Goal: Task Accomplishment & Management: Manage account settings

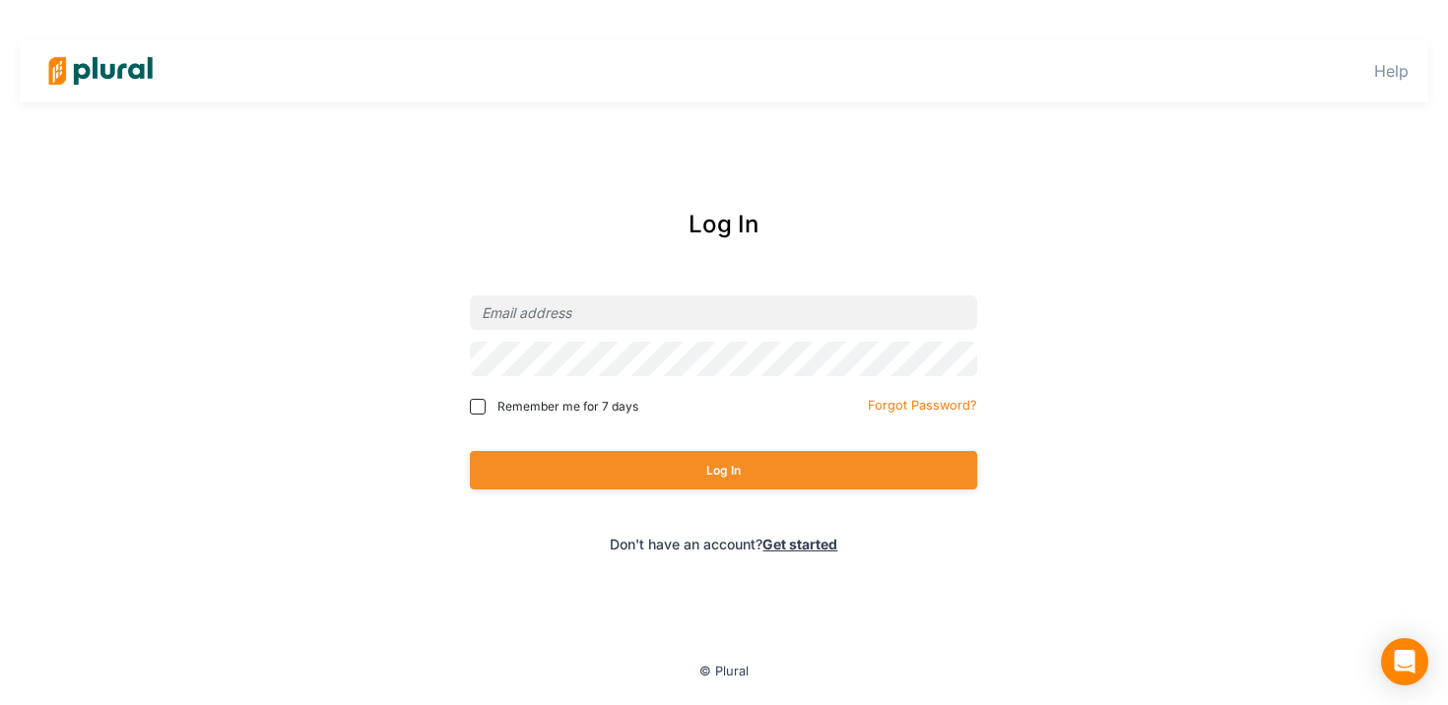
click at [0, 0] on nordpass-portal at bounding box center [0, 0] width 0 height 0
type input "matt@mlcmi.com"
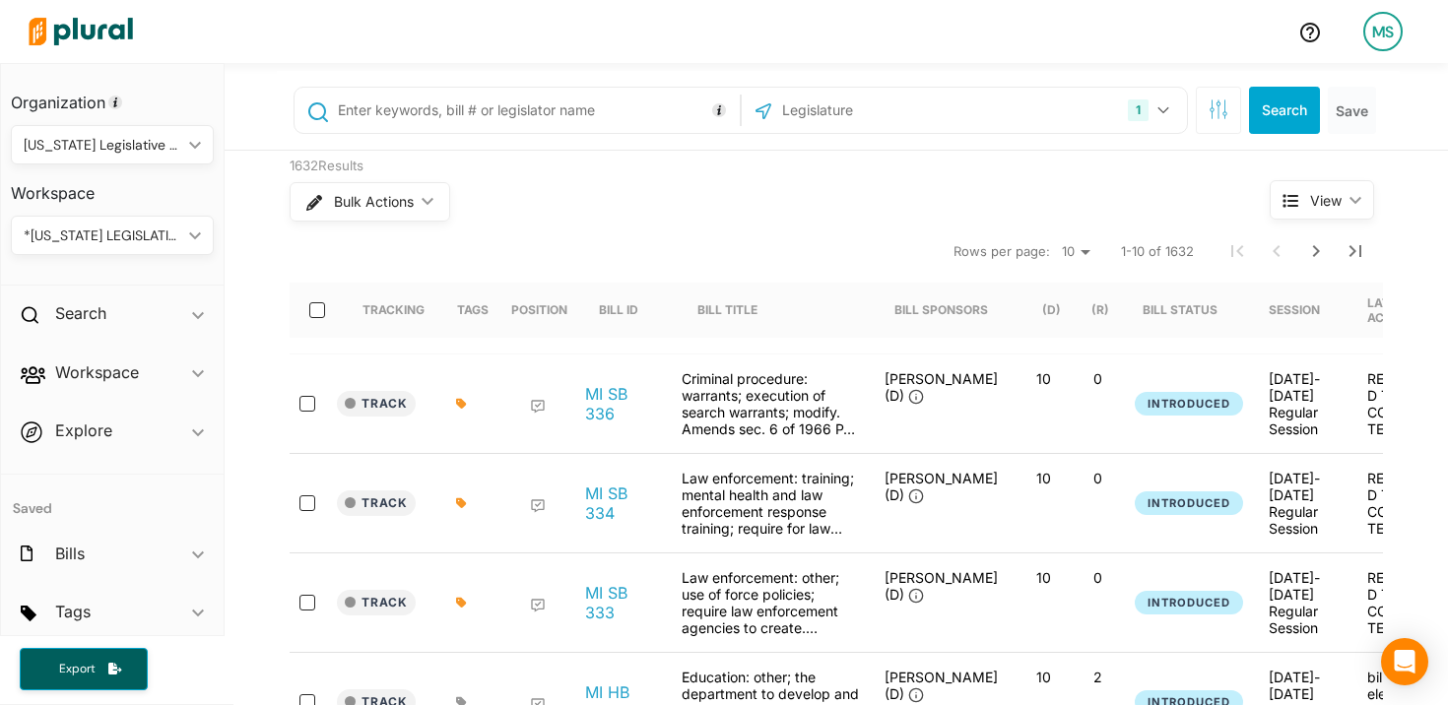
click at [465, 397] on div at bounding box center [469, 403] width 49 height 67
click at [464, 405] on icon at bounding box center [461, 404] width 10 height 10
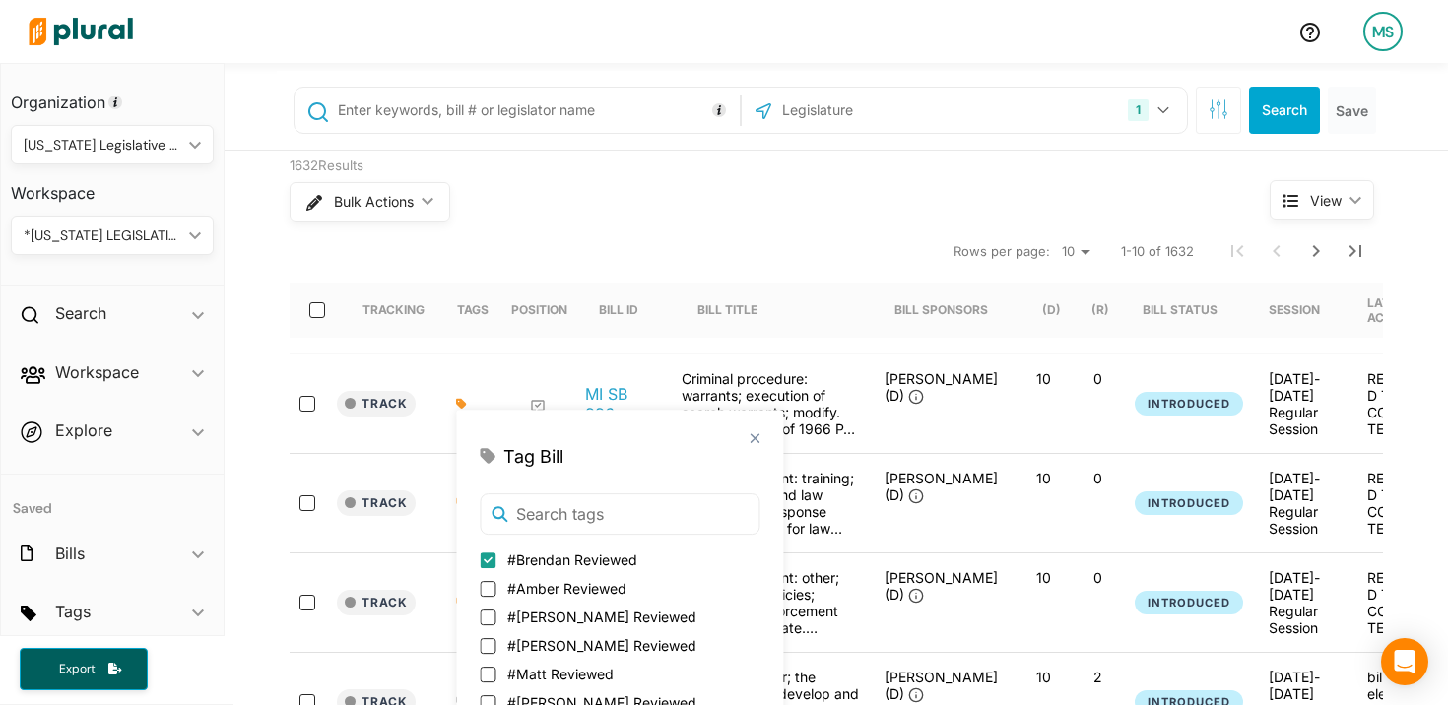
click at [548, 289] on div "Position" at bounding box center [539, 310] width 56 height 55
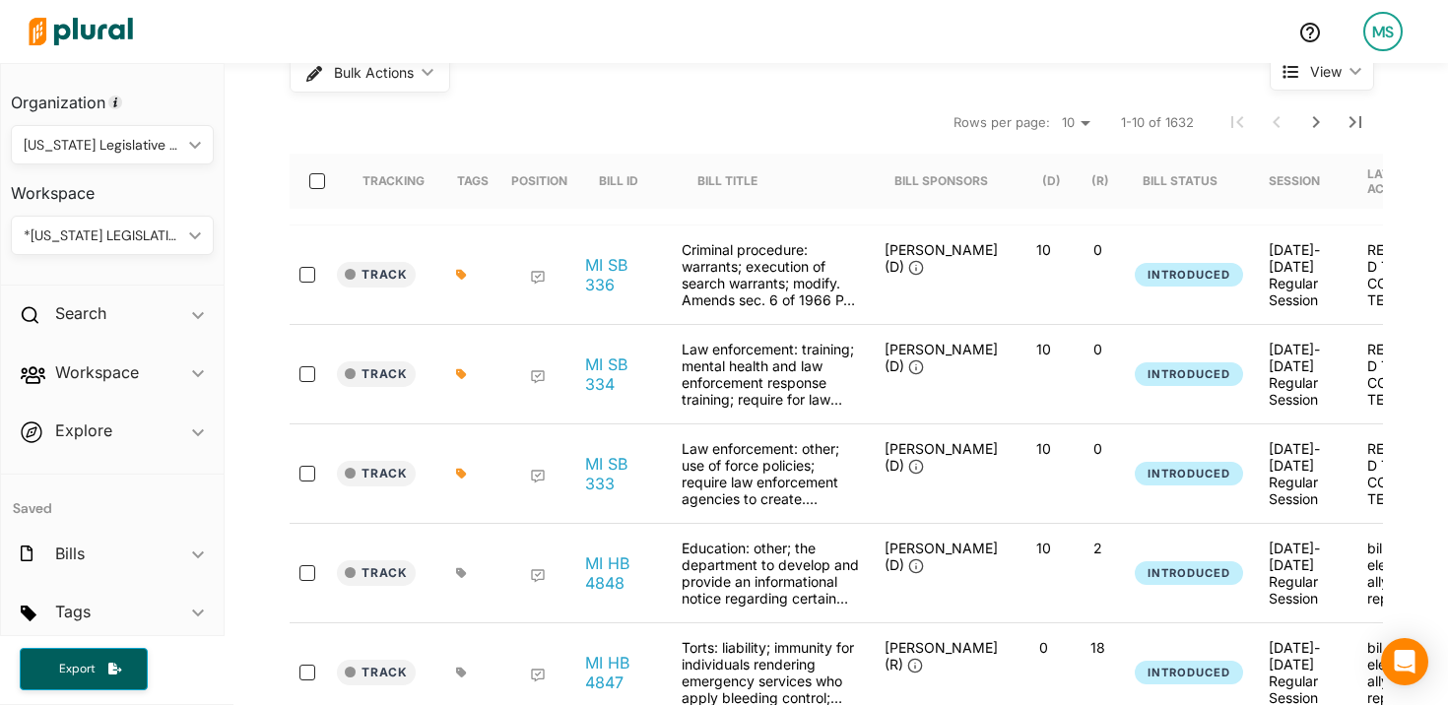
scroll to position [131, 0]
click at [460, 271] on icon at bounding box center [461, 273] width 10 height 10
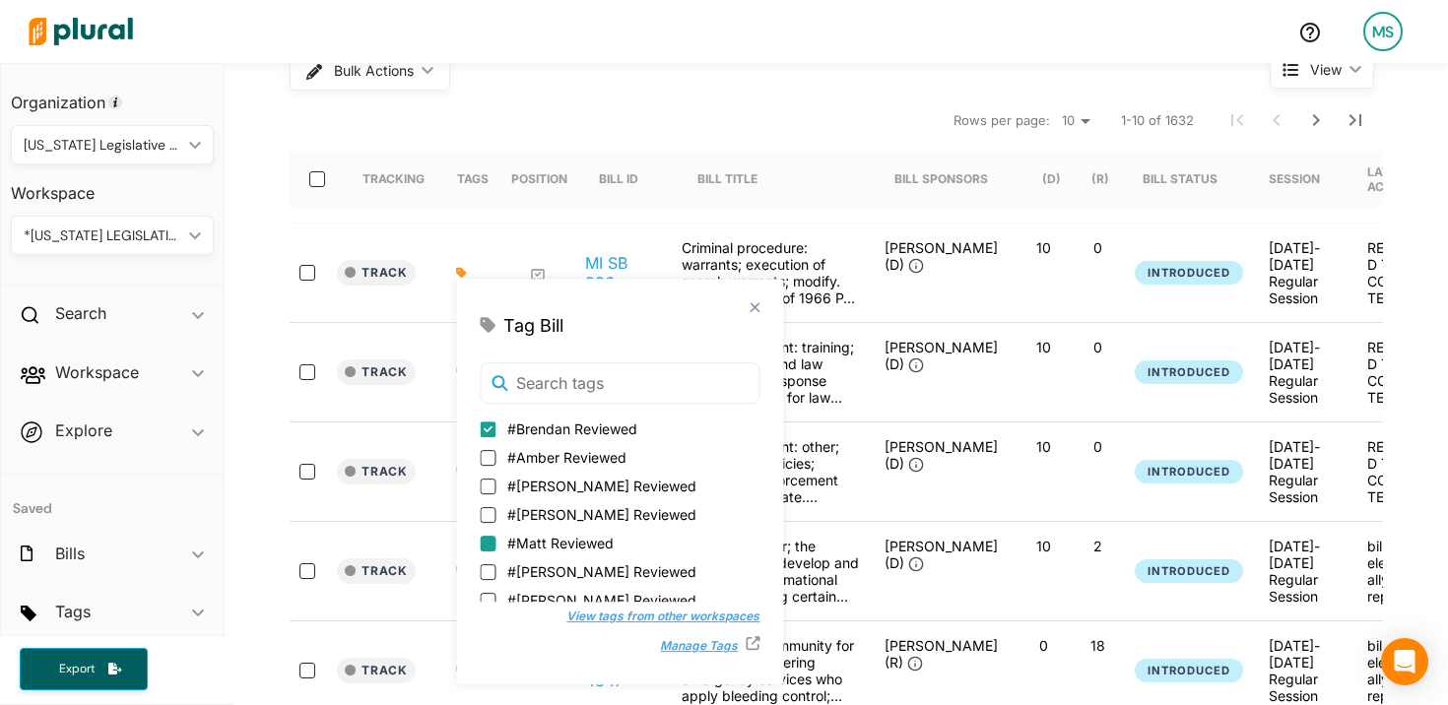
click at [491, 541] on input "#Matt Reviewed" at bounding box center [488, 544] width 16 height 16
checkbox input "true"
click at [340, 423] on div "Track MI SB 333 Law enforcement: other; use of force policies; require law enfo…" at bounding box center [976, 472] width 1372 height 99
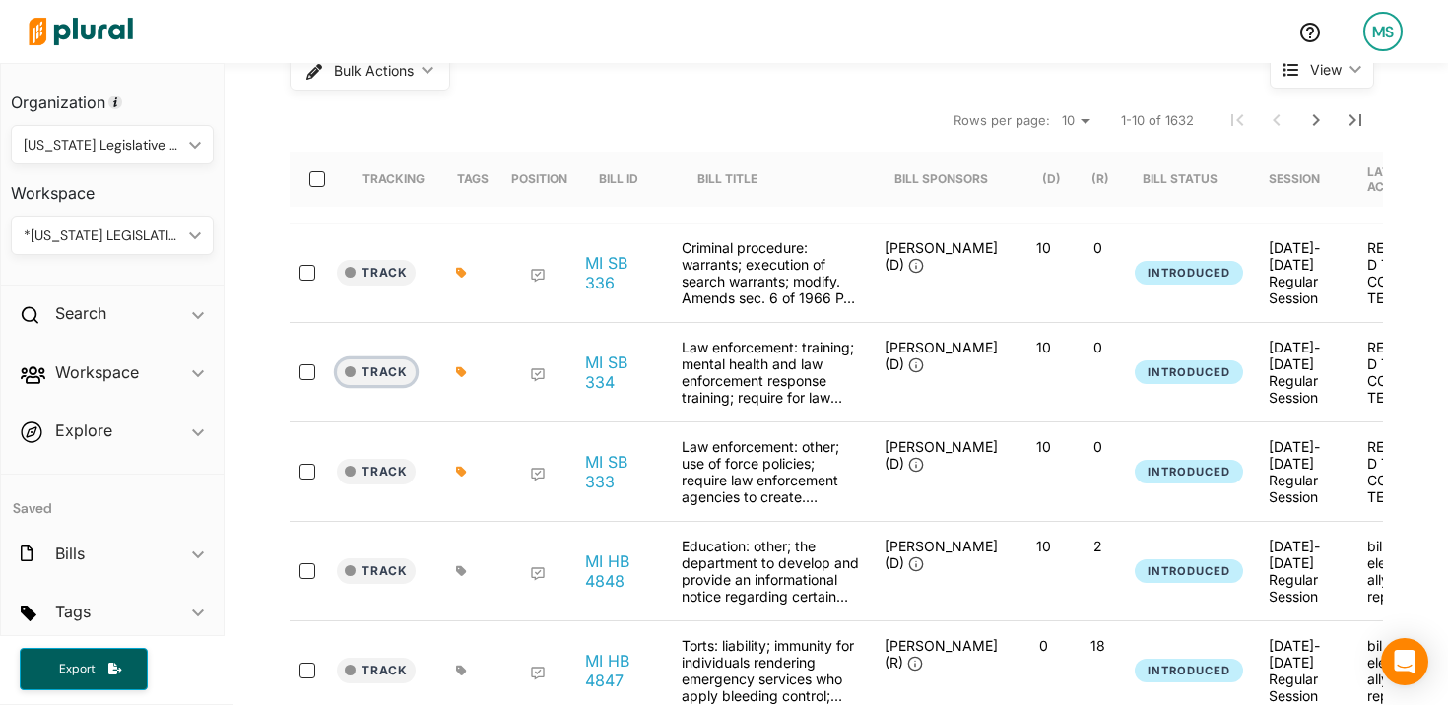
click at [382, 369] on button "Track" at bounding box center [376, 373] width 79 height 26
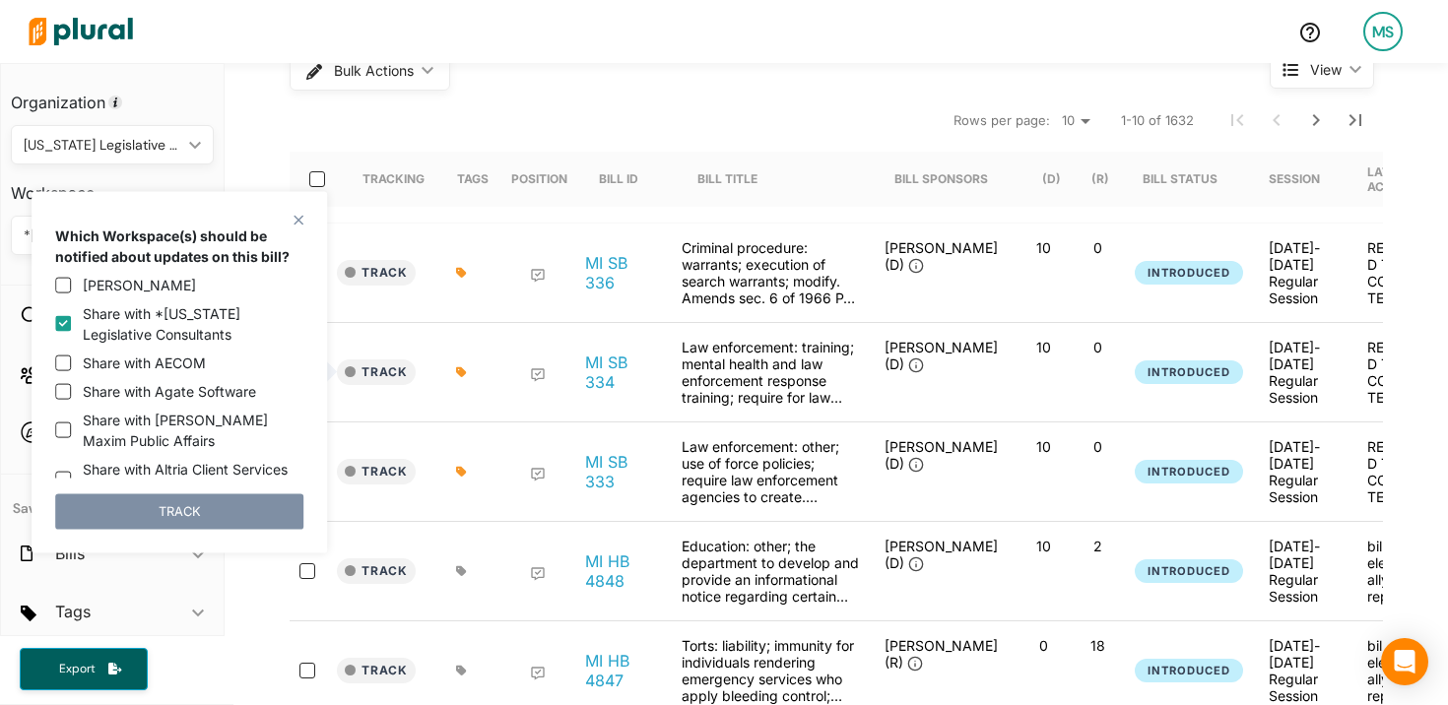
click at [149, 328] on label "Share with *Michigan Legislative Consultants" at bounding box center [193, 323] width 221 height 41
click at [71, 328] on input "Share with *Michigan Legislative Consultants" at bounding box center [63, 324] width 16 height 16
checkbox input "false"
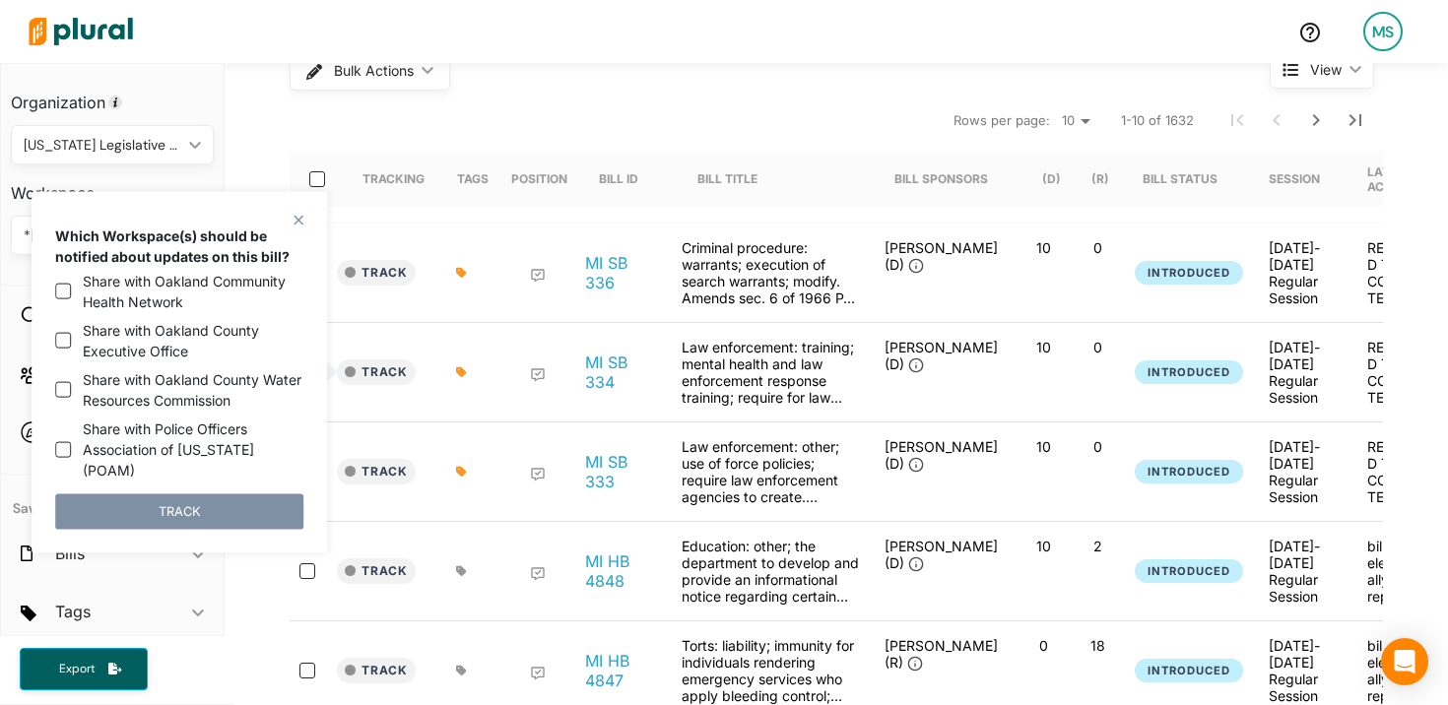
scroll to position [2736, 0]
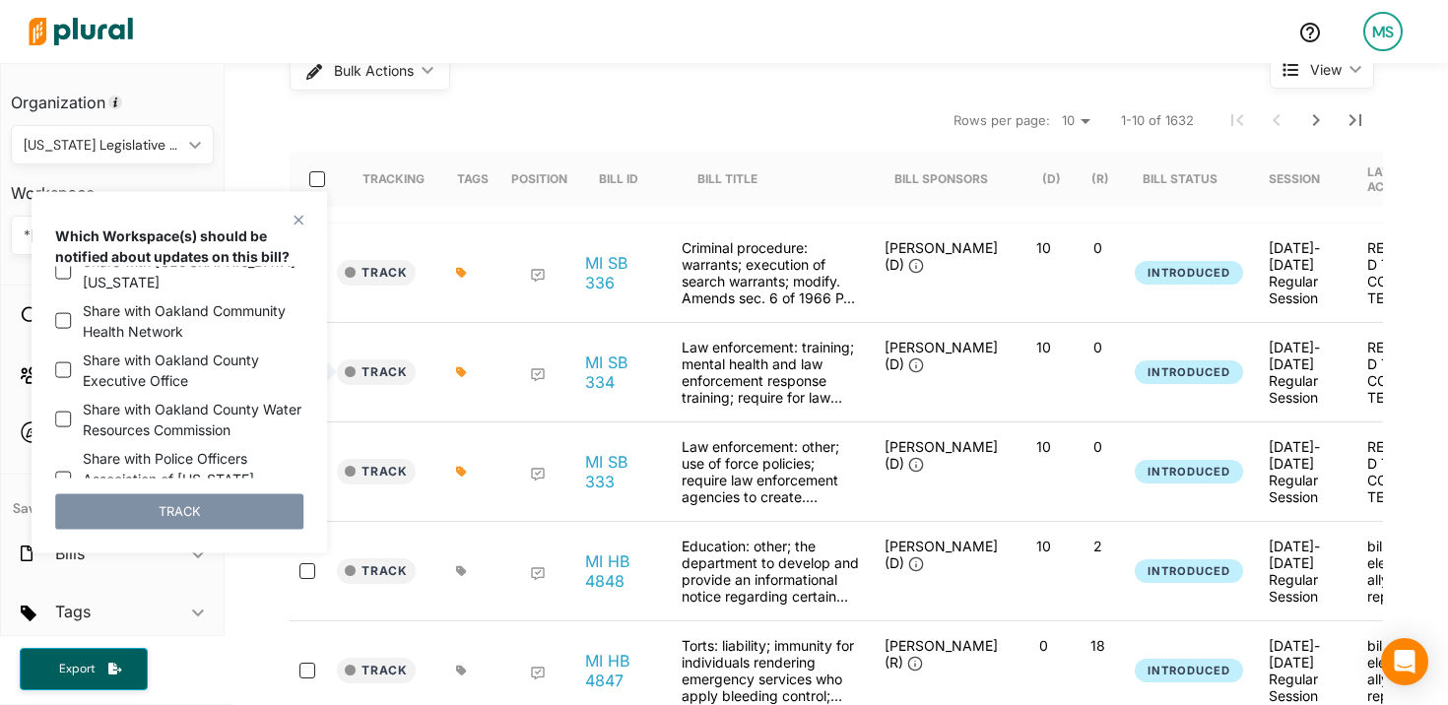
click at [220, 448] on label "Share with Police Officers Association of Michigan (POAM)" at bounding box center [193, 479] width 221 height 62
click at [71, 471] on input "Share with Police Officers Association of Michigan (POAM)" at bounding box center [63, 479] width 16 height 16
checkbox input "true"
click at [459, 371] on icon at bounding box center [461, 372] width 10 height 10
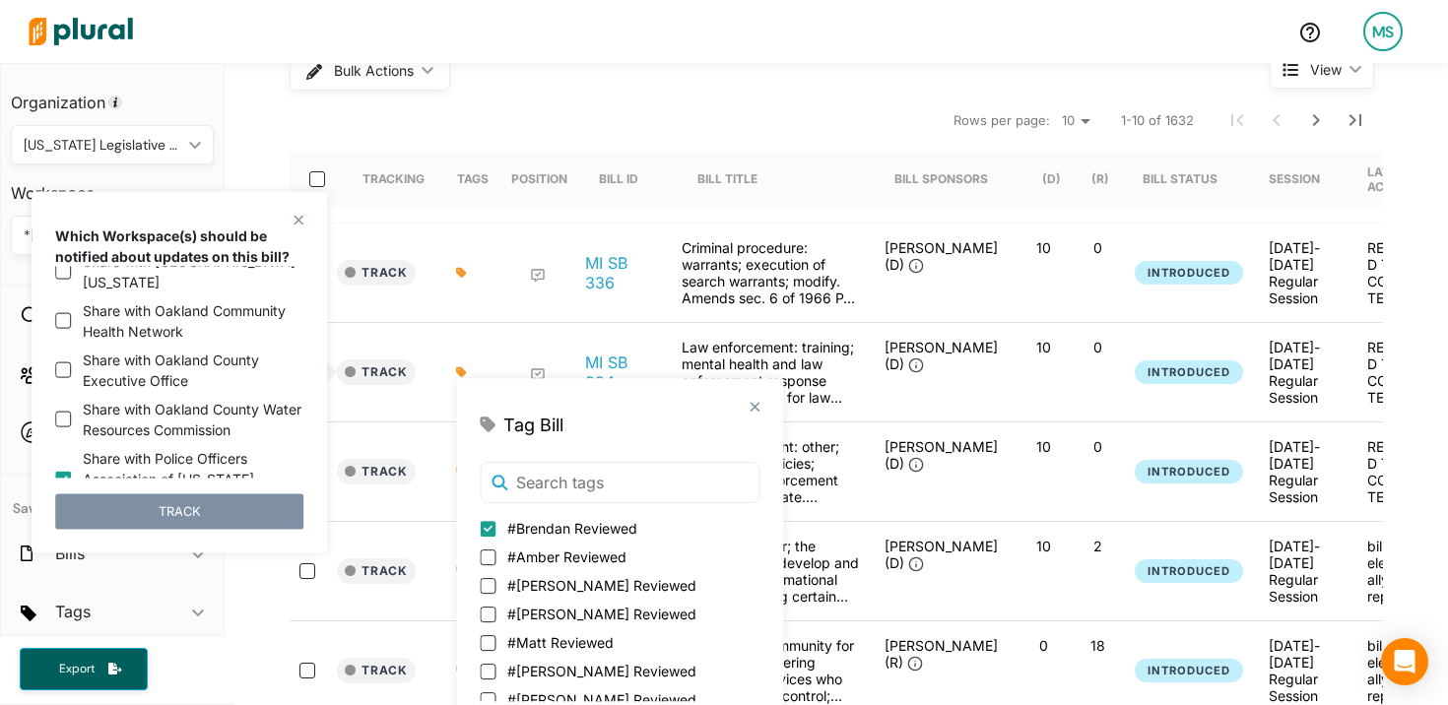
click at [545, 639] on span "#Matt Reviewed" at bounding box center [560, 642] width 106 height 21
click at [495, 639] on input "#Matt Reviewed" at bounding box center [488, 643] width 16 height 16
checkbox input "true"
click at [576, 467] on input "text" at bounding box center [621, 483] width 282 height 43
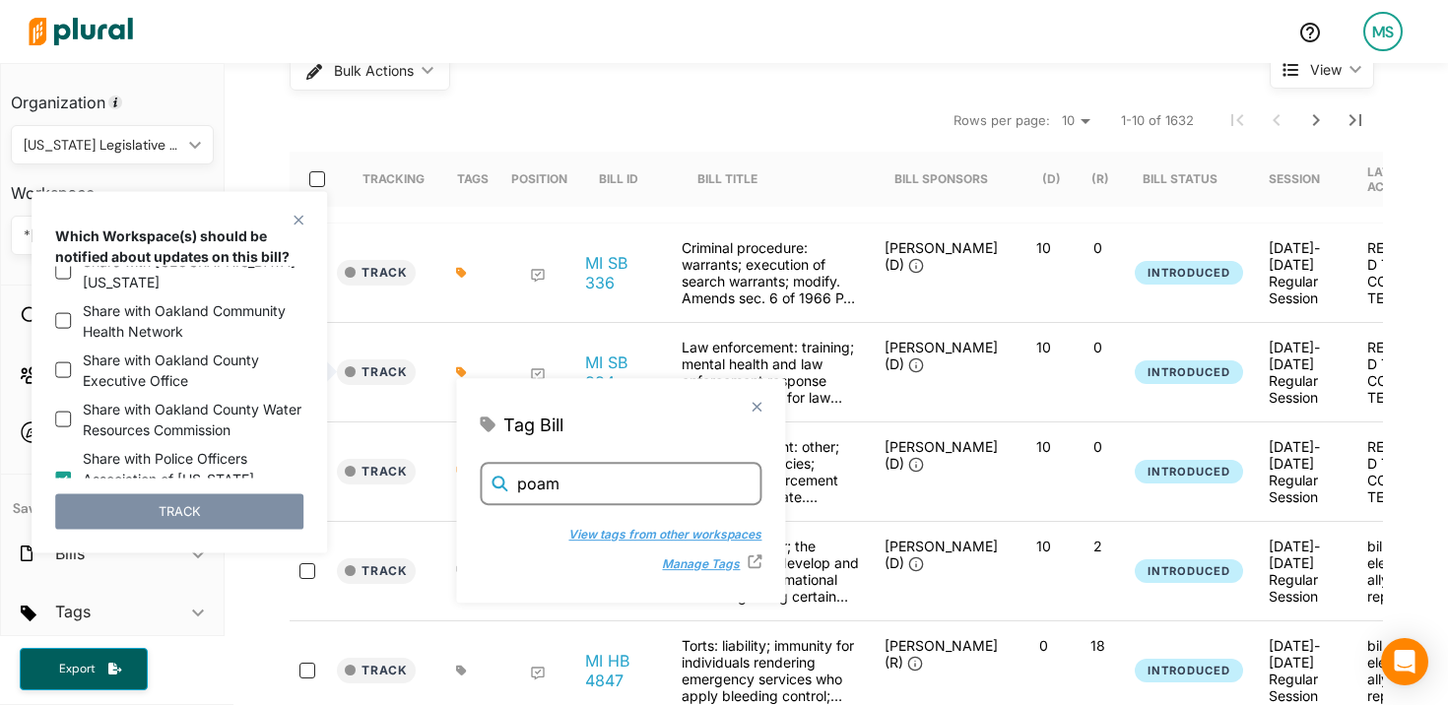
type input "poam"
click at [646, 532] on button "View tags from other workspaces" at bounding box center [653, 533] width 213 height 30
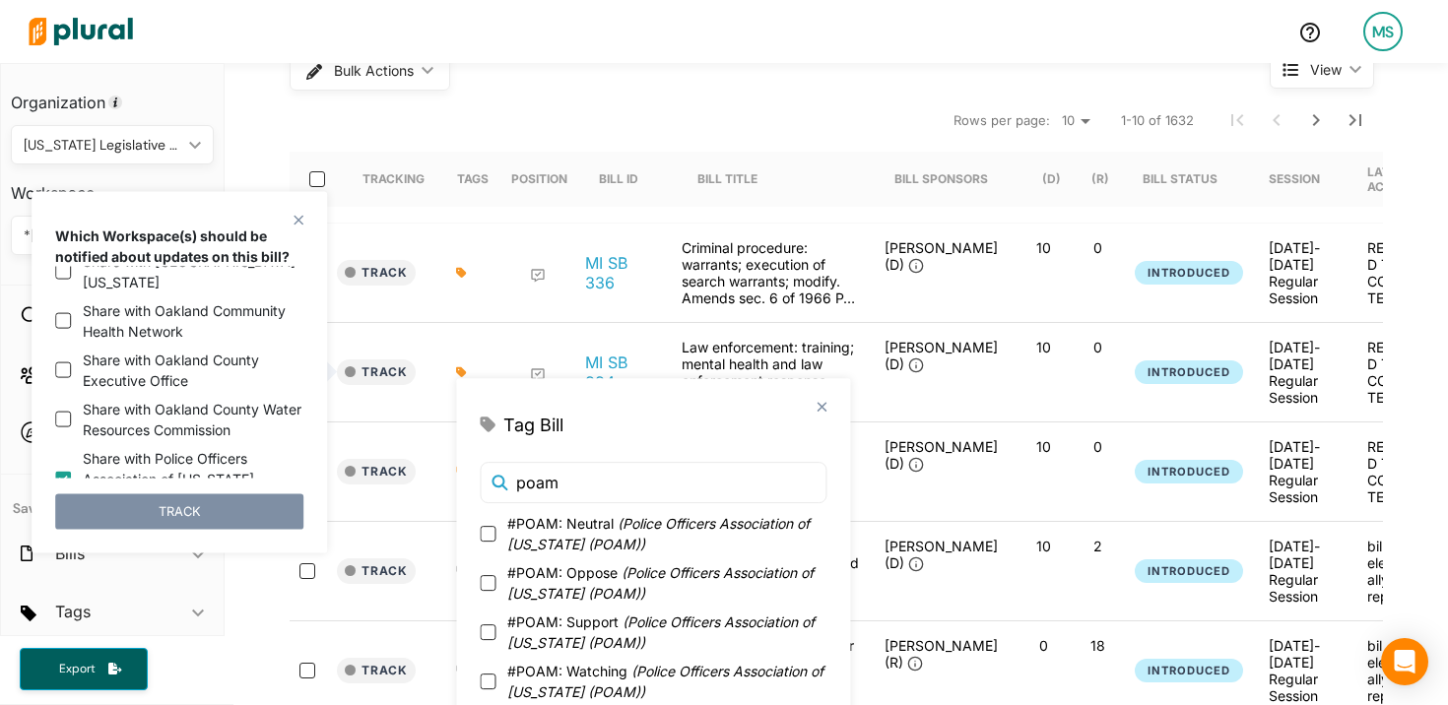
scroll to position [46, 0]
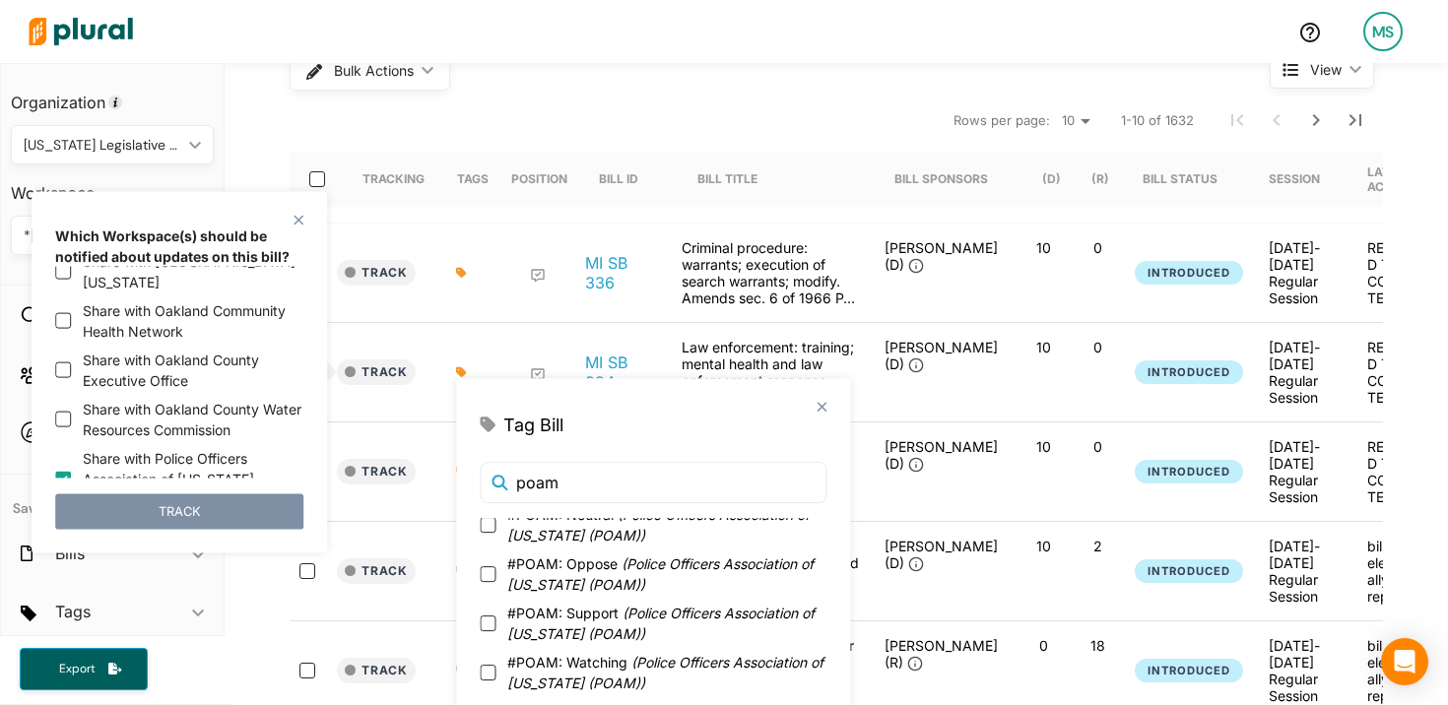
click at [609, 571] on span "#POAM: Oppose ( Police Officers Association of Michigan (POAM) )" at bounding box center [666, 574] width 319 height 41
click at [495, 571] on input "#POAM: Oppose ( Police Officers Association of Michigan (POAM) )" at bounding box center [488, 574] width 16 height 16
checkbox input "true"
click at [390, 411] on div "Track MI SB 334 Law enforcement: training; mental health and law enforcement re…" at bounding box center [976, 372] width 1372 height 99
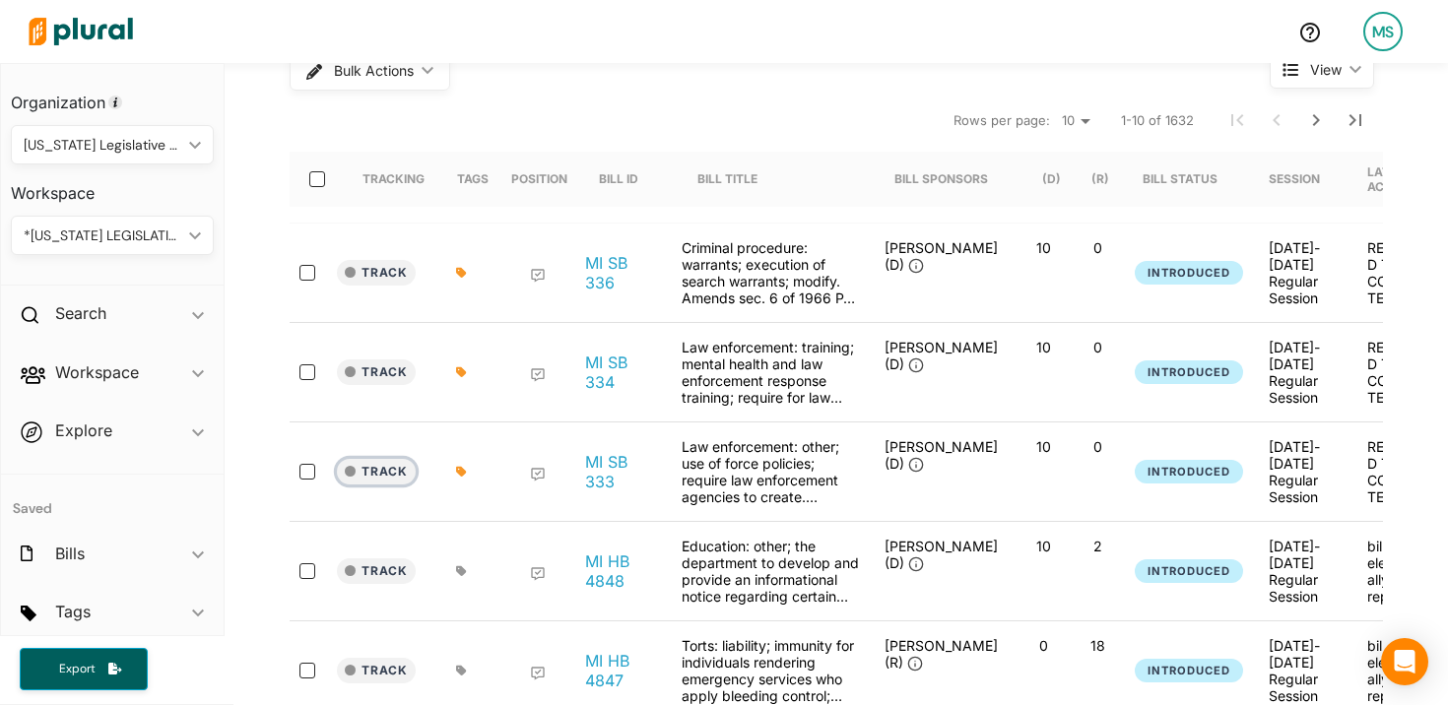
click at [394, 465] on button "Track" at bounding box center [376, 472] width 79 height 26
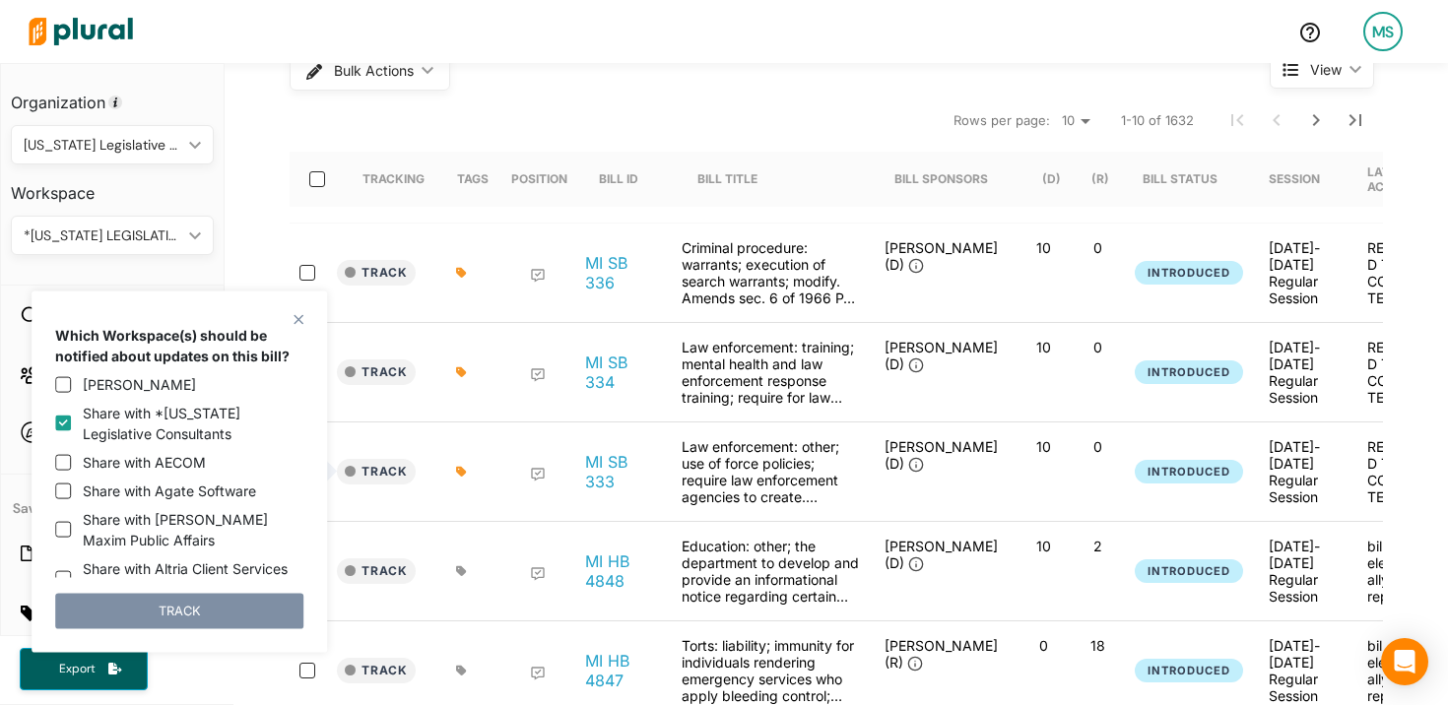
click at [121, 427] on label "Share with *Michigan Legislative Consultants" at bounding box center [193, 423] width 221 height 41
click at [71, 427] on input "Share with *Michigan Legislative Consultants" at bounding box center [63, 424] width 16 height 16
checkbox input "false"
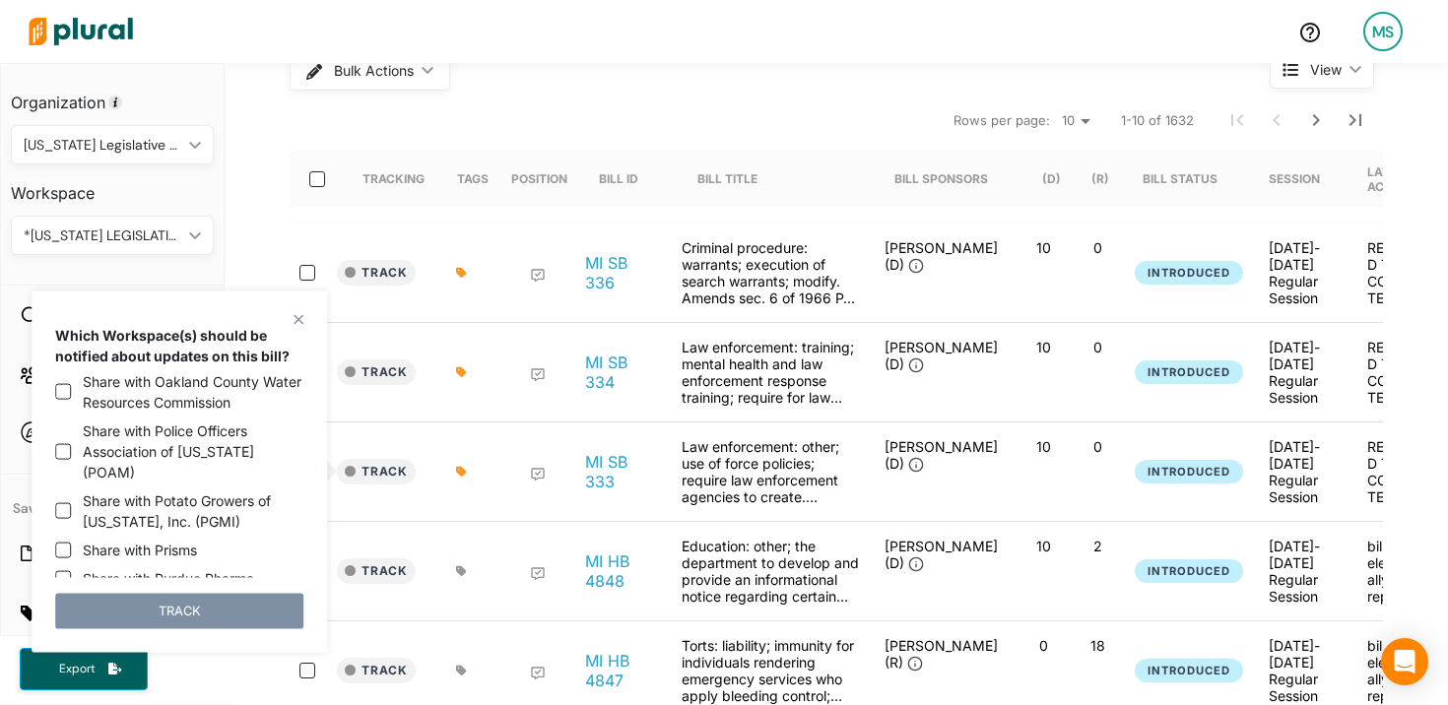
scroll to position [2817, 0]
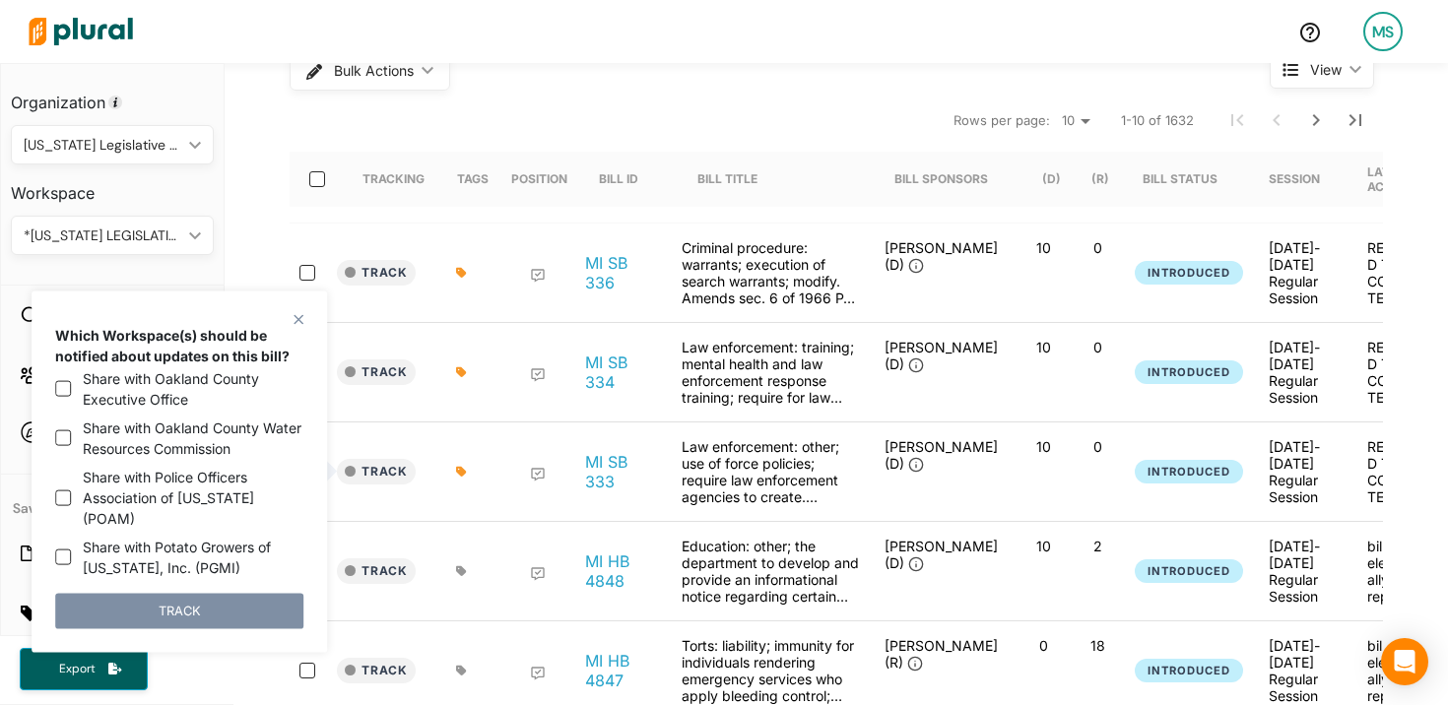
click at [174, 467] on label "Share with Police Officers Association of Michigan (POAM)" at bounding box center [193, 498] width 221 height 62
click at [71, 490] on input "Share with Police Officers Association of Michigan (POAM)" at bounding box center [63, 498] width 16 height 16
checkbox input "true"
click at [218, 597] on button "TRACK" at bounding box center [179, 610] width 248 height 35
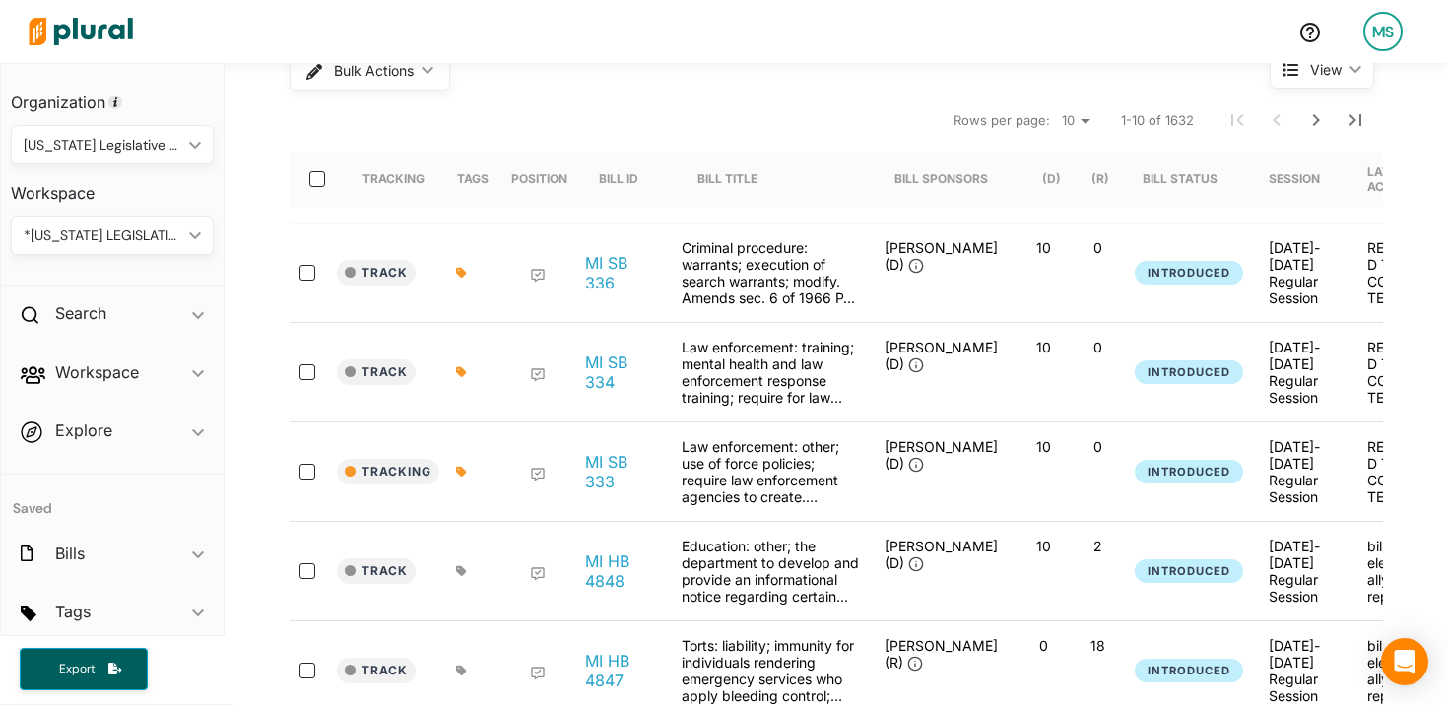
click at [462, 471] on icon at bounding box center [461, 472] width 10 height 10
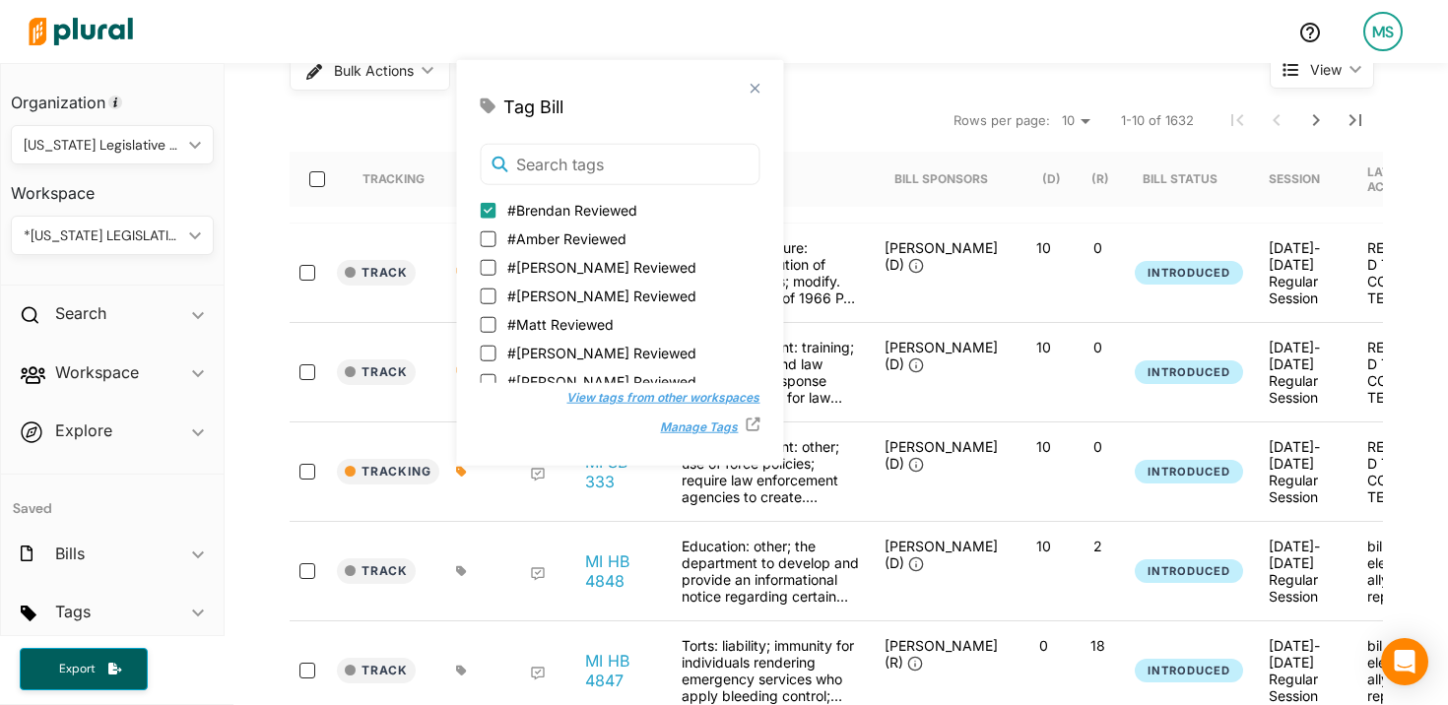
click at [536, 352] on span "#Monica Reviewed" at bounding box center [601, 353] width 189 height 21
click at [495, 352] on input "#Monica Reviewed" at bounding box center [488, 353] width 16 height 16
checkbox input "true"
click at [536, 352] on span "#Matt Reviewed" at bounding box center [560, 353] width 106 height 21
click at [495, 352] on input "#Matt Reviewed" at bounding box center [488, 353] width 16 height 16
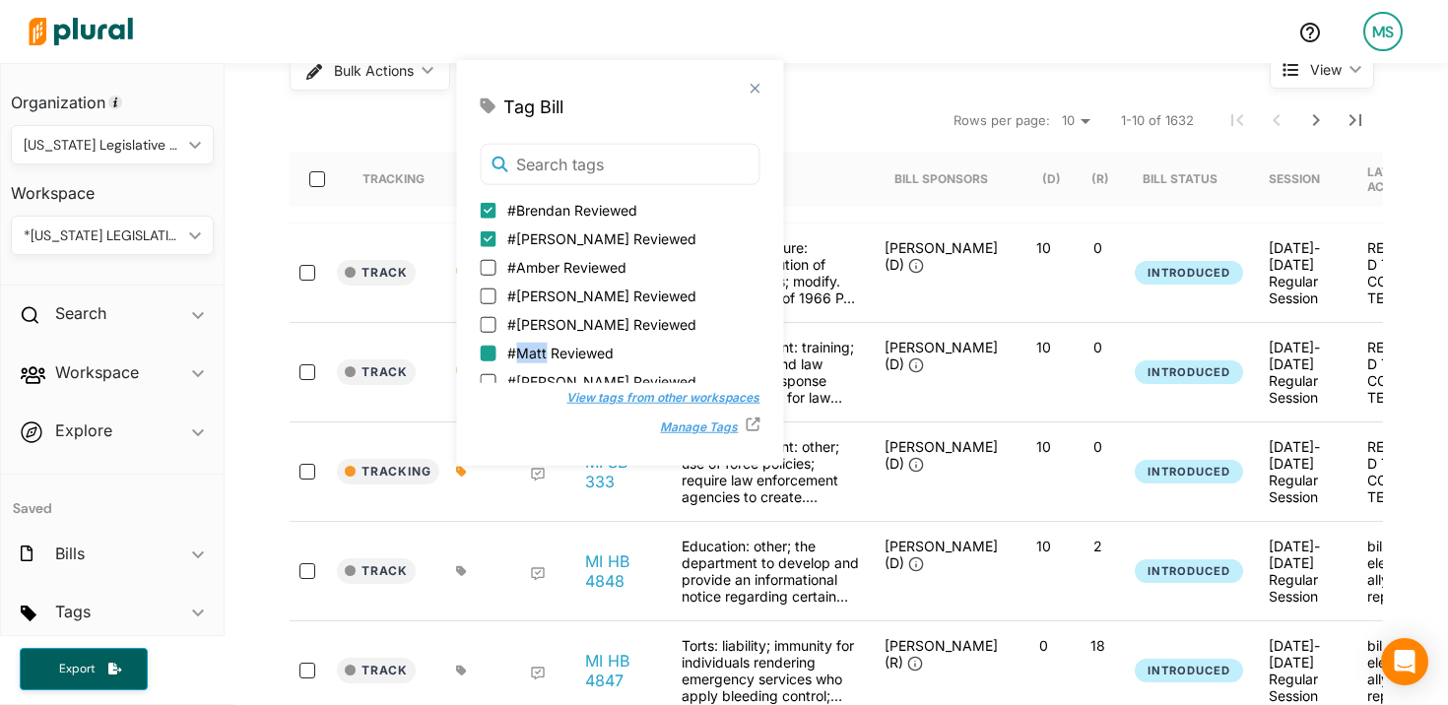
click at [487, 350] on input "#Matt Reviewed" at bounding box center [488, 353] width 16 height 16
checkbox input "true"
click at [487, 268] on input "#Monica Reviewed" at bounding box center [488, 267] width 16 height 16
checkbox input "false"
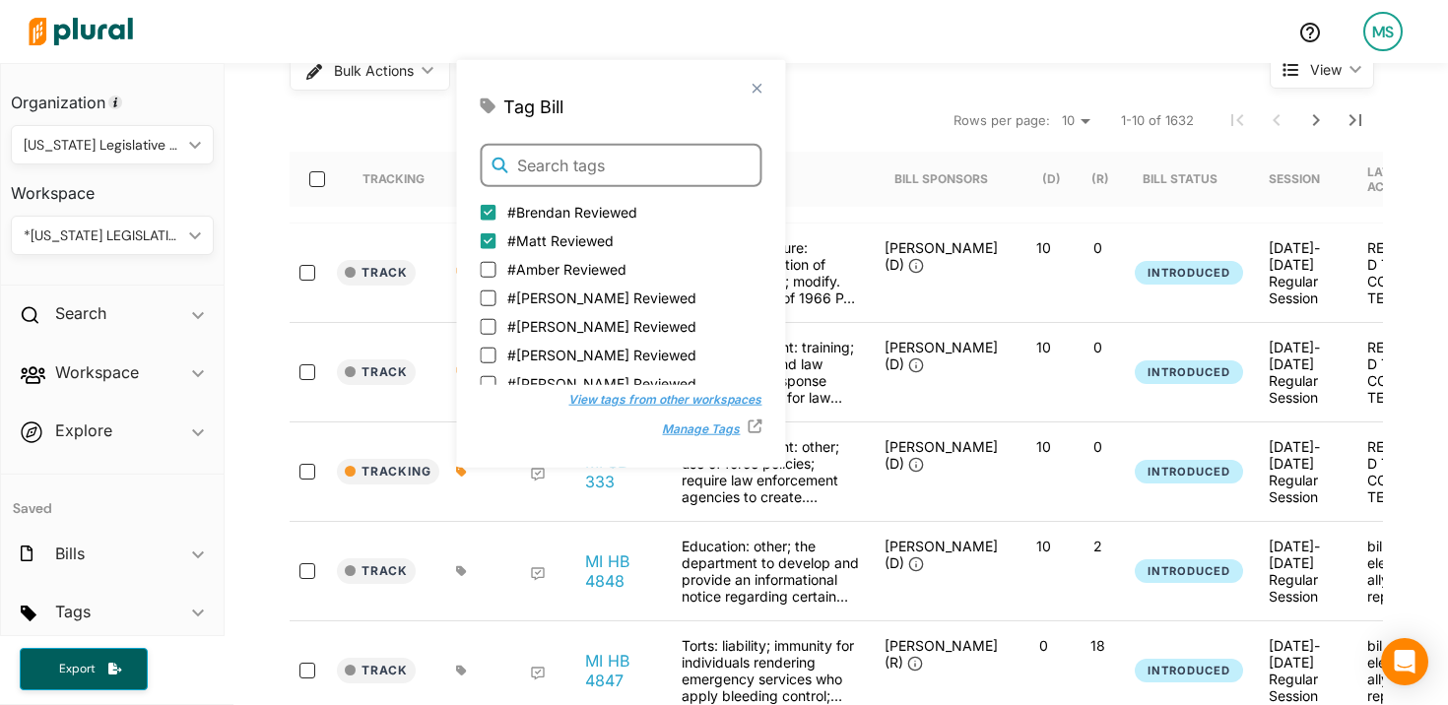
click at [569, 169] on input "text" at bounding box center [621, 165] width 282 height 43
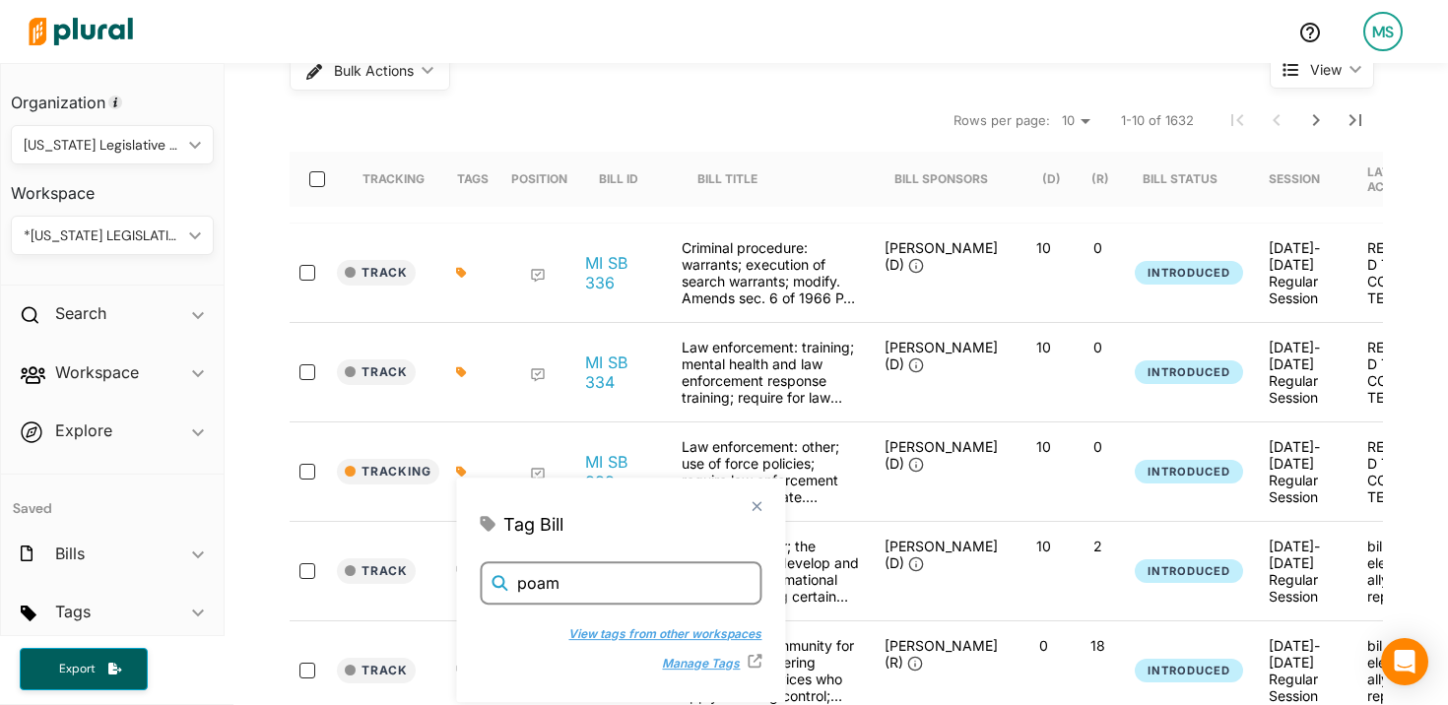
type input "poam"
click at [630, 632] on button "View tags from other workspaces" at bounding box center [653, 633] width 213 height 30
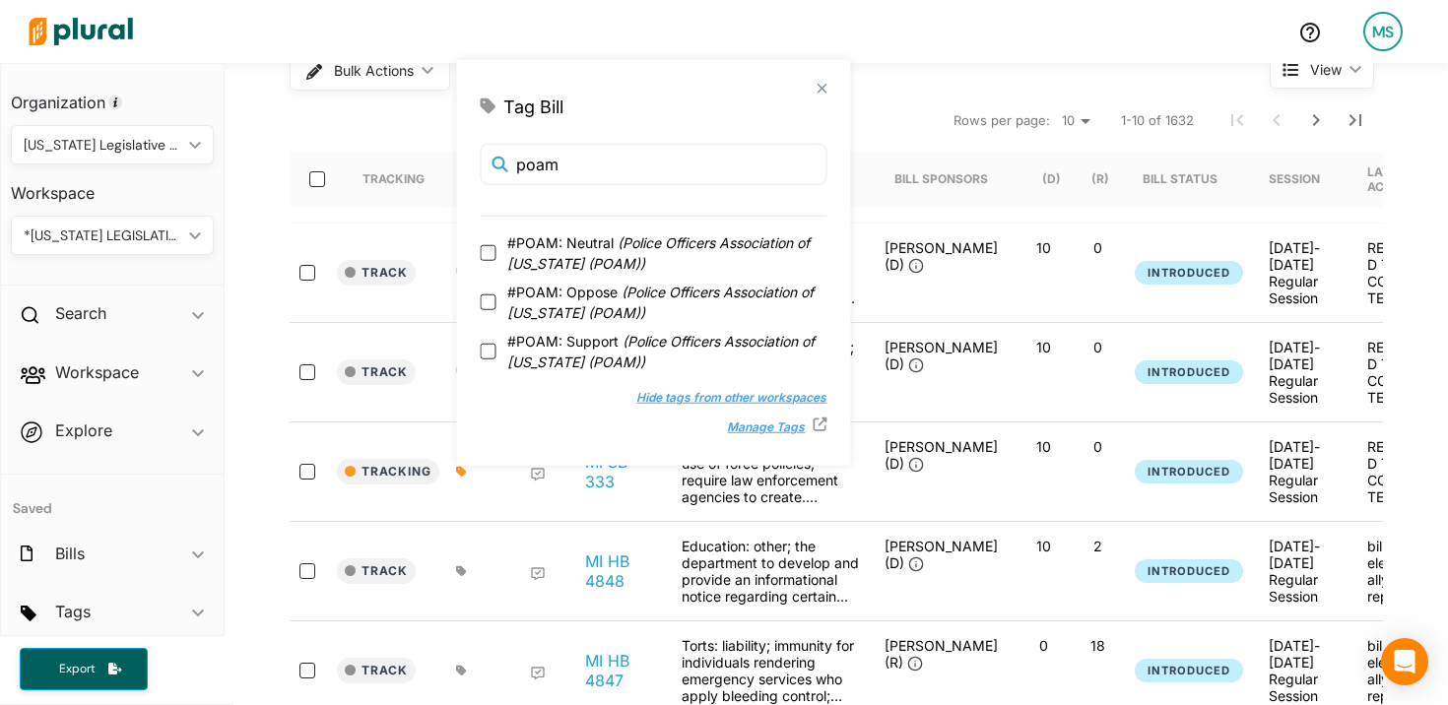
scroll to position [46, 0]
click at [606, 253] on span "#POAM: Oppose ( Police Officers Association of Michigan (POAM) )" at bounding box center [666, 255] width 319 height 41
click at [495, 253] on input "#POAM: Oppose ( Police Officers Association of Michigan (POAM) )" at bounding box center [488, 256] width 16 height 16
checkbox input "true"
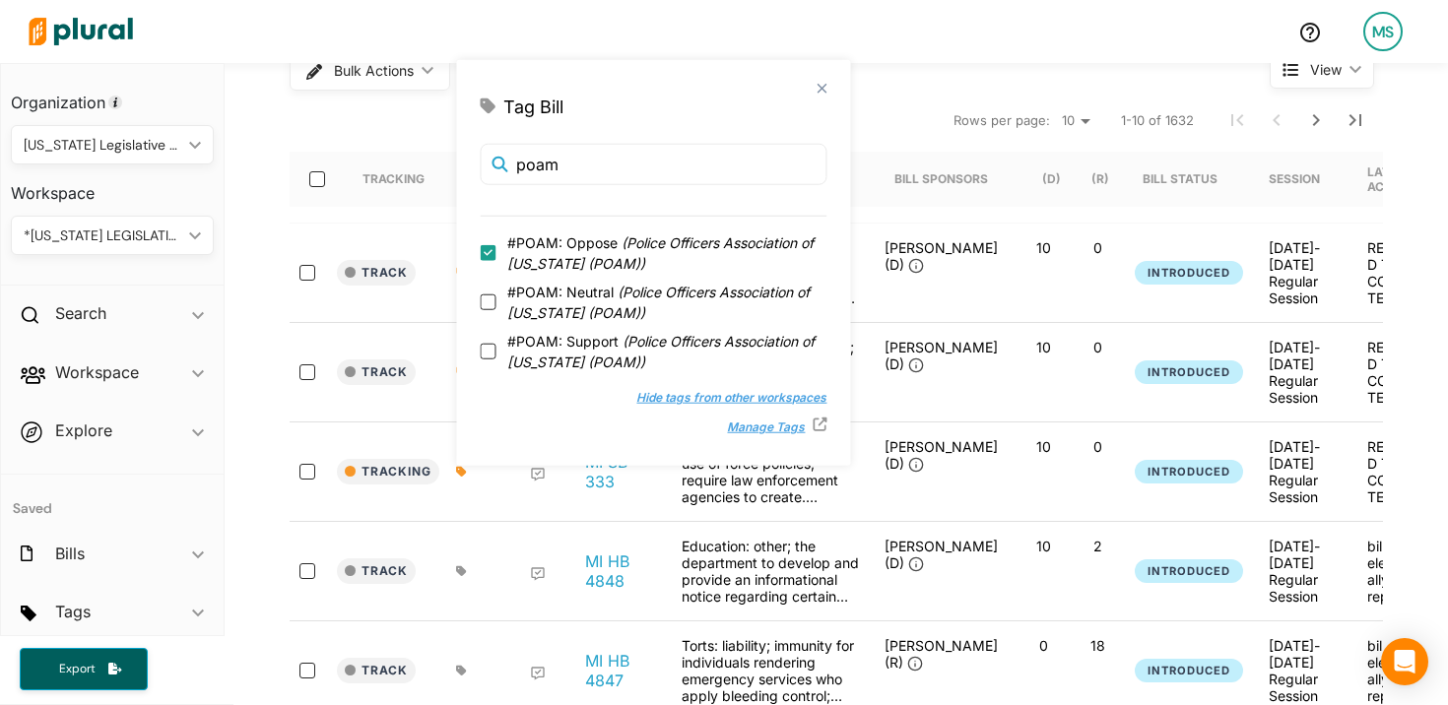
click at [523, 499] on div at bounding box center [533, 471] width 79 height 67
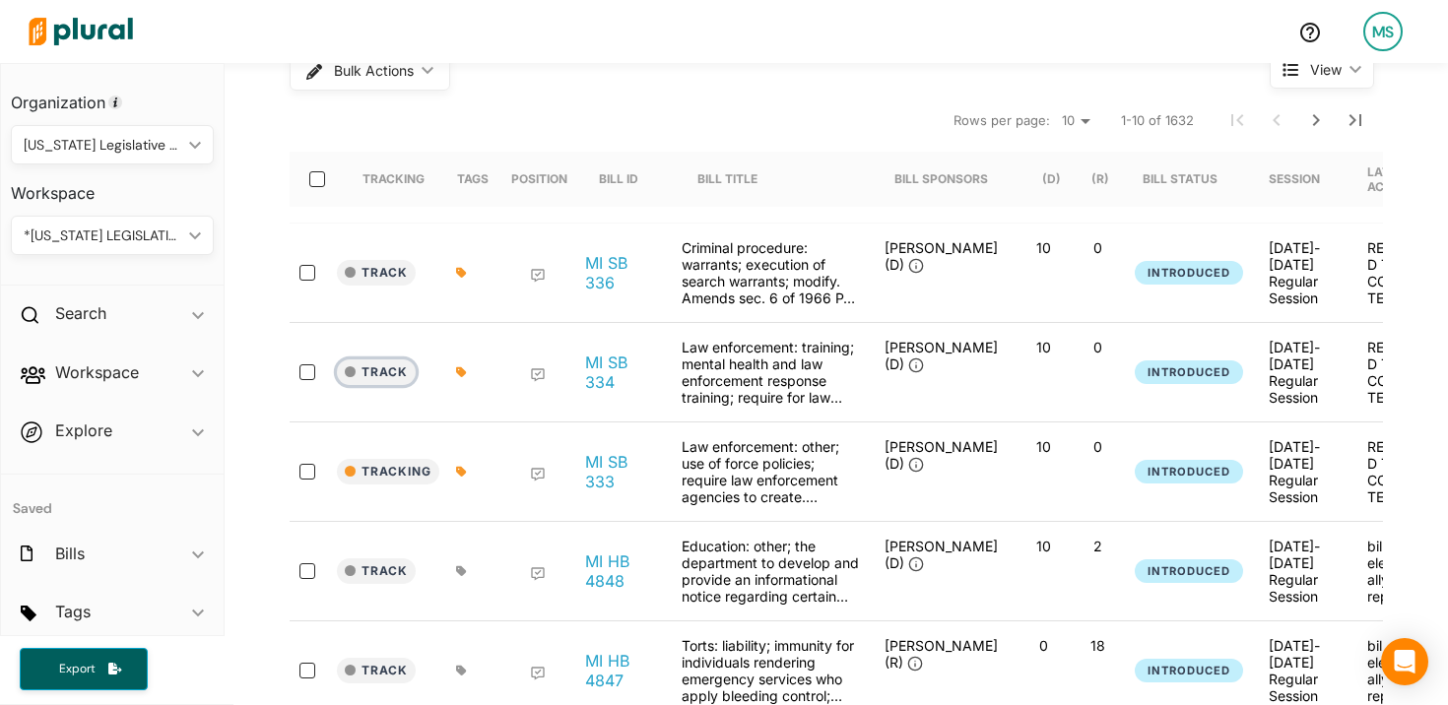
click at [358, 369] on button "Track" at bounding box center [376, 373] width 79 height 26
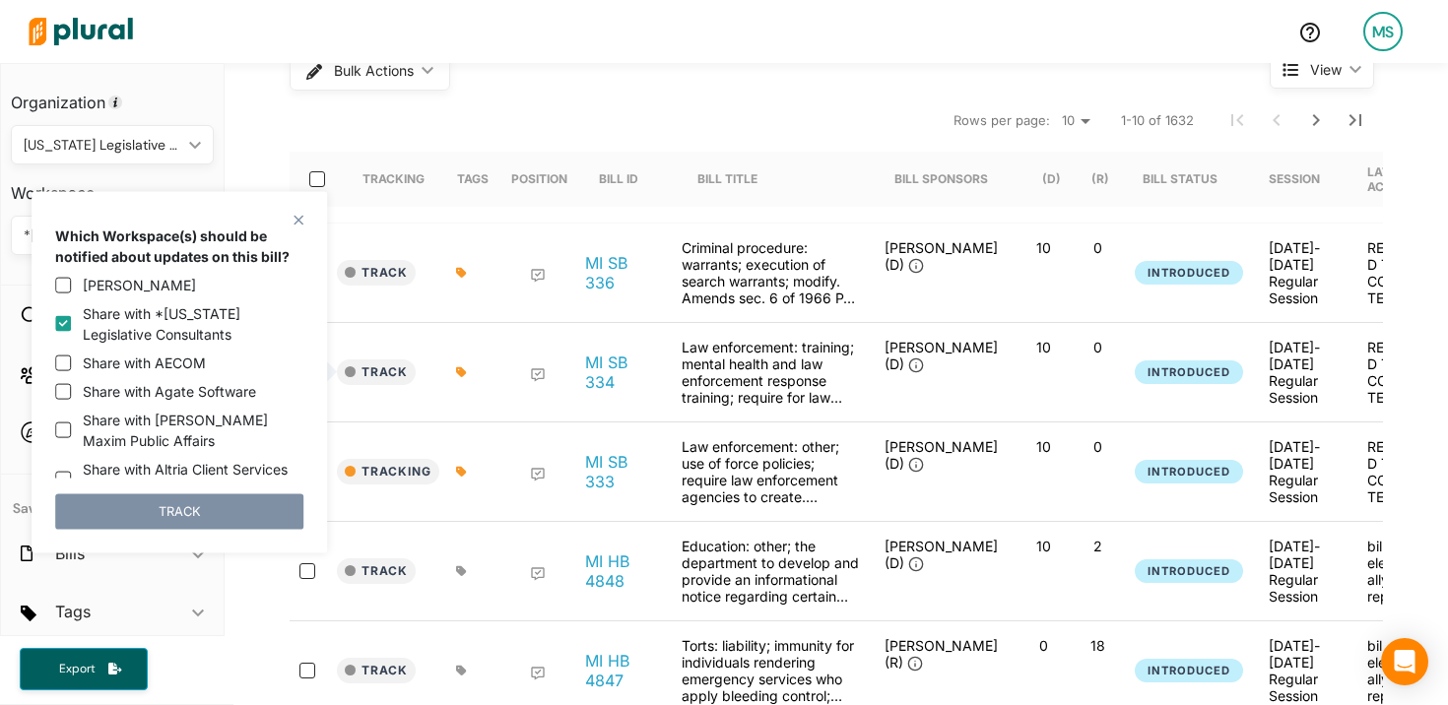
click at [138, 318] on label "Share with *Michigan Legislative Consultants" at bounding box center [193, 323] width 221 height 41
click at [71, 318] on input "Share with *Michigan Legislative Consultants" at bounding box center [63, 324] width 16 height 16
checkbox input "false"
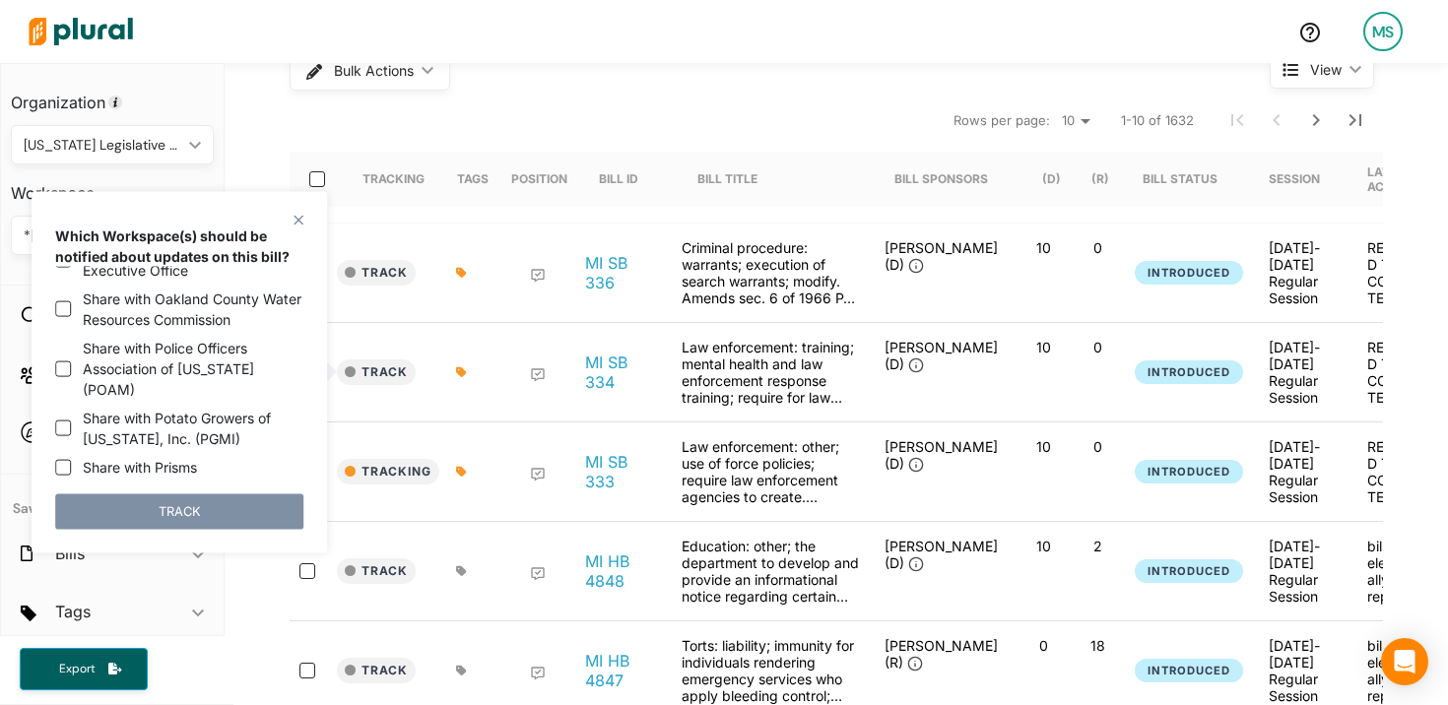
scroll to position [2788, 0]
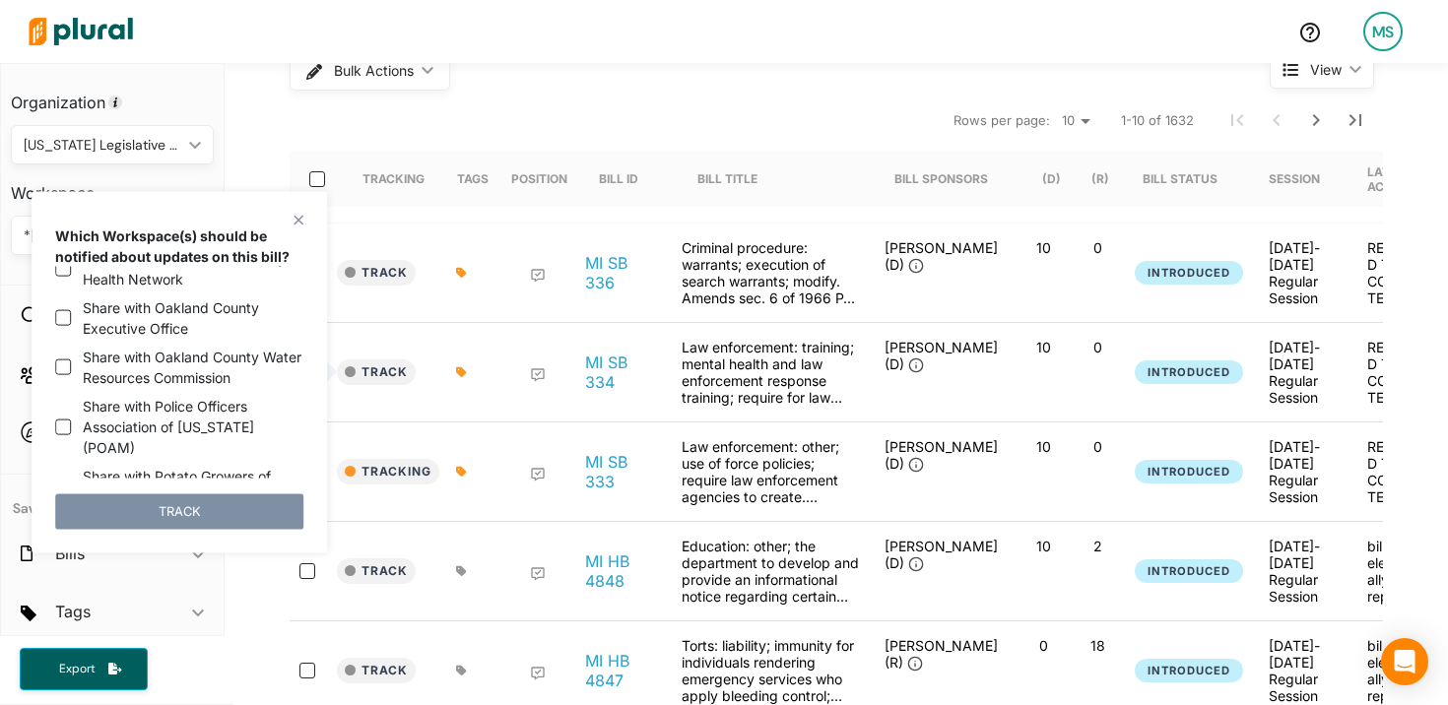
click at [165, 396] on label "Share with Police Officers Association of Michigan (POAM)" at bounding box center [193, 427] width 221 height 62
click at [71, 419] on input "Share with Police Officers Association of Michigan (POAM)" at bounding box center [63, 427] width 16 height 16
checkbox input "true"
click at [182, 500] on button "TRACK" at bounding box center [179, 510] width 248 height 35
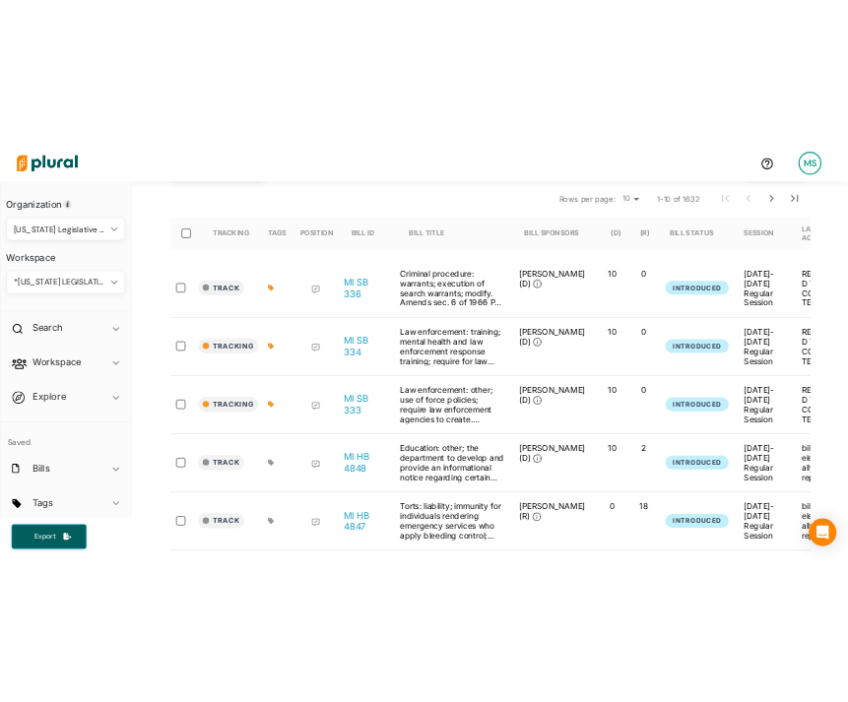
scroll to position [179, 0]
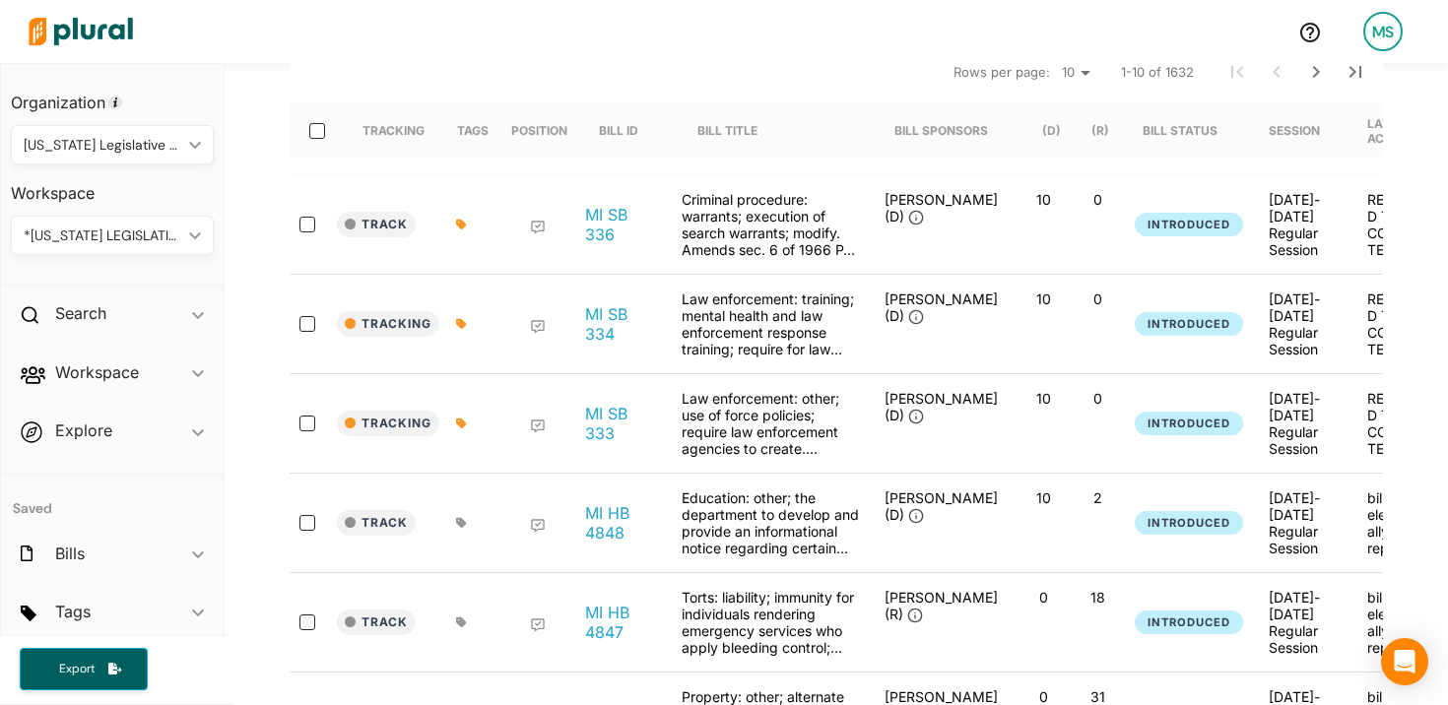
click at [774, 421] on div "Law enforcement: other; use of force policies; require law enforcement agencies…" at bounding box center [770, 423] width 197 height 67
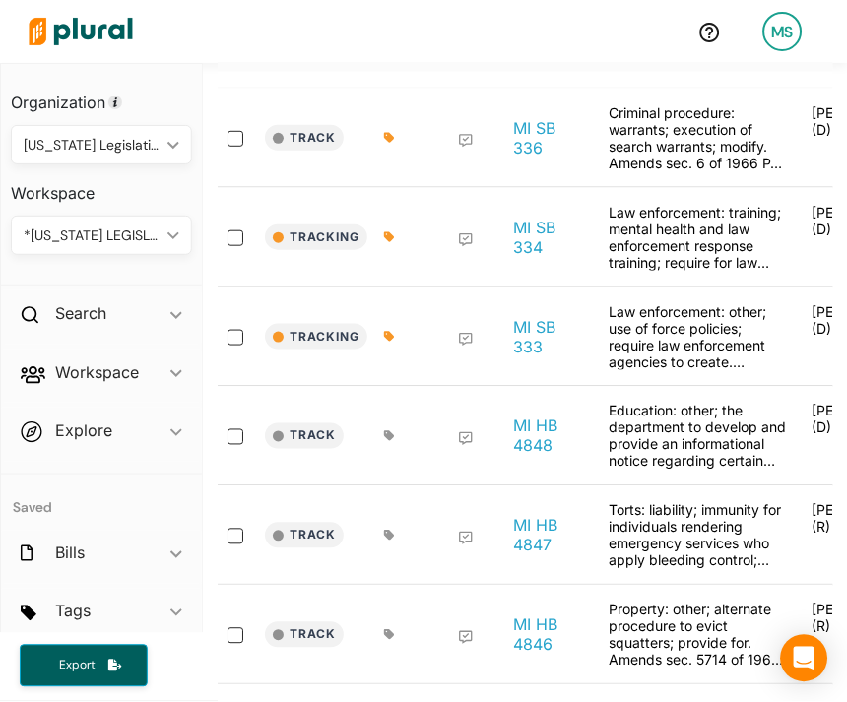
scroll to position [512, 0]
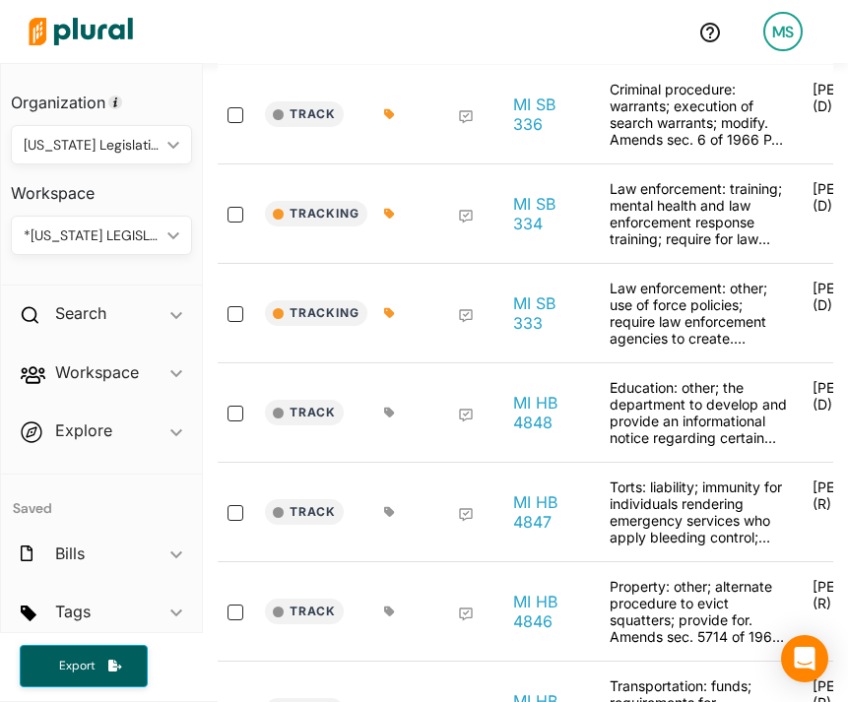
click at [844, 369] on div "1632 Results Bulk Actions ic_keyboard_arrow_down View ic_keyboard_arrow_down Tr…" at bounding box center [525, 416] width 645 height 1285
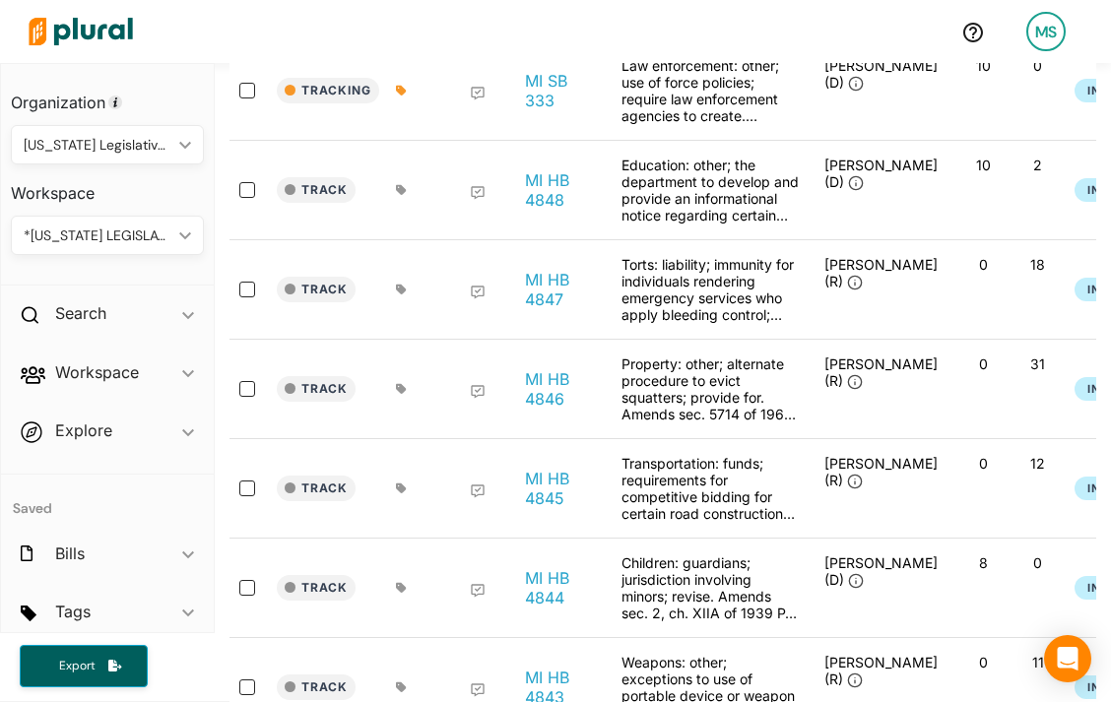
click at [407, 290] on div at bounding box center [407, 290] width 23 height 12
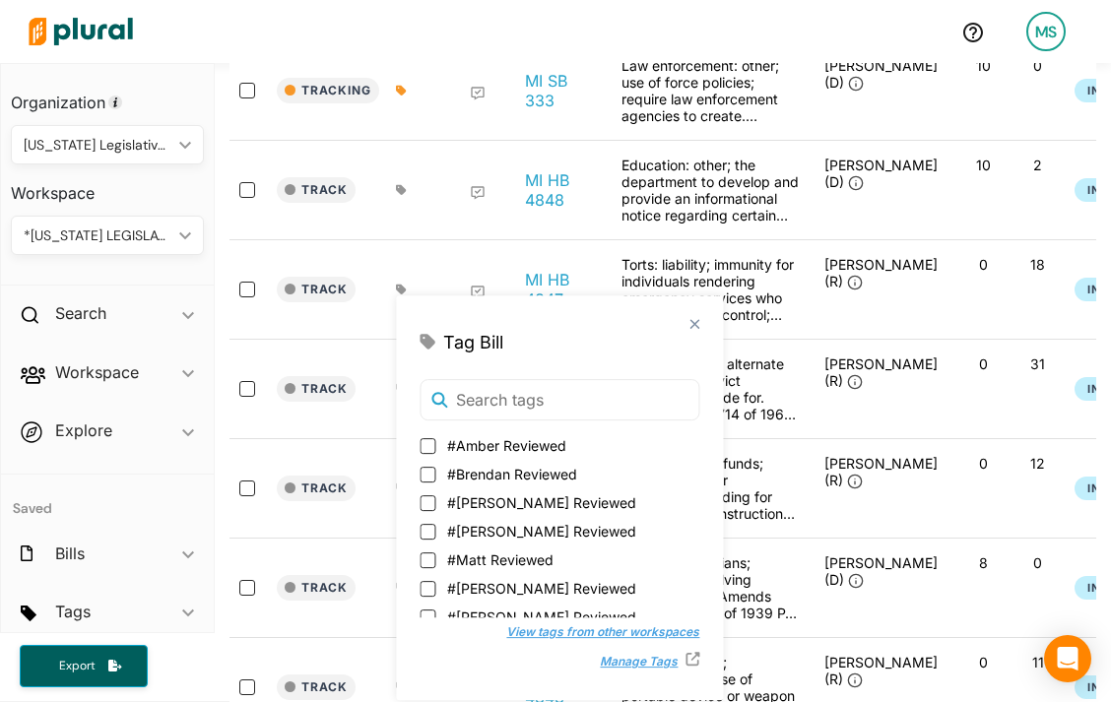
click at [405, 290] on icon at bounding box center [401, 290] width 10 height 10
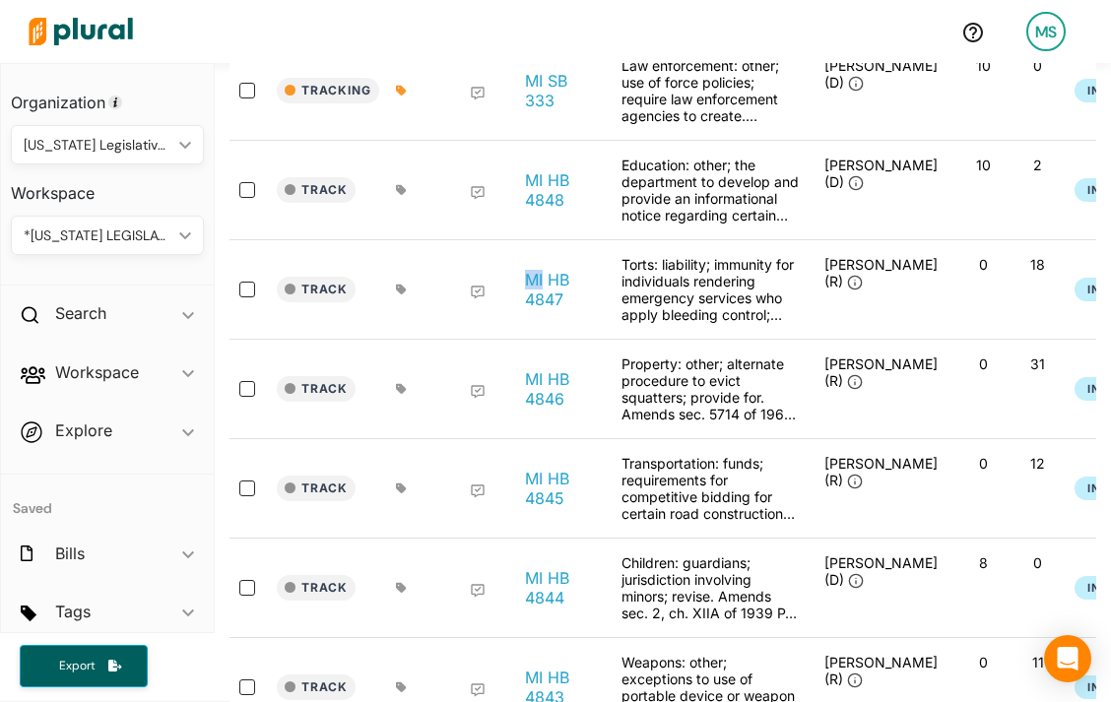
click at [405, 290] on icon at bounding box center [401, 290] width 10 height 10
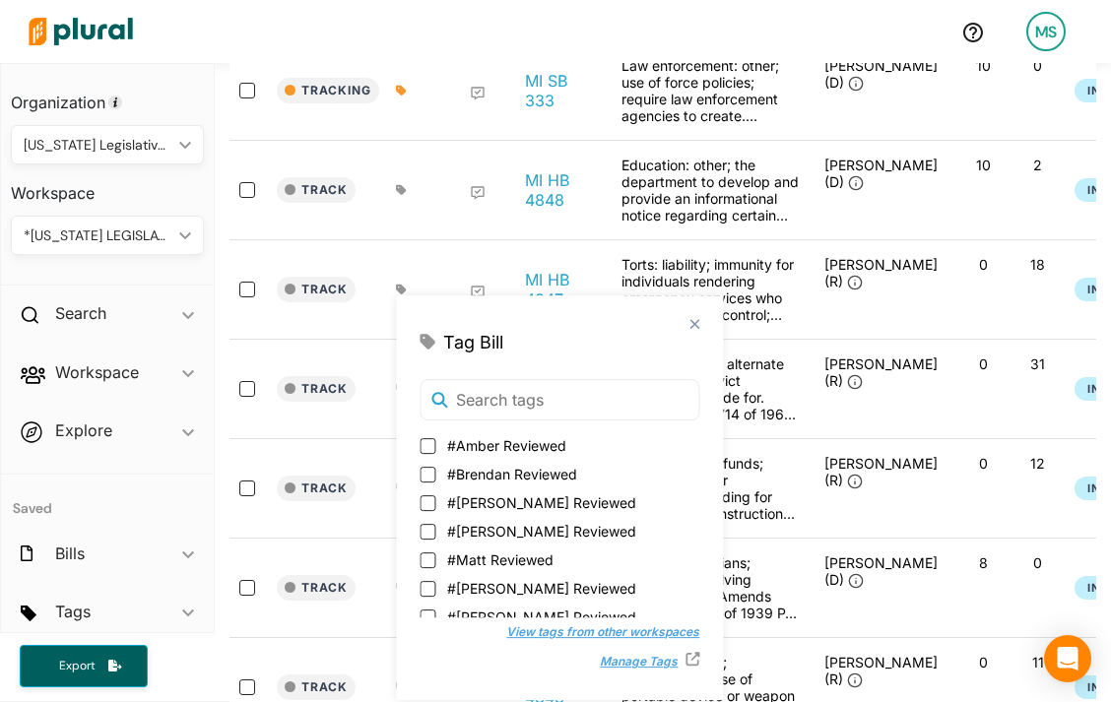
click at [499, 558] on span "#Matt Reviewed" at bounding box center [500, 560] width 106 height 21
click at [435, 558] on input "#Matt Reviewed" at bounding box center [428, 561] width 16 height 16
checkbox input "true"
click at [394, 195] on div at bounding box center [409, 190] width 49 height 67
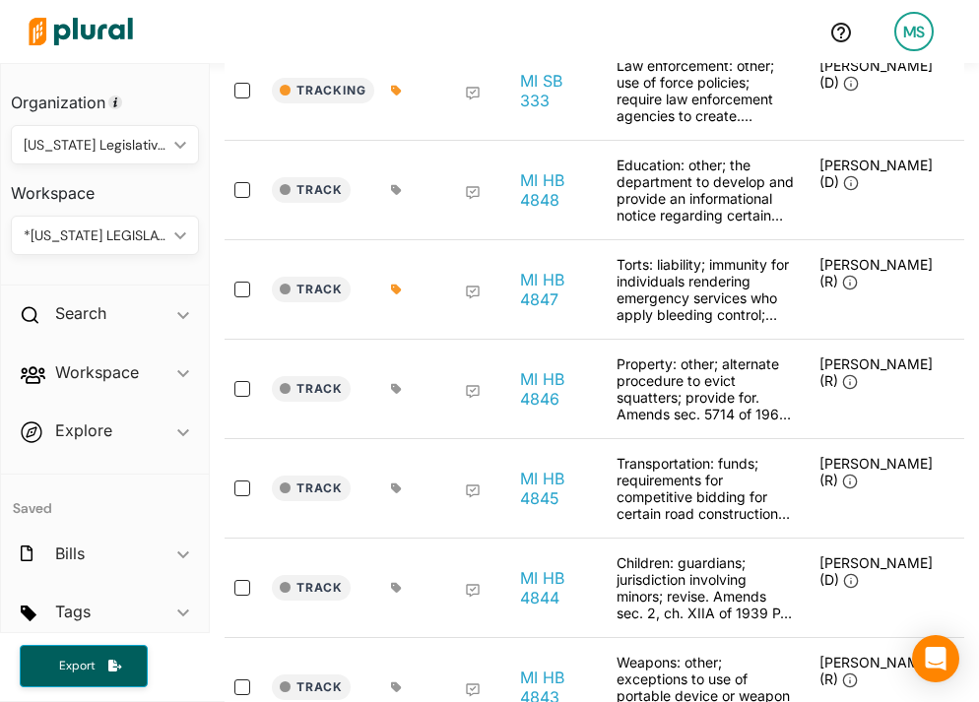
click at [401, 184] on icon at bounding box center [396, 190] width 11 height 12
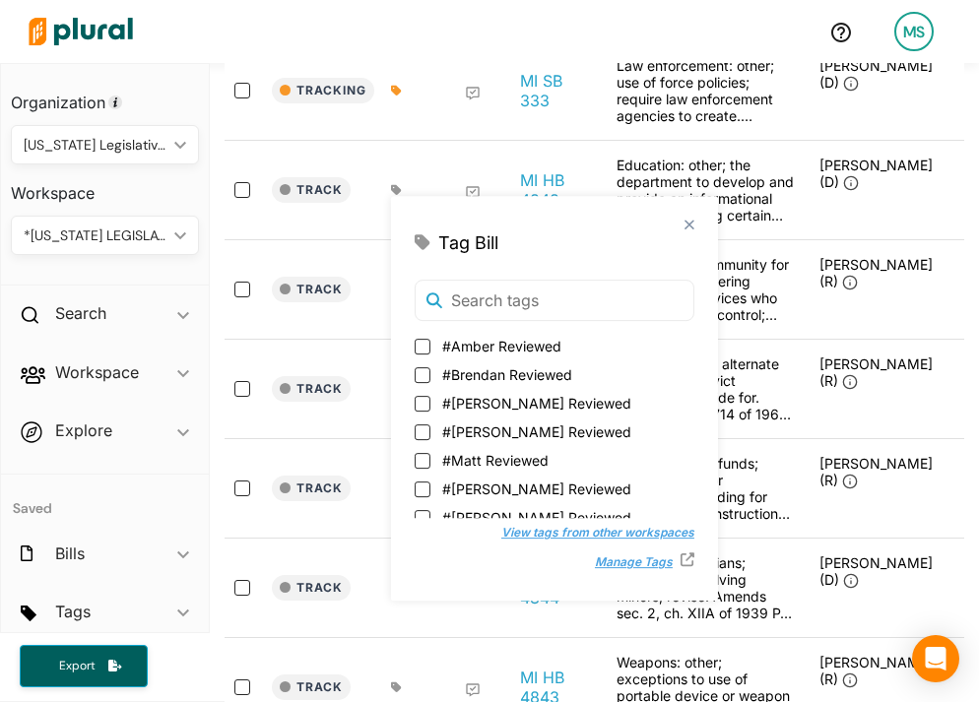
click at [502, 463] on span "#Matt Reviewed" at bounding box center [495, 460] width 106 height 21
click at [430, 463] on input "#Matt Reviewed" at bounding box center [423, 461] width 16 height 16
checkbox input "true"
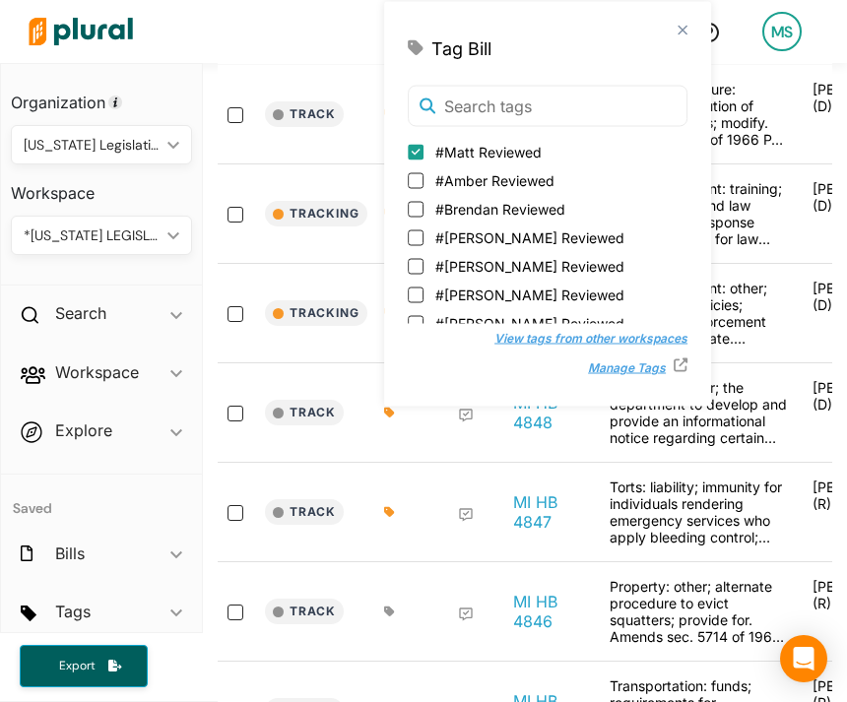
click at [359, 45] on div at bounding box center [351, 31] width 662 height 69
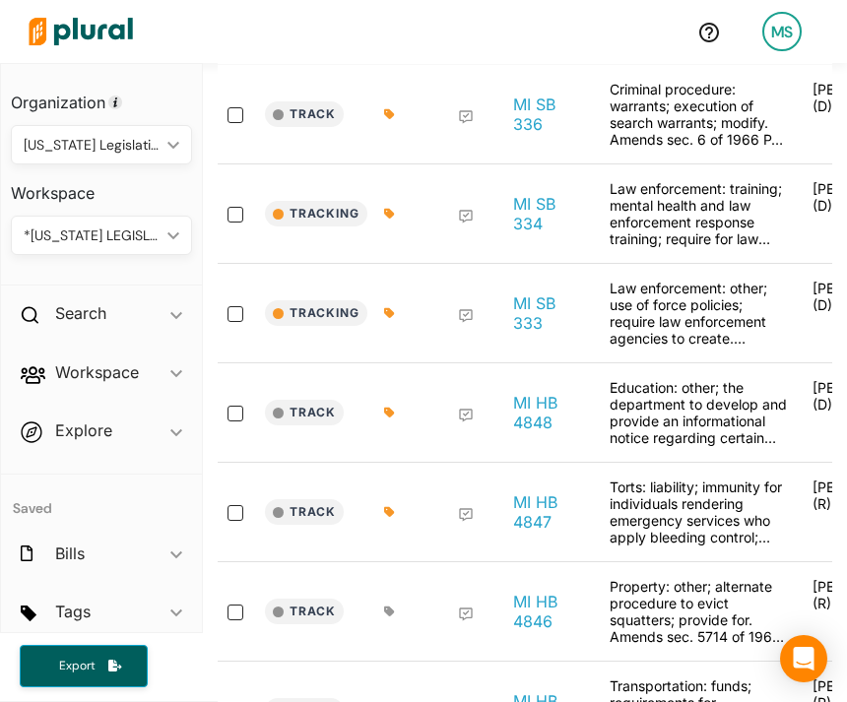
click at [381, 408] on div at bounding box center [397, 412] width 49 height 67
click at [393, 411] on icon at bounding box center [389, 413] width 10 height 10
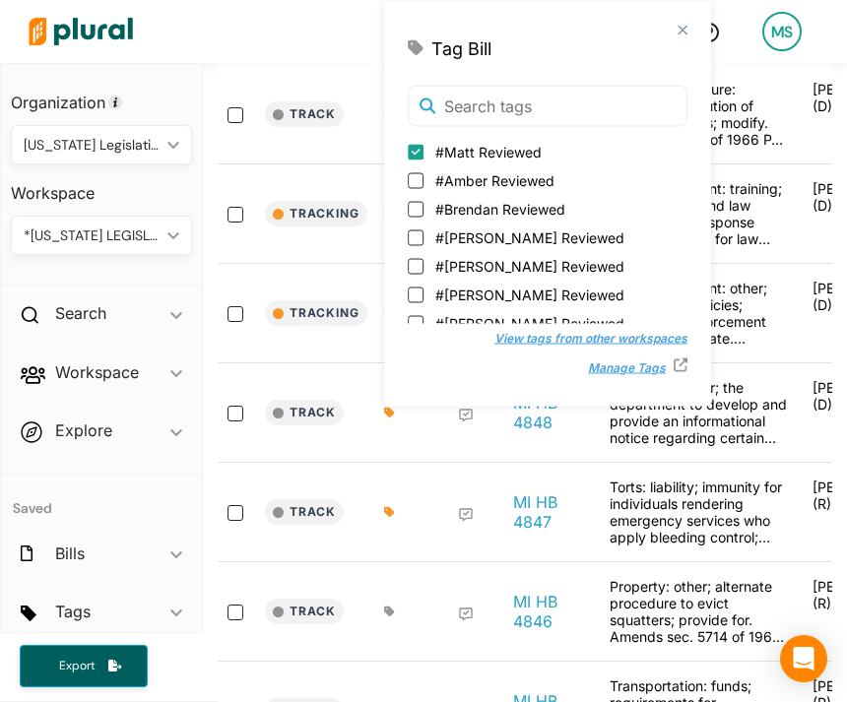
click at [704, 428] on div "Education: other; the department to develop and provide an informational notice…" at bounding box center [698, 412] width 197 height 67
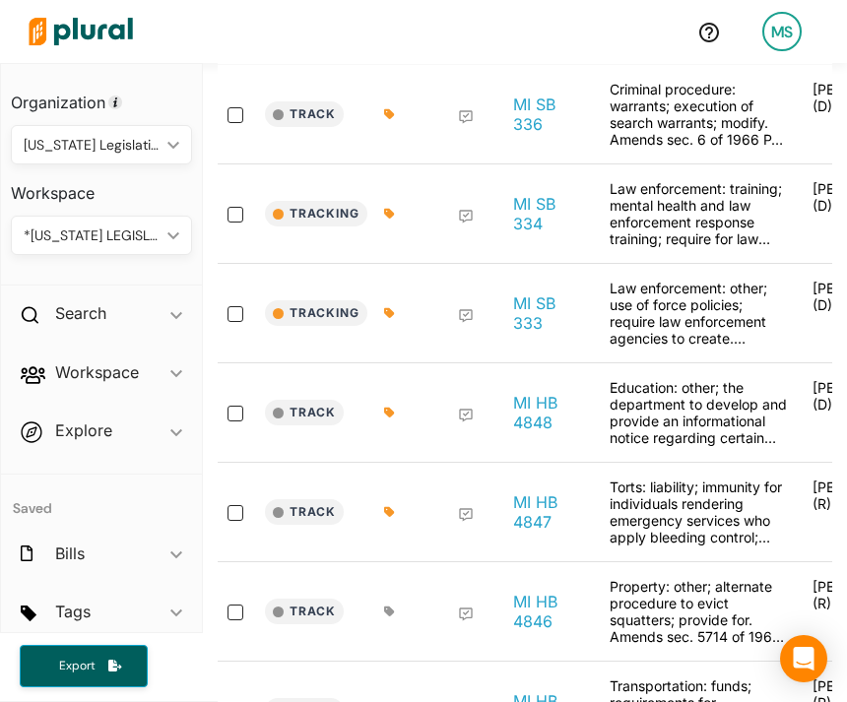
click at [586, 440] on div "MI HB 4848" at bounding box center [550, 412] width 98 height 67
click at [318, 413] on button "Track" at bounding box center [304, 413] width 79 height 26
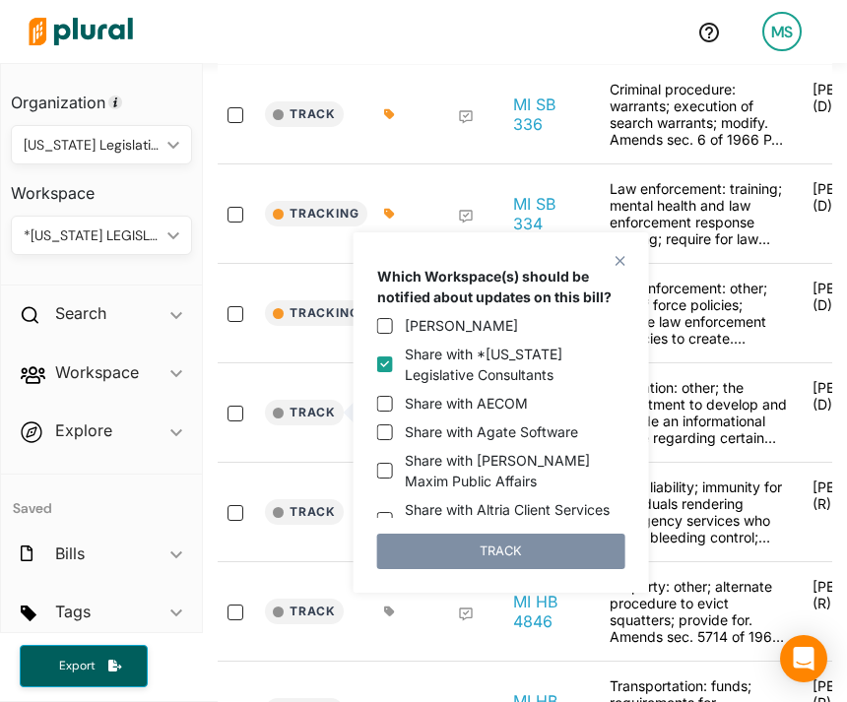
click at [283, 487] on div "Track" at bounding box center [319, 512] width 108 height 67
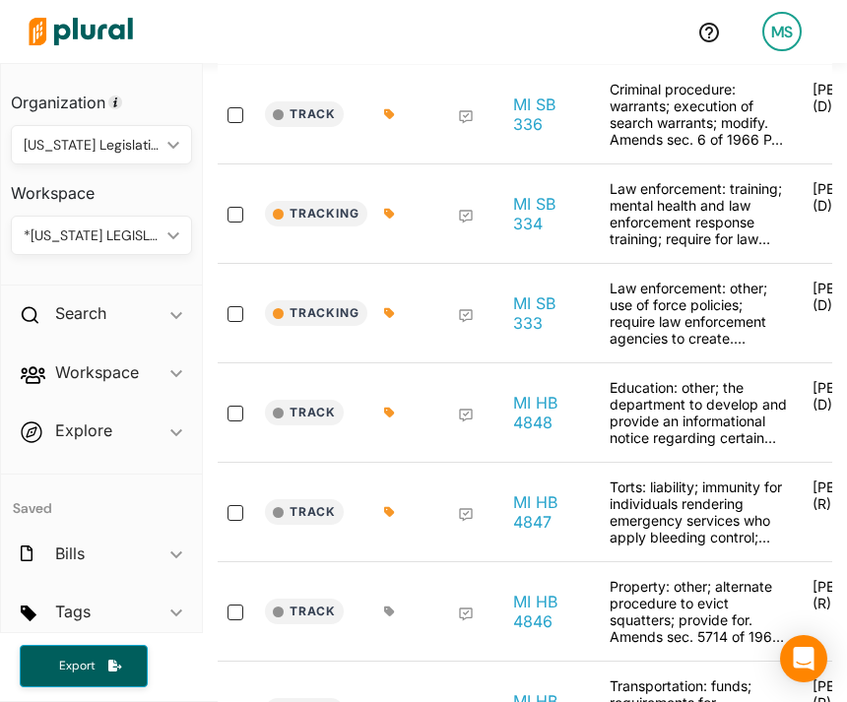
click at [389, 510] on icon at bounding box center [389, 512] width 10 height 10
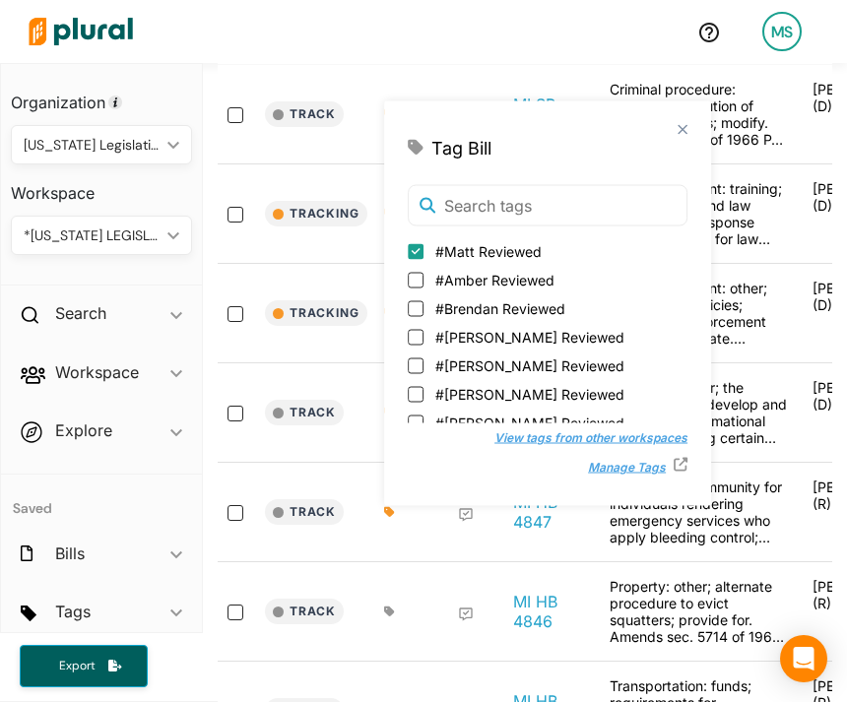
click at [405, 528] on div at bounding box center [397, 512] width 49 height 67
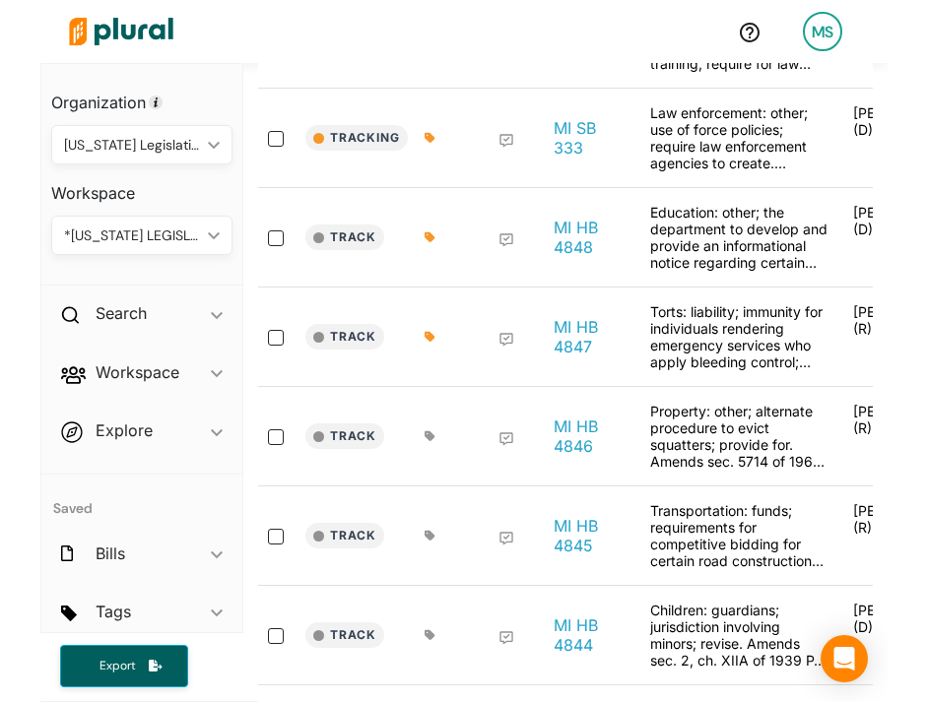
scroll to position [695, 0]
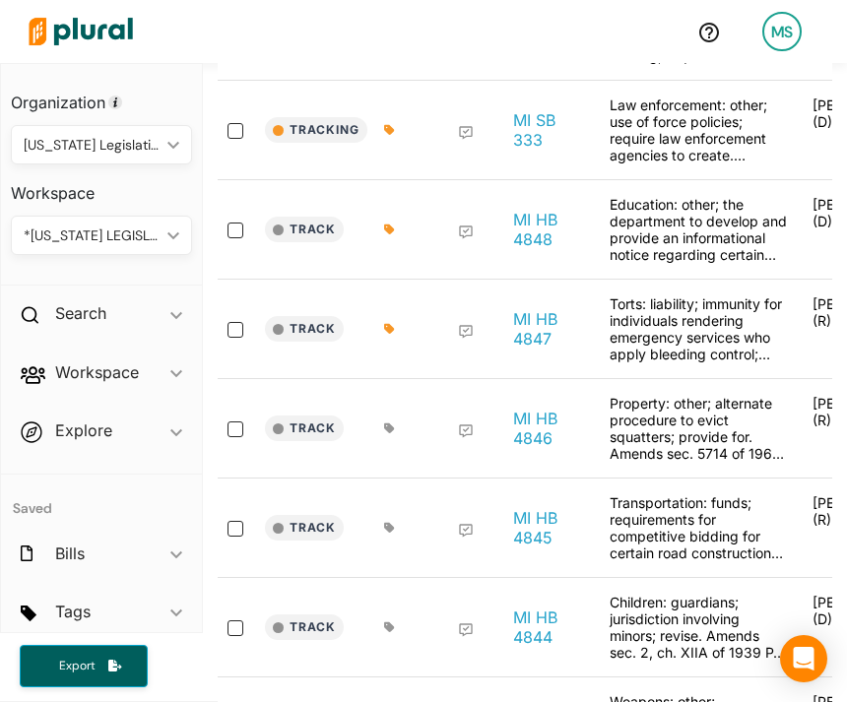
click at [386, 430] on icon at bounding box center [389, 429] width 10 height 10
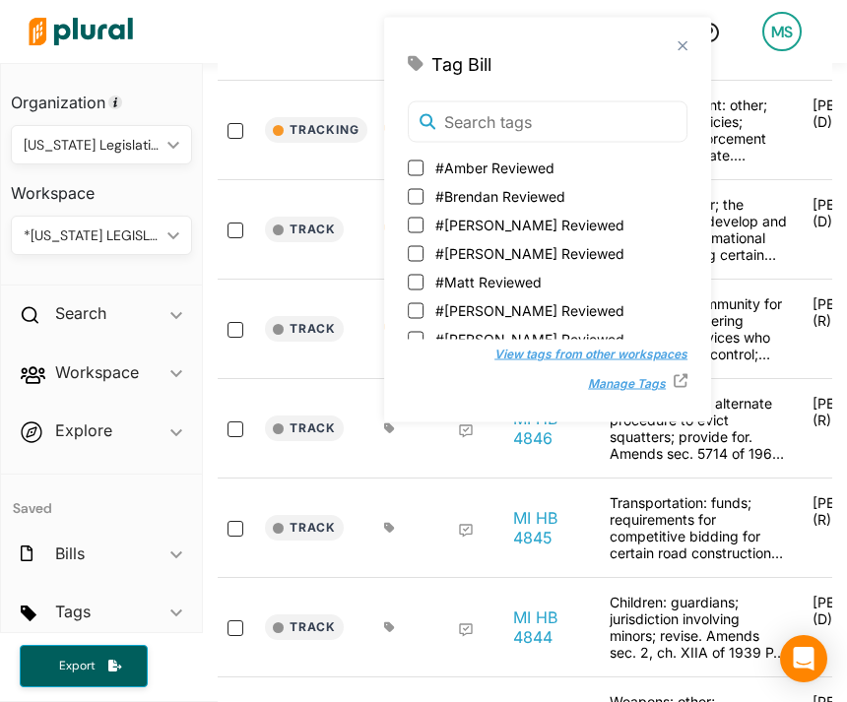
click at [471, 287] on span "#Matt Reviewed" at bounding box center [488, 282] width 106 height 21
click at [424, 287] on input "#Matt Reviewed" at bounding box center [416, 282] width 16 height 16
checkbox input "true"
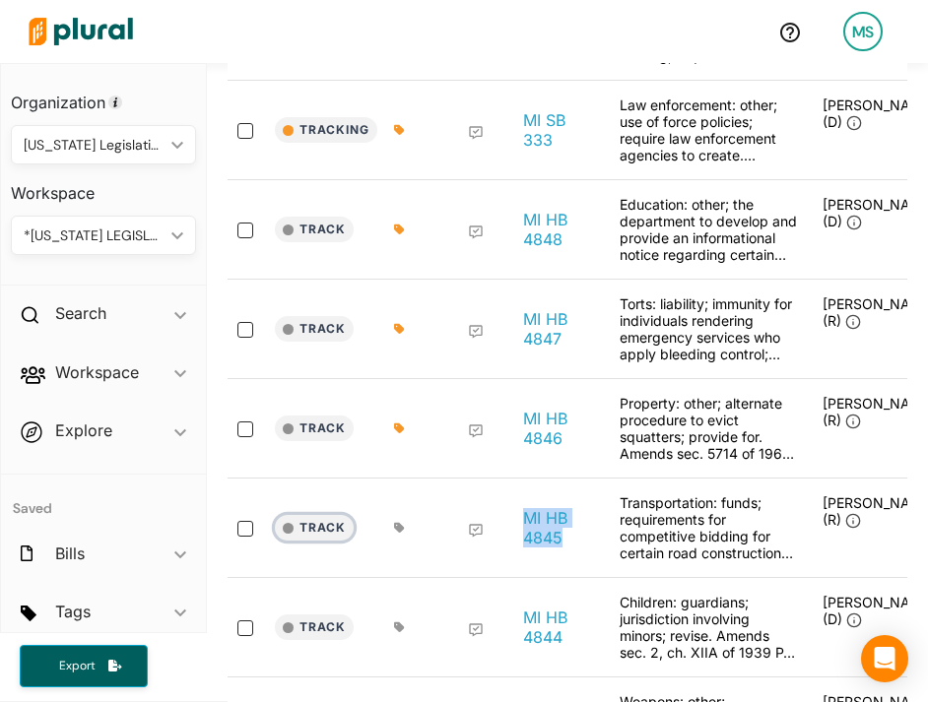
click at [321, 527] on button "Track" at bounding box center [314, 528] width 79 height 26
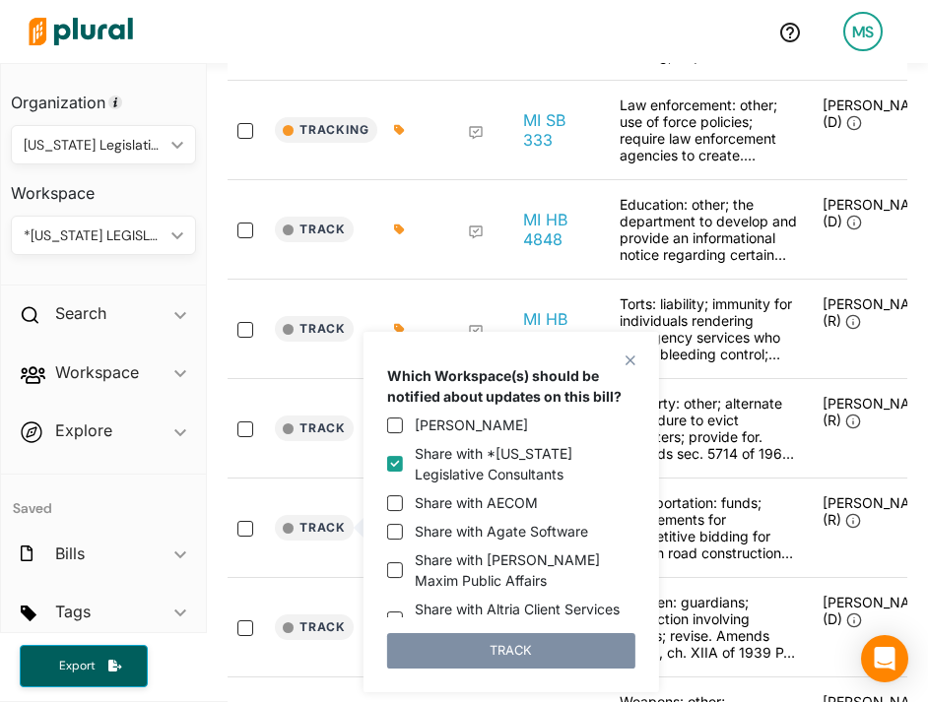
click at [445, 455] on label "Share with *Michigan Legislative Consultants" at bounding box center [525, 463] width 221 height 41
click at [403, 456] on input "Share with *Michigan Legislative Consultants" at bounding box center [395, 464] width 16 height 16
checkbox input "false"
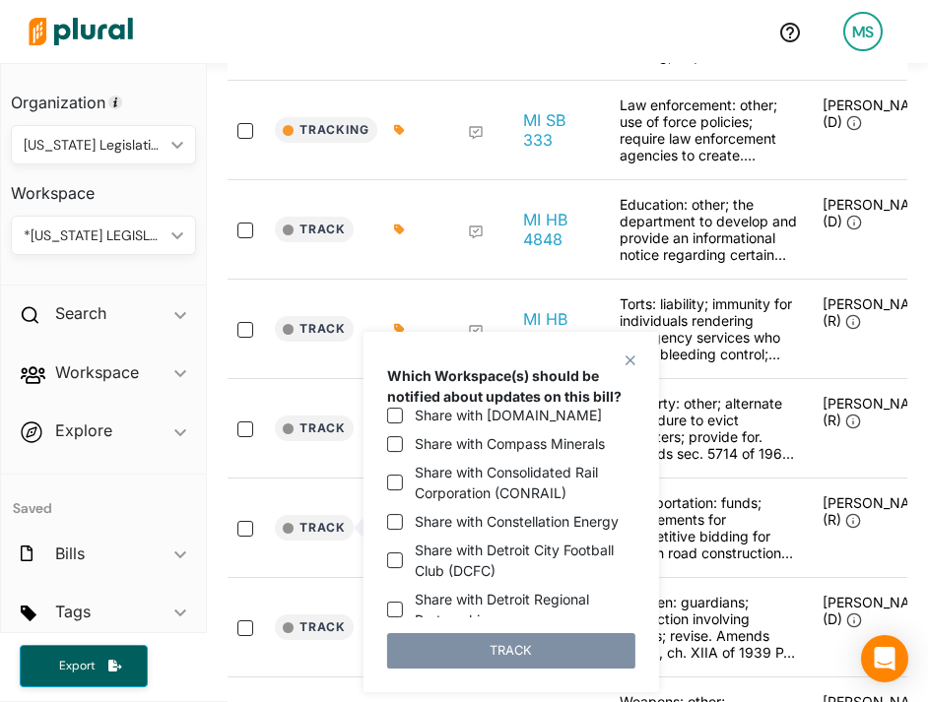
scroll to position [528, 0]
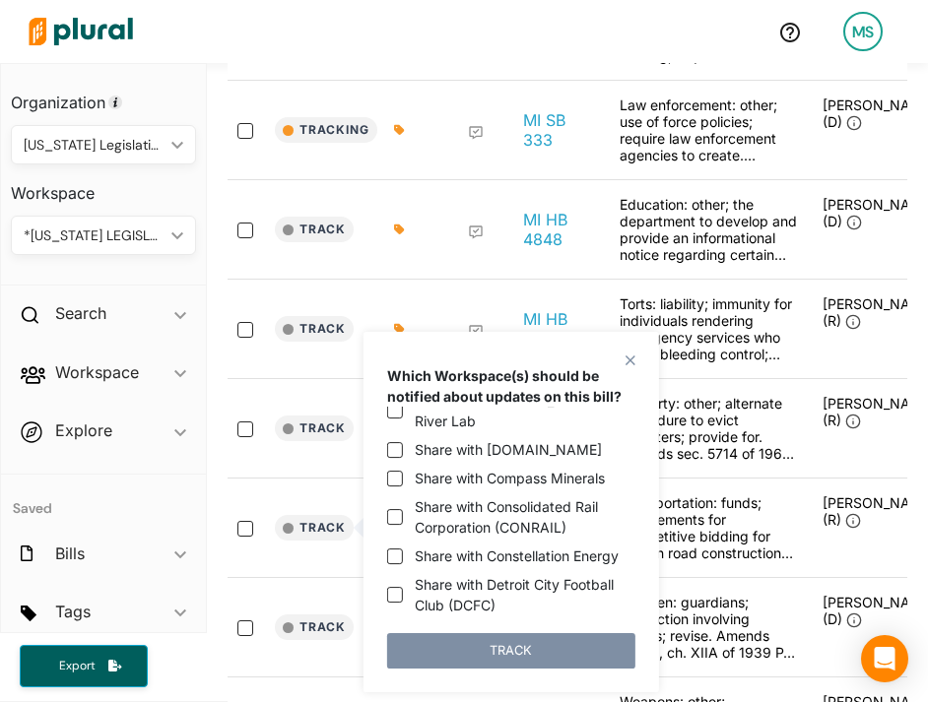
click at [485, 468] on label "Share with Compass Minerals" at bounding box center [510, 478] width 190 height 21
click at [403, 471] on input "Share with Compass Minerals" at bounding box center [395, 479] width 16 height 16
checkbox input "true"
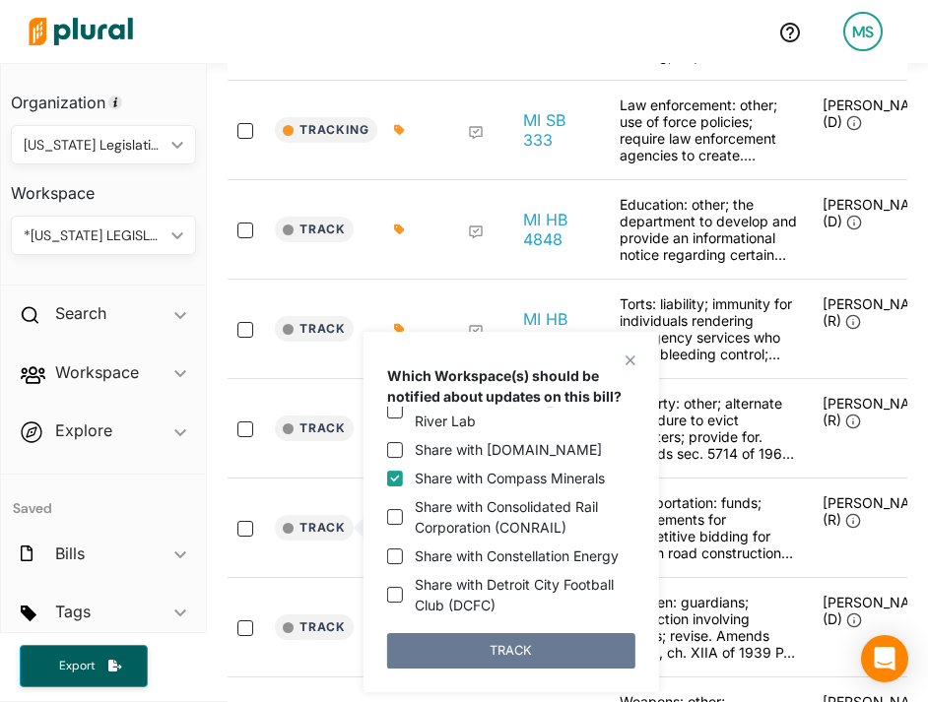
click at [502, 657] on button "TRACK" at bounding box center [511, 650] width 248 height 35
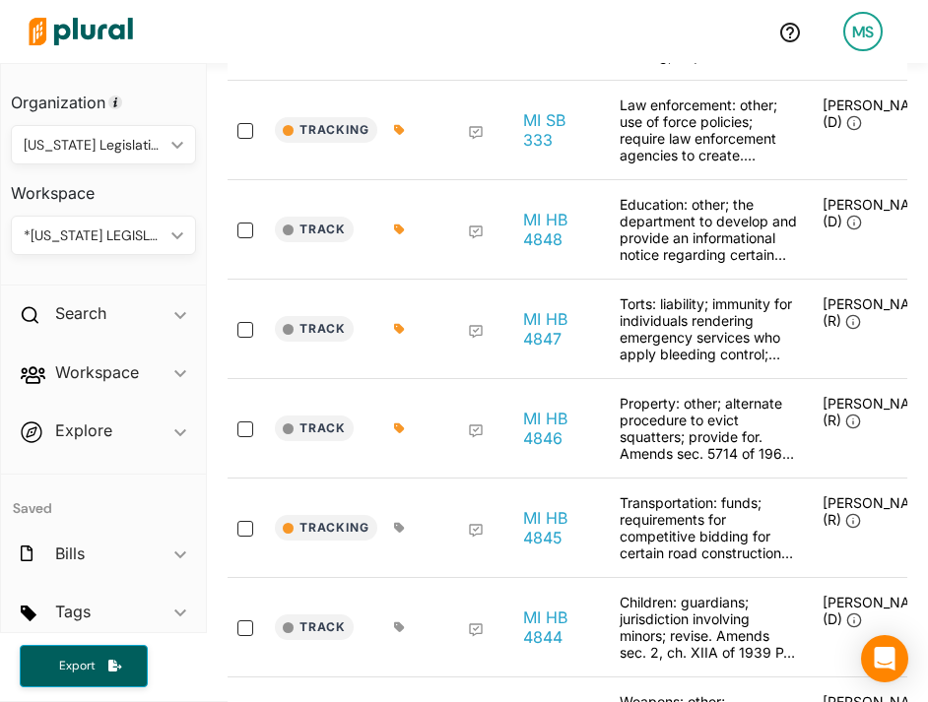
click at [399, 522] on icon at bounding box center [399, 528] width 11 height 12
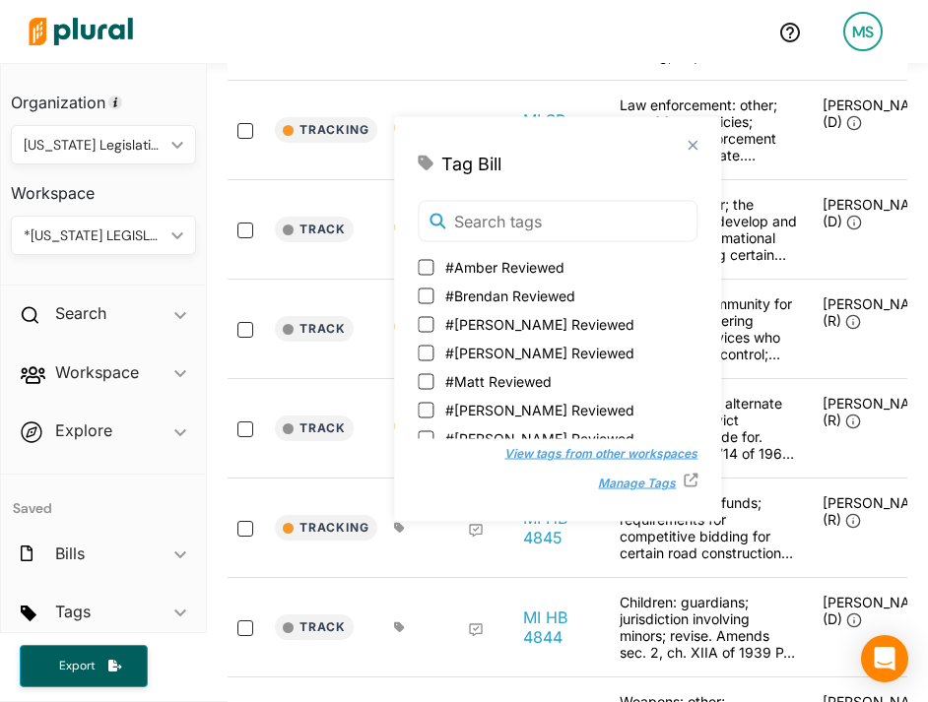
click at [494, 381] on span "#Matt Reviewed" at bounding box center [498, 381] width 106 height 21
click at [433, 381] on input "#Matt Reviewed" at bounding box center [426, 381] width 16 height 16
checkbox input "true"
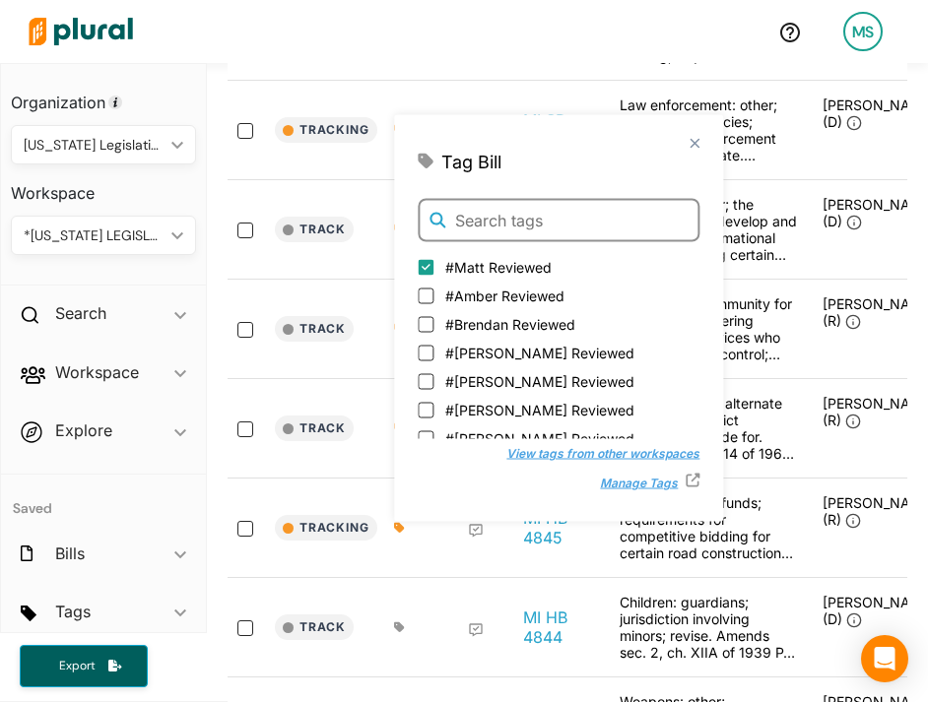
click at [503, 221] on input "text" at bounding box center [559, 220] width 282 height 43
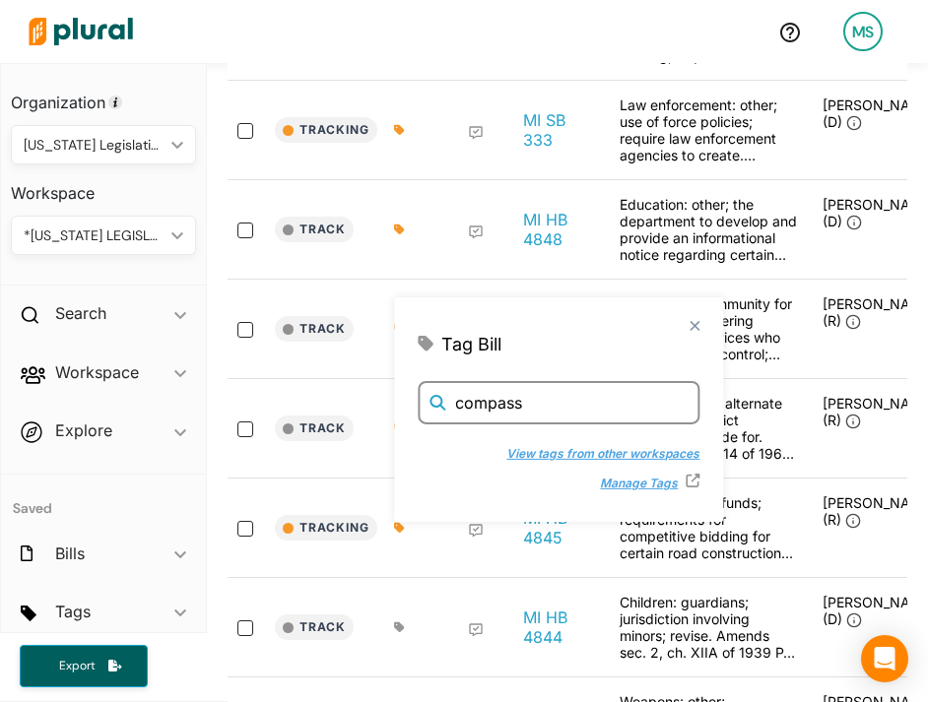
type input "compass"
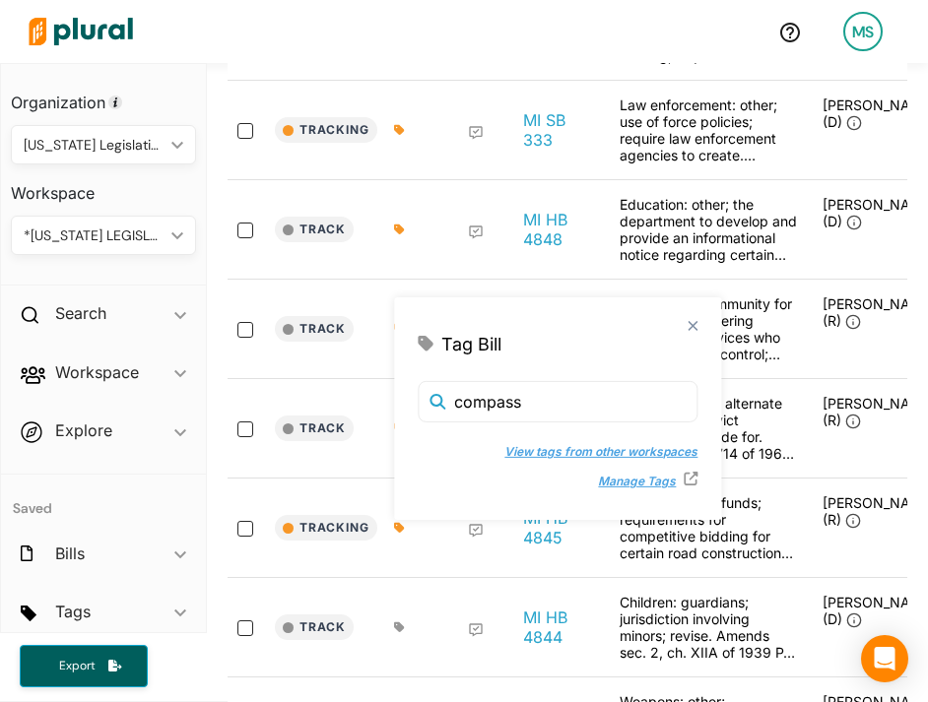
click at [515, 460] on button "View tags from other workspaces" at bounding box center [591, 452] width 213 height 30
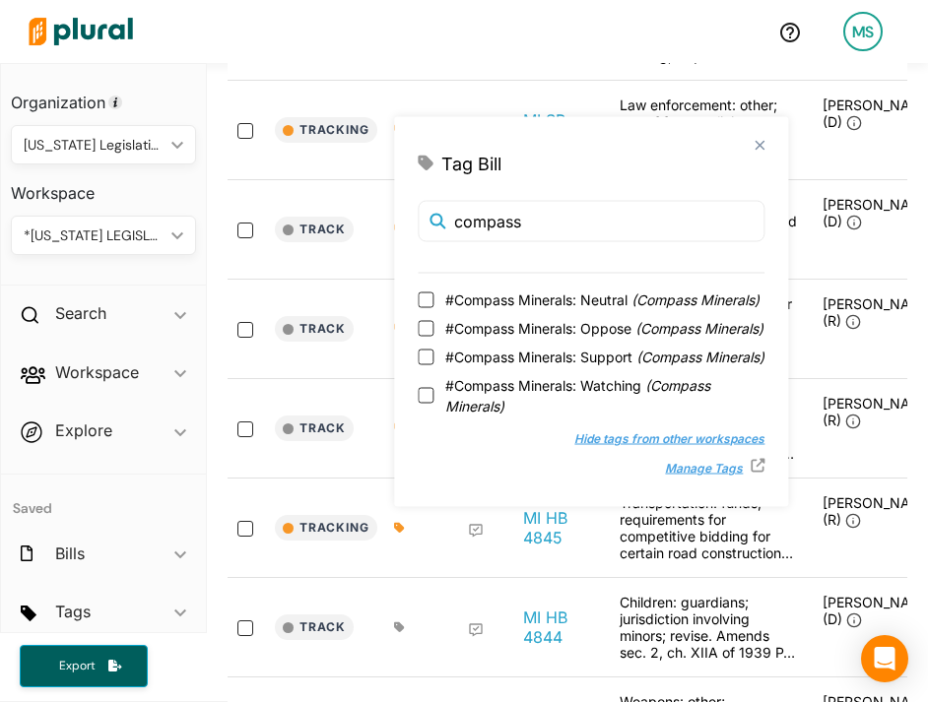
click at [524, 417] on span "#Compass Minerals: Watching ( Compass Minerals )" at bounding box center [604, 395] width 319 height 41
click at [433, 404] on input "#Compass Minerals: Watching ( Compass Minerals )" at bounding box center [426, 396] width 16 height 16
checkbox input "true"
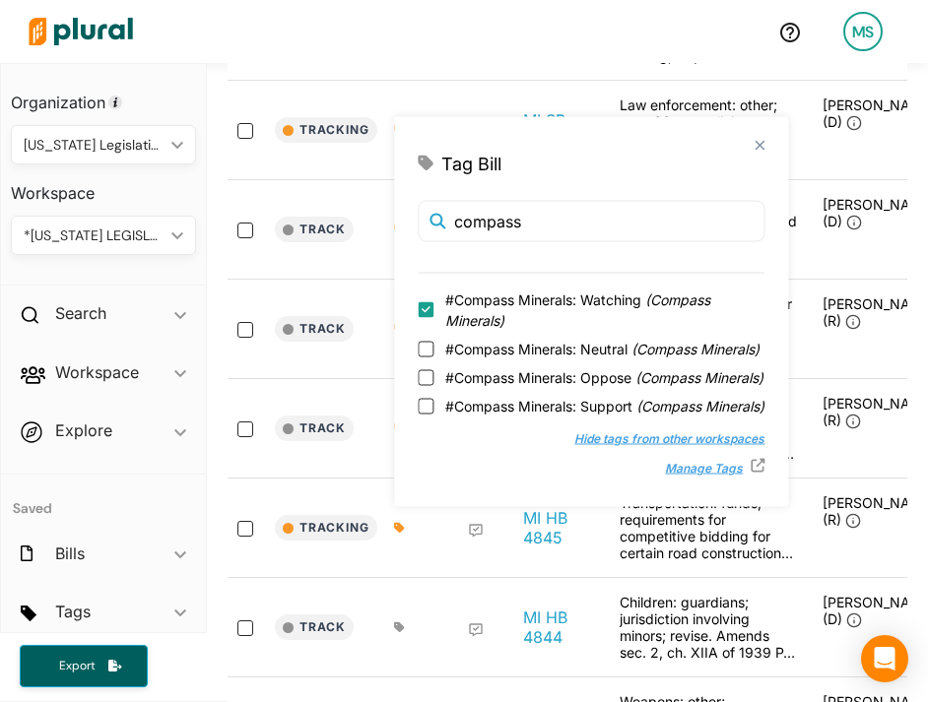
scroll to position [5, 0]
click at [361, 301] on div "Track" at bounding box center [329, 328] width 108 height 67
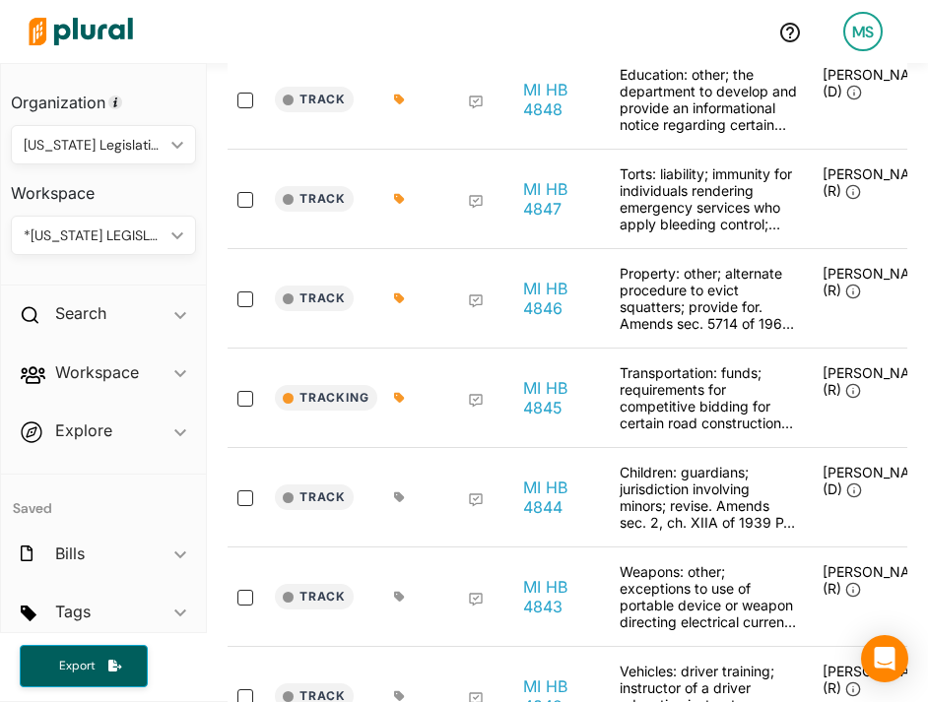
scroll to position [871, 0]
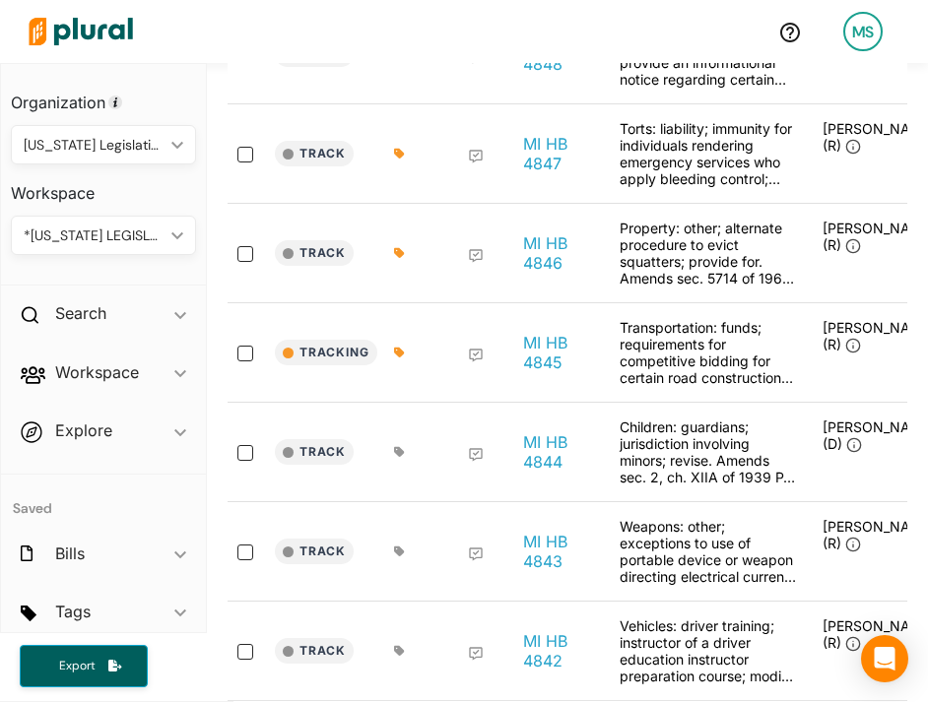
click at [396, 453] on icon at bounding box center [399, 452] width 10 height 10
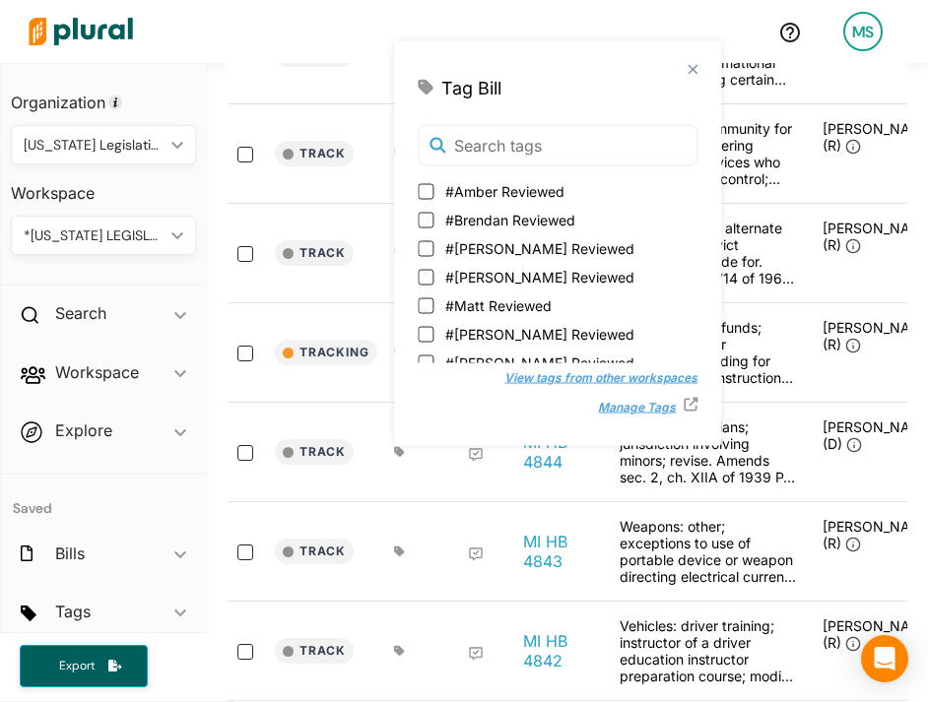
click at [493, 302] on span "#Matt Reviewed" at bounding box center [498, 305] width 106 height 21
click at [433, 302] on input "#Matt Reviewed" at bounding box center [426, 305] width 16 height 16
checkbox input "true"
click at [706, 492] on div "Track MI HB 4844 Children: guardians; jurisdiction involving minors; revise. Am…" at bounding box center [914, 452] width 1372 height 99
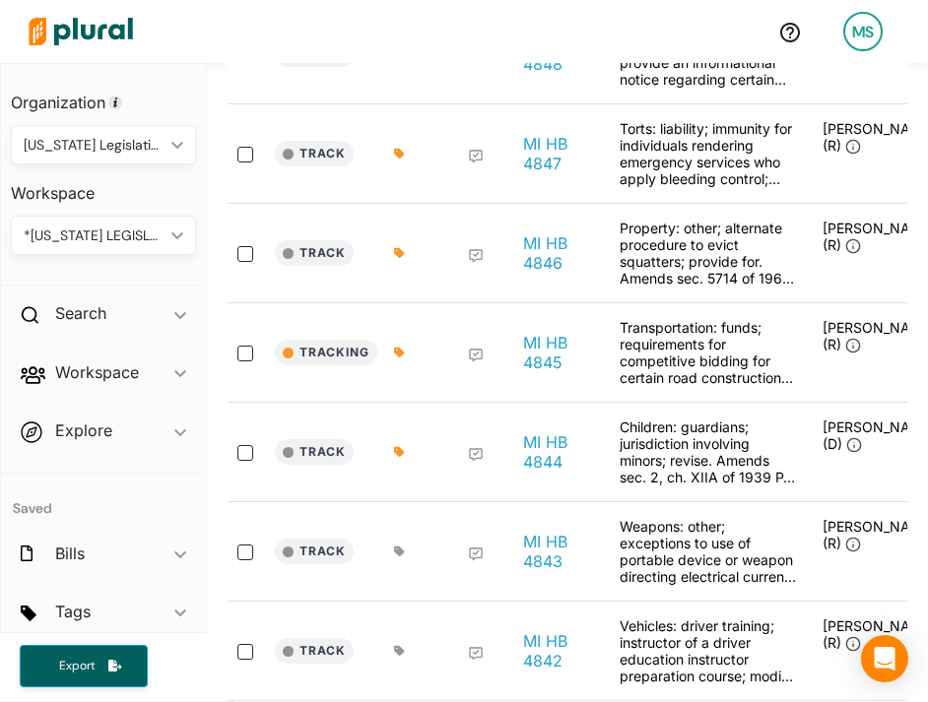
scroll to position [941, 0]
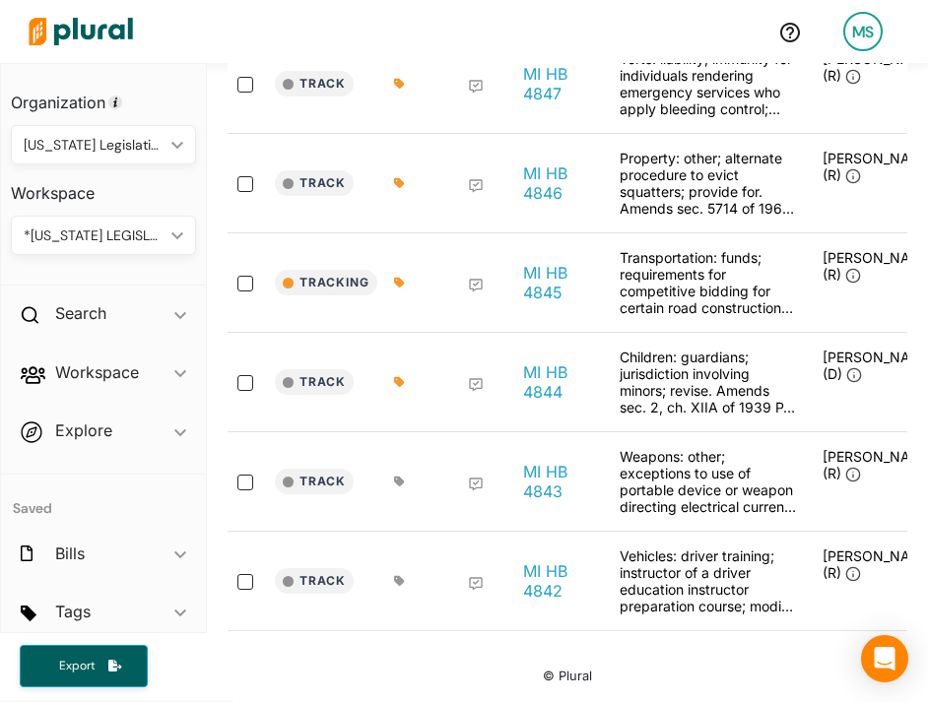
click at [403, 480] on icon at bounding box center [399, 482] width 11 height 12
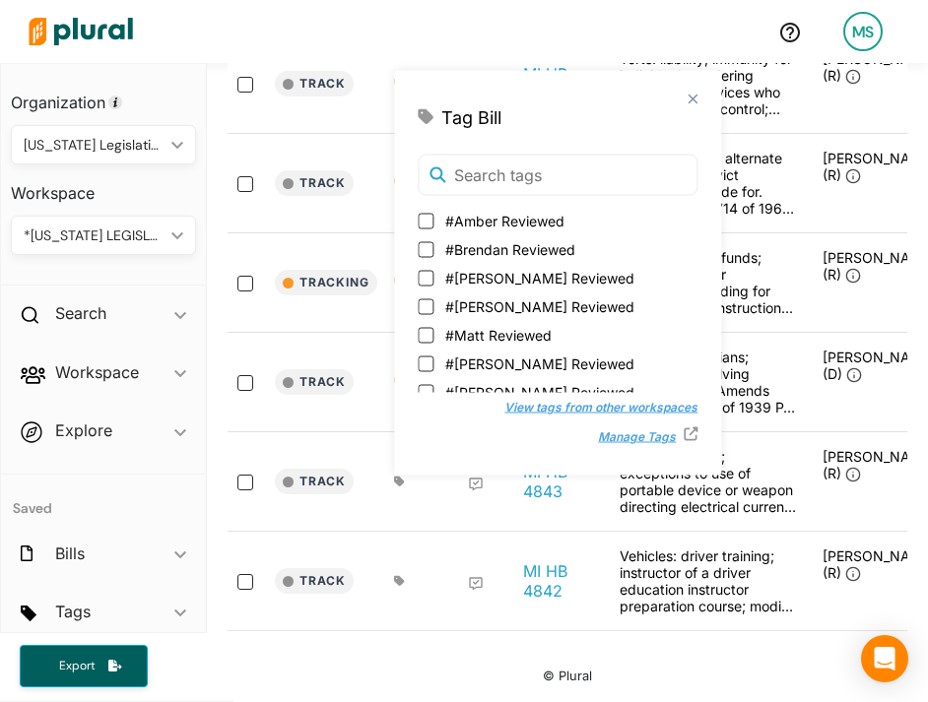
click at [436, 331] on label "#Matt Reviewed" at bounding box center [558, 335] width 280 height 21
click at [433, 331] on input "#Matt Reviewed" at bounding box center [426, 335] width 16 height 16
checkbox input "true"
click at [435, 538] on div "Track MI HB 4842 Vehicles: driver training; instructor of a driver education in…" at bounding box center [914, 581] width 1372 height 98
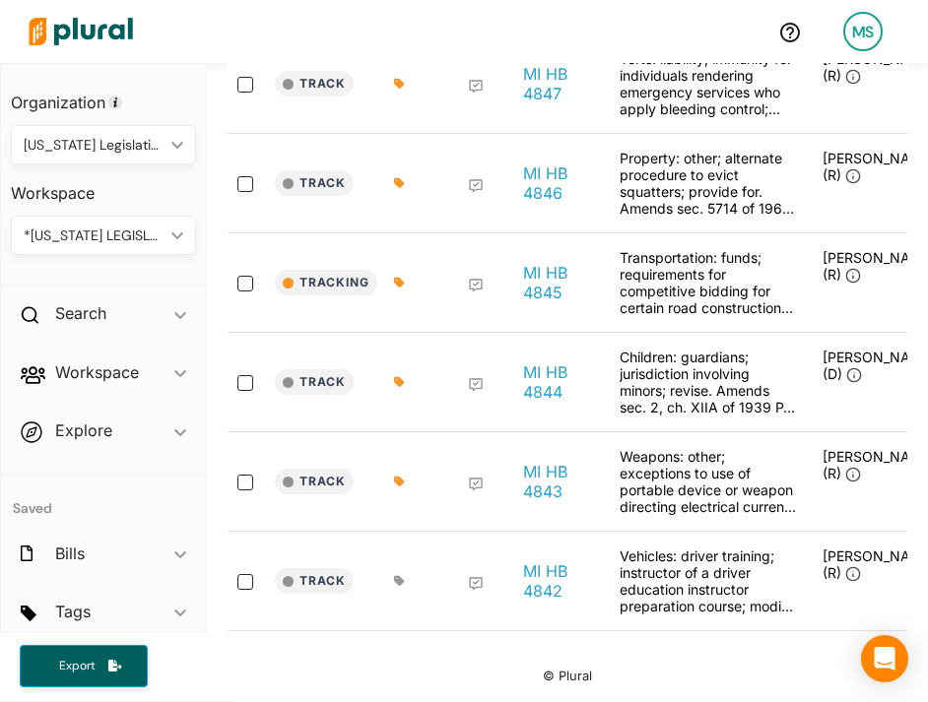
click at [395, 575] on icon at bounding box center [399, 581] width 11 height 12
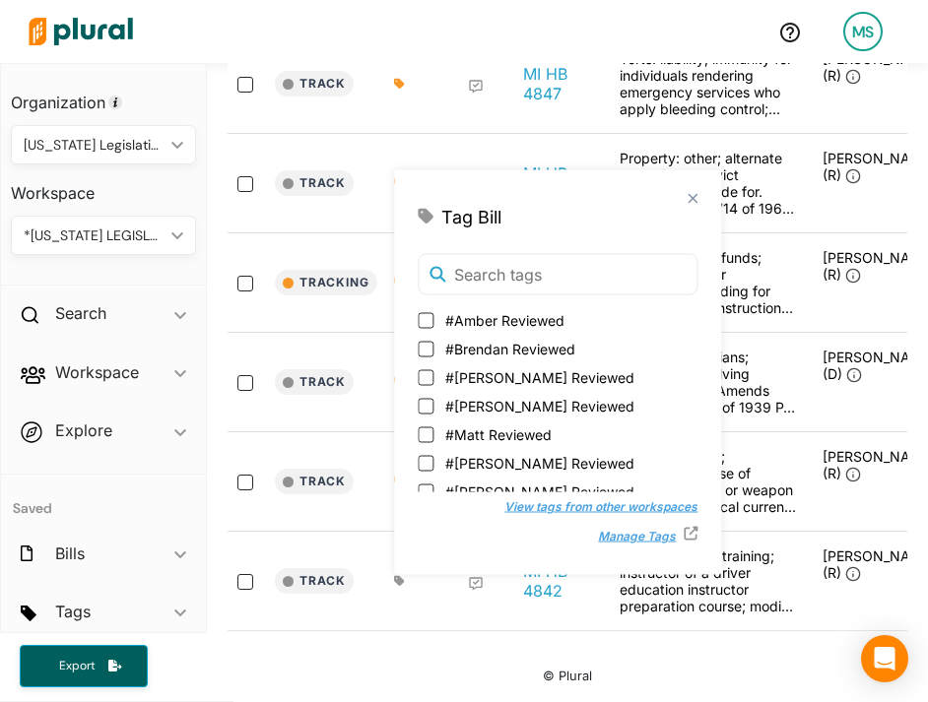
click at [506, 425] on span "#Matt Reviewed" at bounding box center [498, 435] width 106 height 21
click at [433, 426] on input "#Matt Reviewed" at bounding box center [426, 434] width 16 height 16
checkbox input "true"
click at [425, 24] on div at bounding box center [391, 31] width 743 height 69
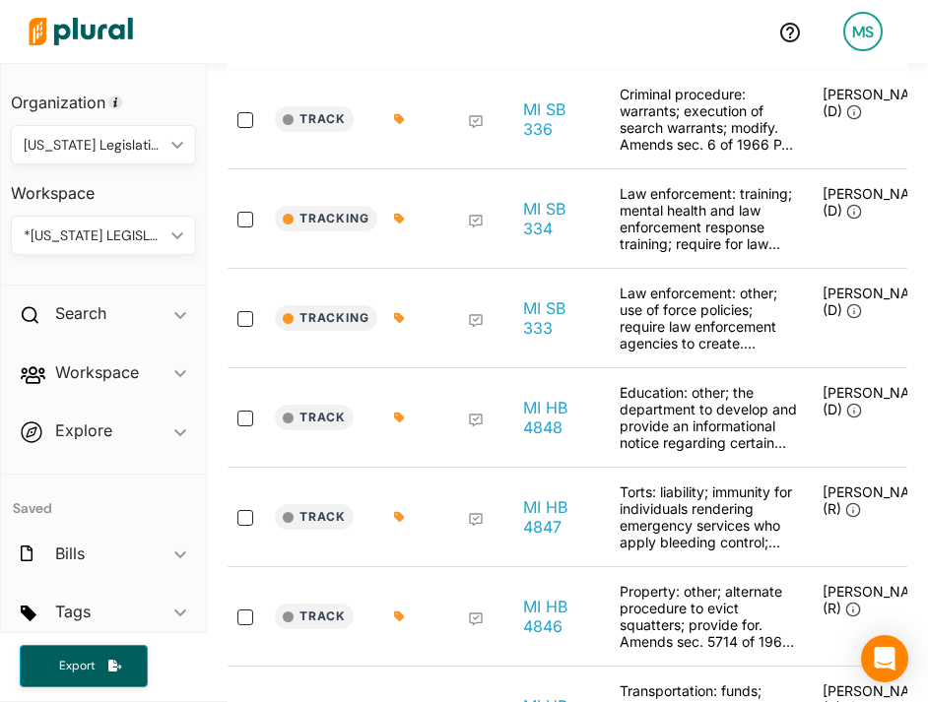
scroll to position [0, 0]
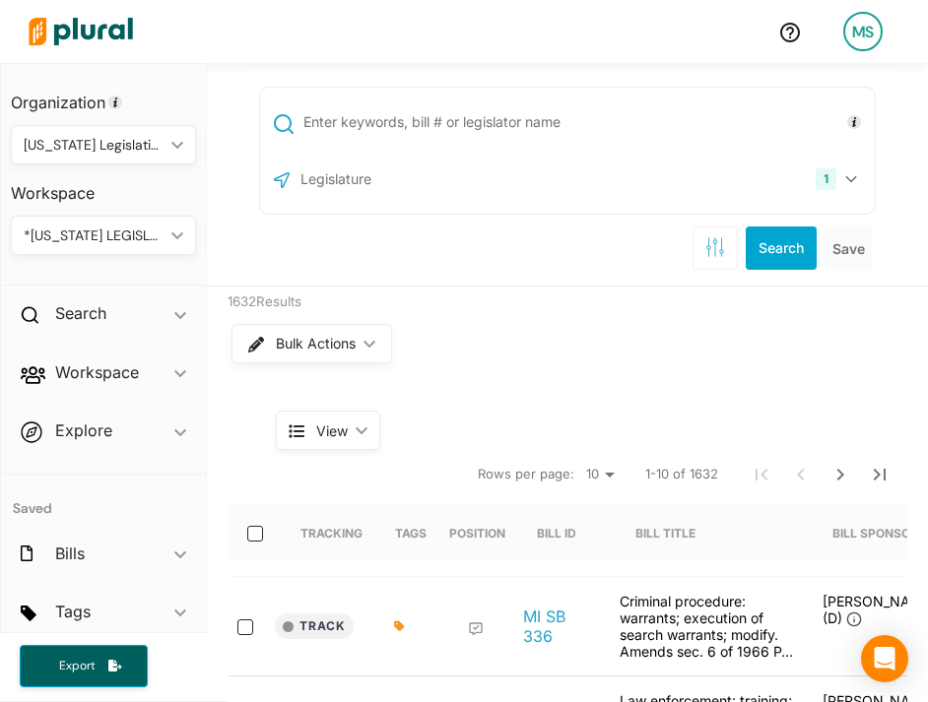
click at [598, 475] on select "10 20 50" at bounding box center [599, 475] width 43 height 24
click at [622, 346] on div "Bulk Actions ic_keyboard_arrow_down" at bounding box center [569, 343] width 676 height 51
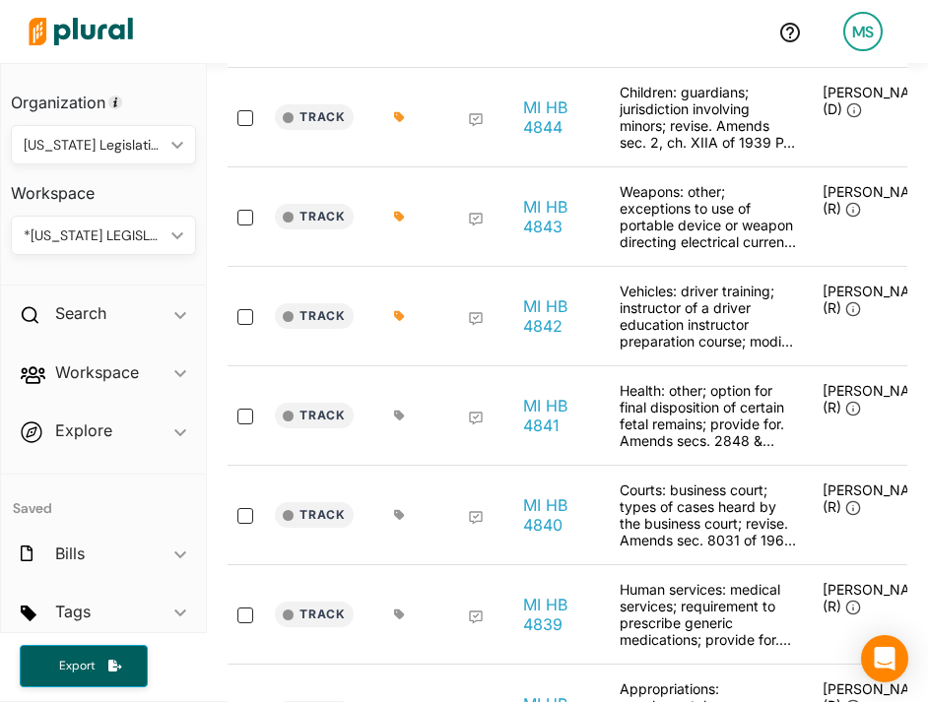
scroll to position [1208, 0]
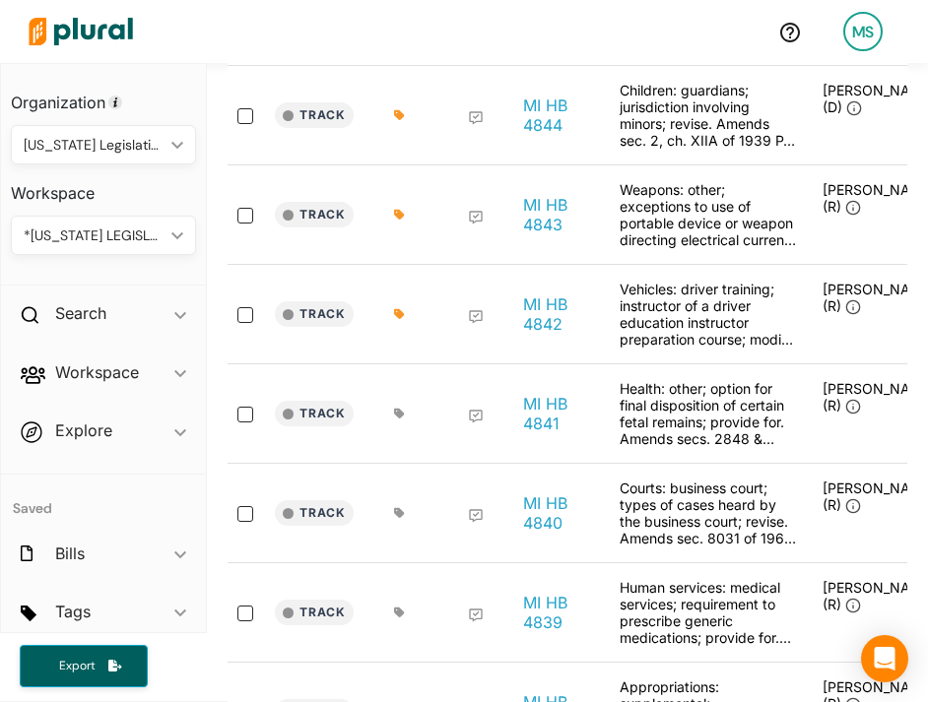
click at [400, 414] on icon at bounding box center [399, 414] width 10 height 10
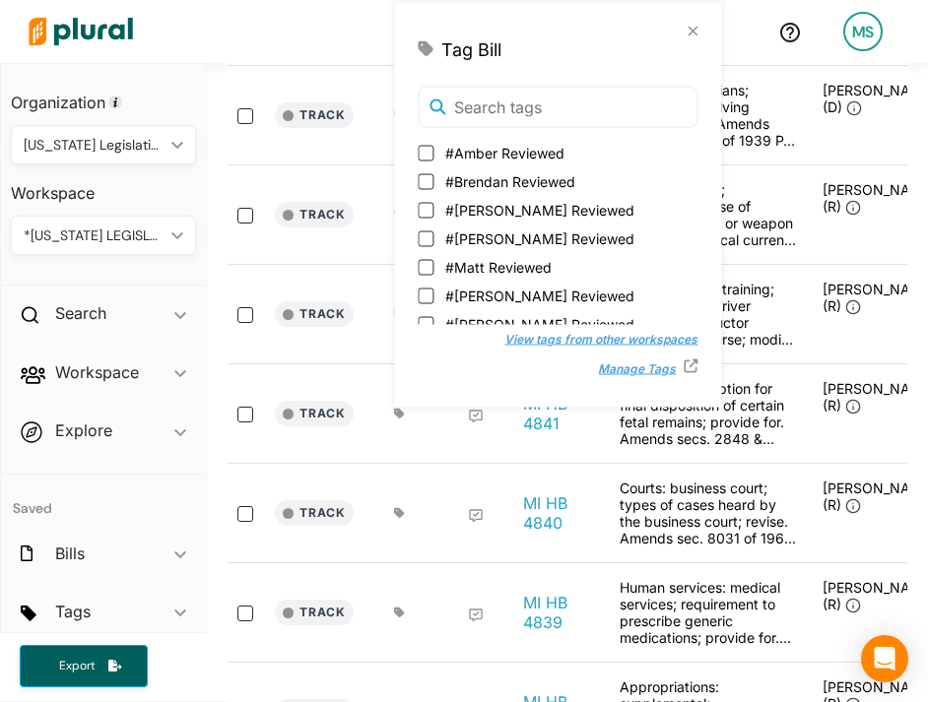
click at [468, 263] on span "#Matt Reviewed" at bounding box center [498, 267] width 106 height 21
click at [433, 263] on input "#Matt Reviewed" at bounding box center [426, 267] width 16 height 16
click at [402, 513] on icon at bounding box center [399, 513] width 10 height 10
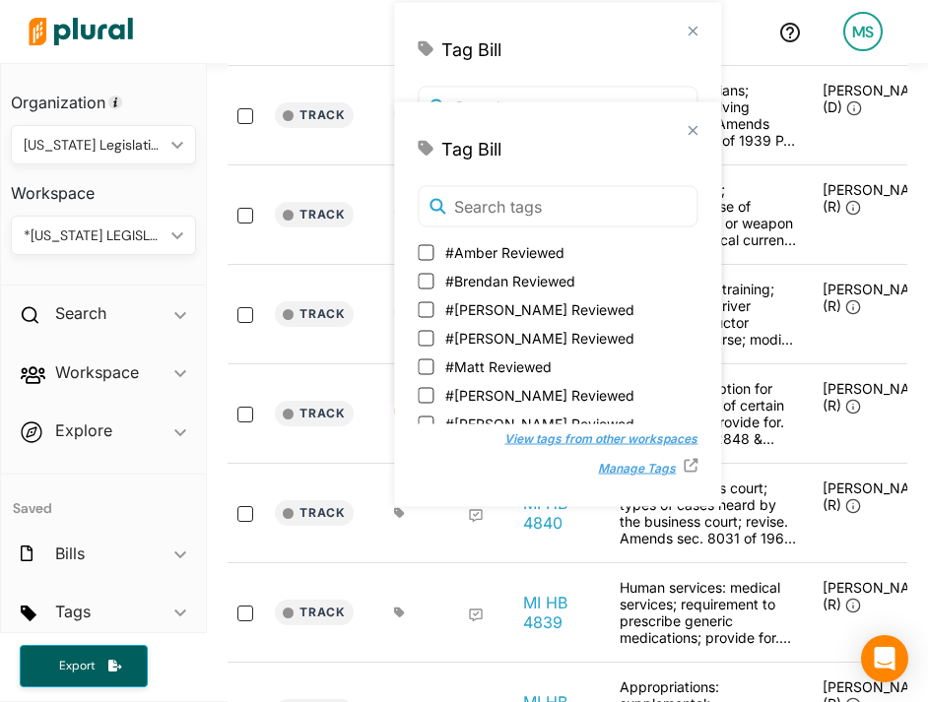
click at [462, 371] on span "#Matt Reviewed" at bounding box center [498, 367] width 106 height 21
click at [433, 161] on input "#Matt Reviewed" at bounding box center [426, 153] width 16 height 16
checkbox input "false"
click at [428, 365] on input "#Matt Reviewed" at bounding box center [426, 367] width 16 height 16
checkbox input "true"
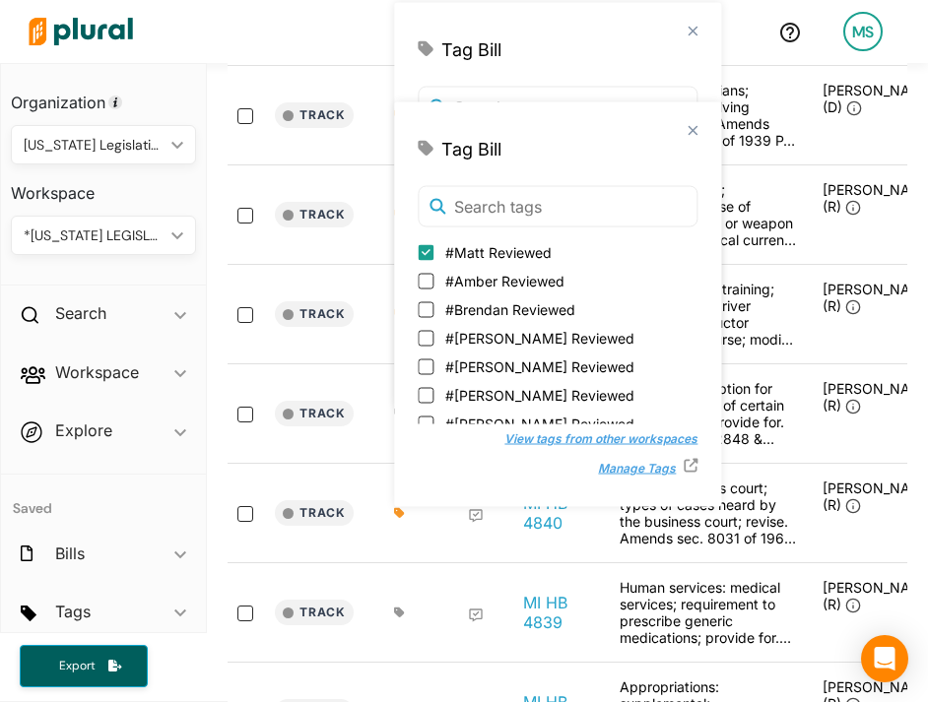
click at [447, 538] on div at bounding box center [471, 513] width 79 height 67
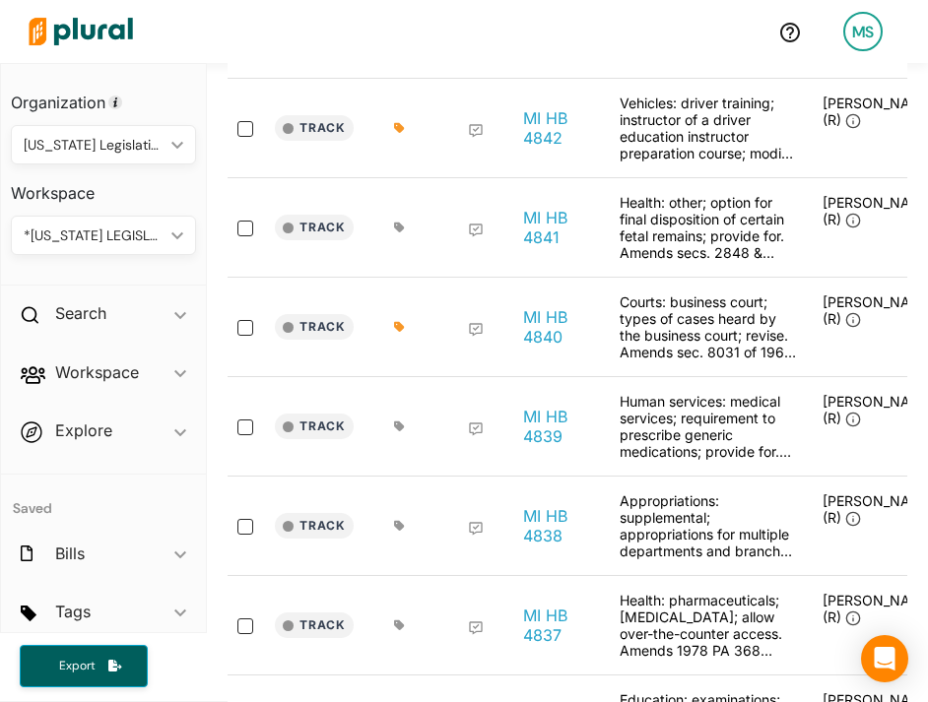
scroll to position [1402, 0]
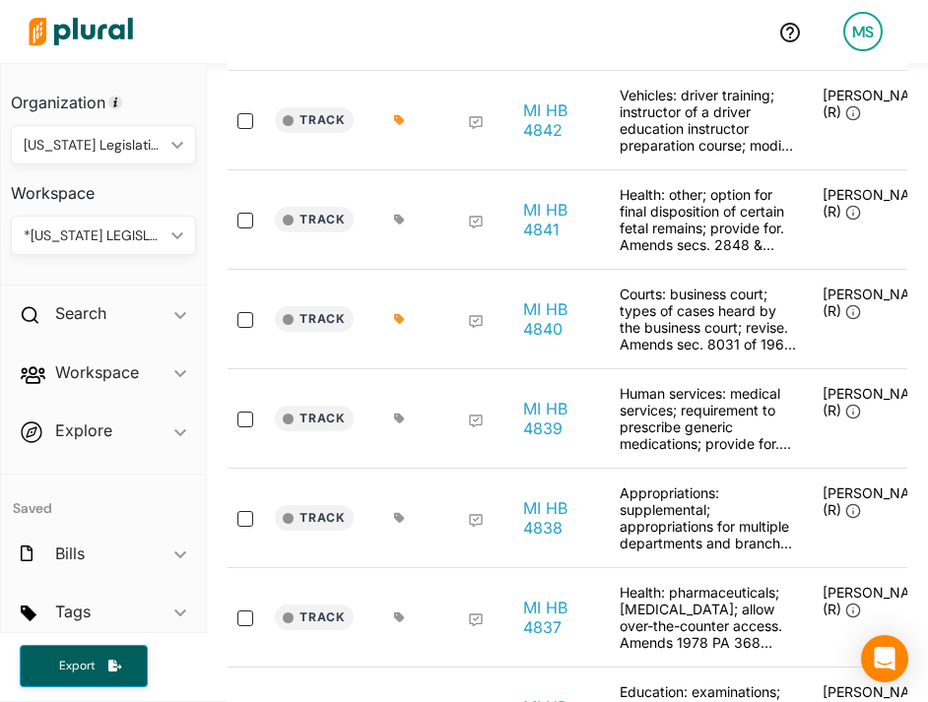
click at [399, 419] on icon at bounding box center [399, 419] width 10 height 10
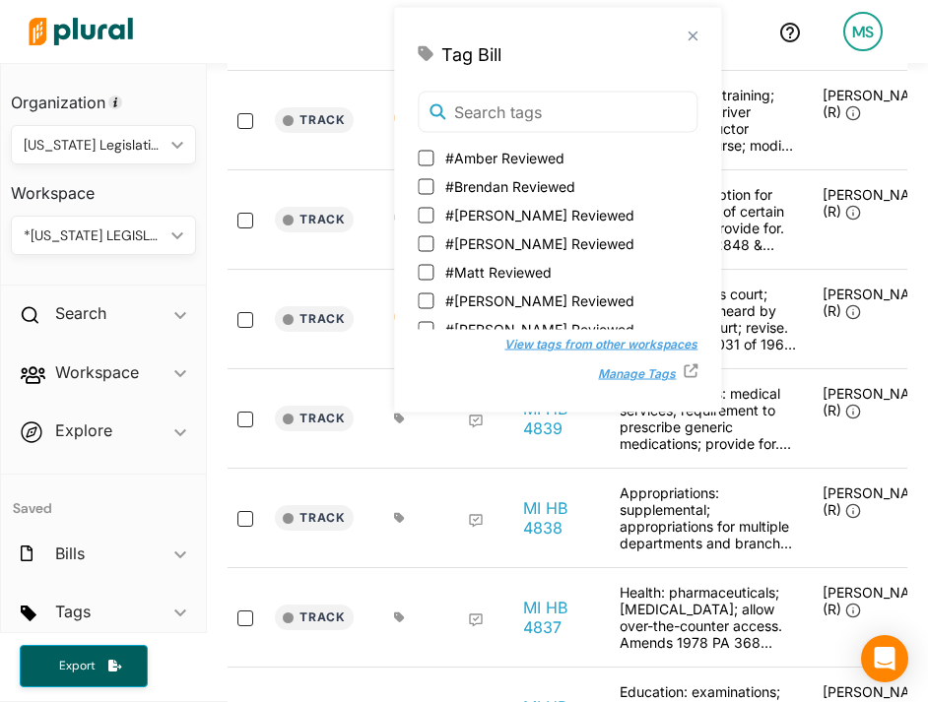
click at [500, 262] on span "#Matt Reviewed" at bounding box center [498, 272] width 106 height 21
click at [433, 264] on input "#Matt Reviewed" at bounding box center [426, 272] width 16 height 16
checkbox input "true"
click at [453, 551] on div at bounding box center [471, 518] width 79 height 67
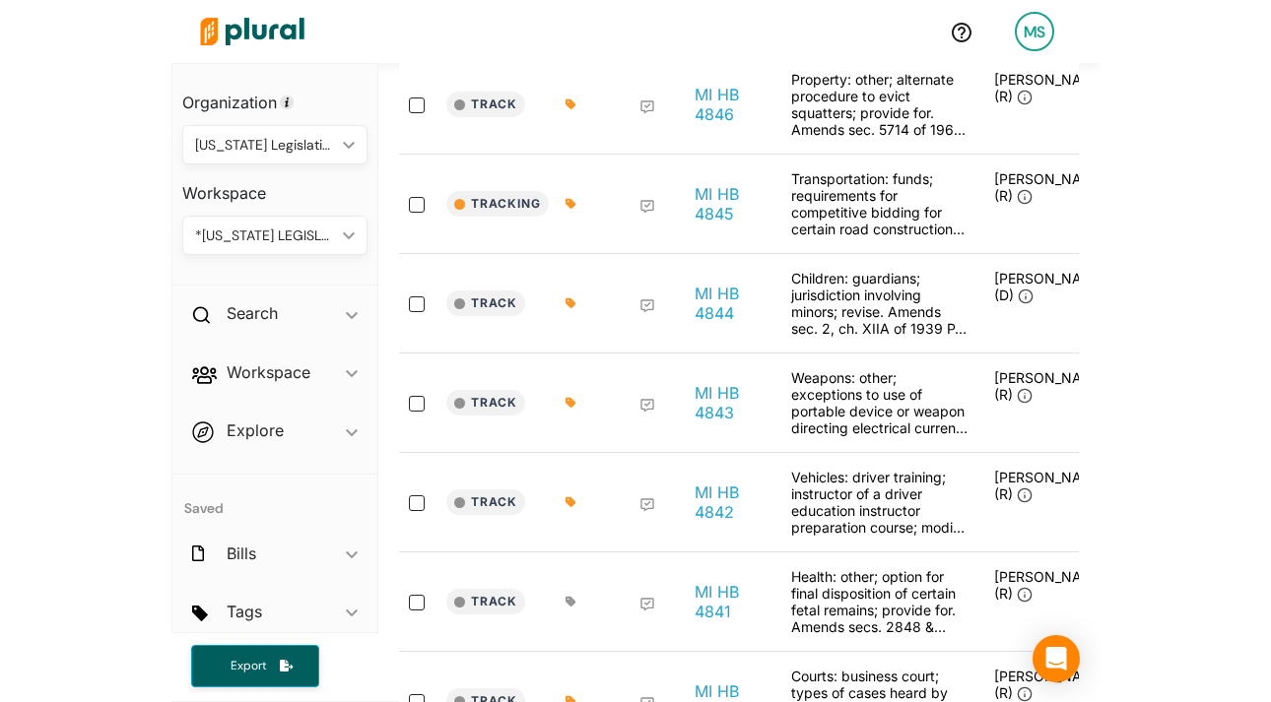
scroll to position [0, 0]
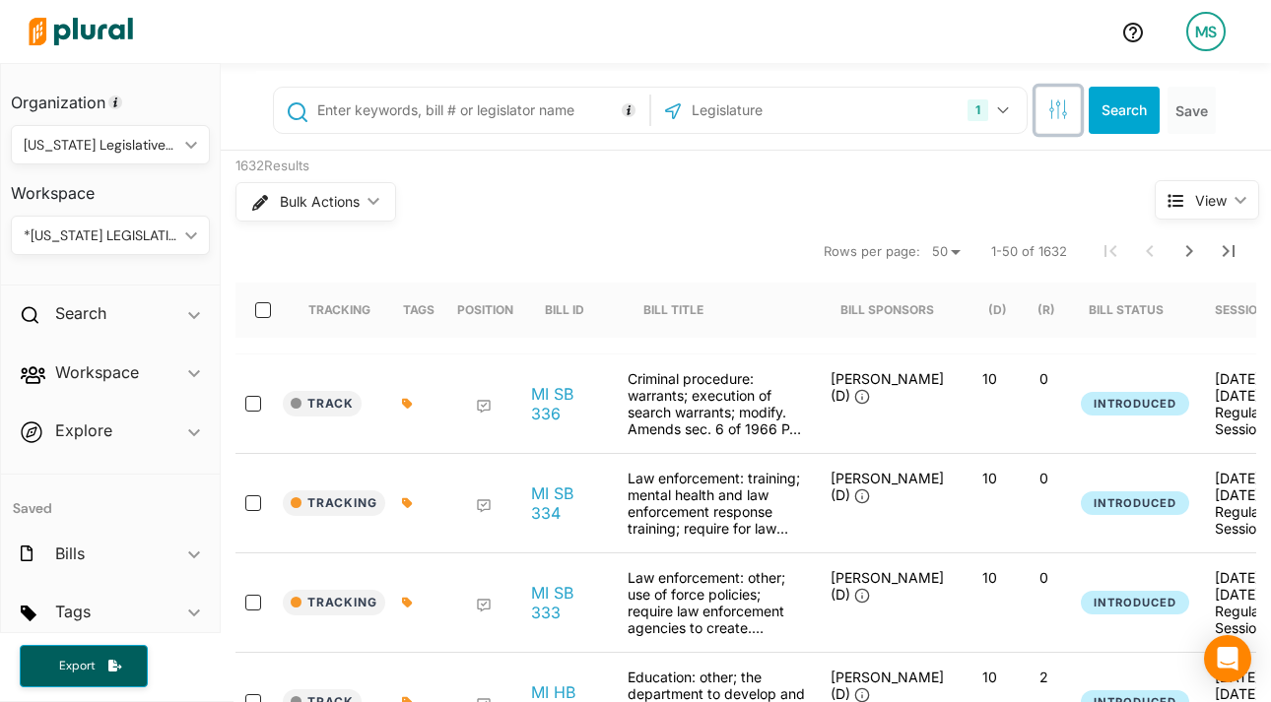
click at [1055, 116] on icon "button" at bounding box center [1058, 109] width 20 height 20
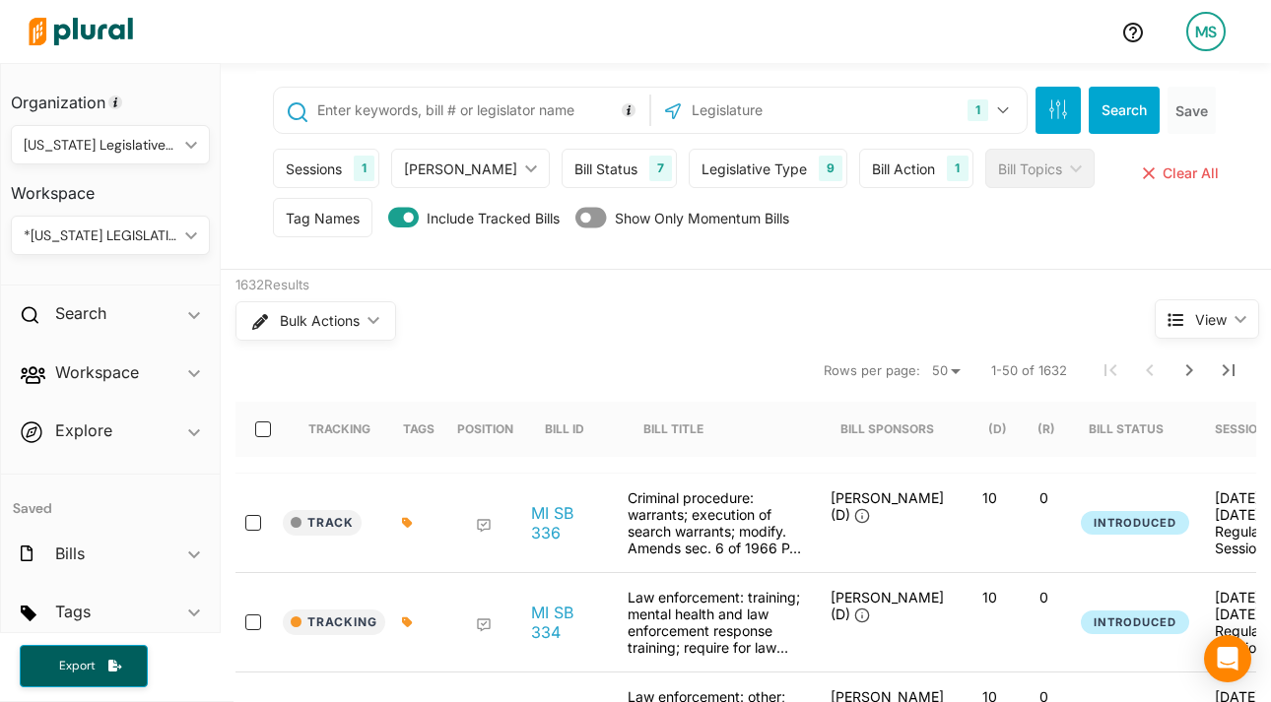
click at [883, 167] on div "Bill Action" at bounding box center [903, 169] width 63 height 21
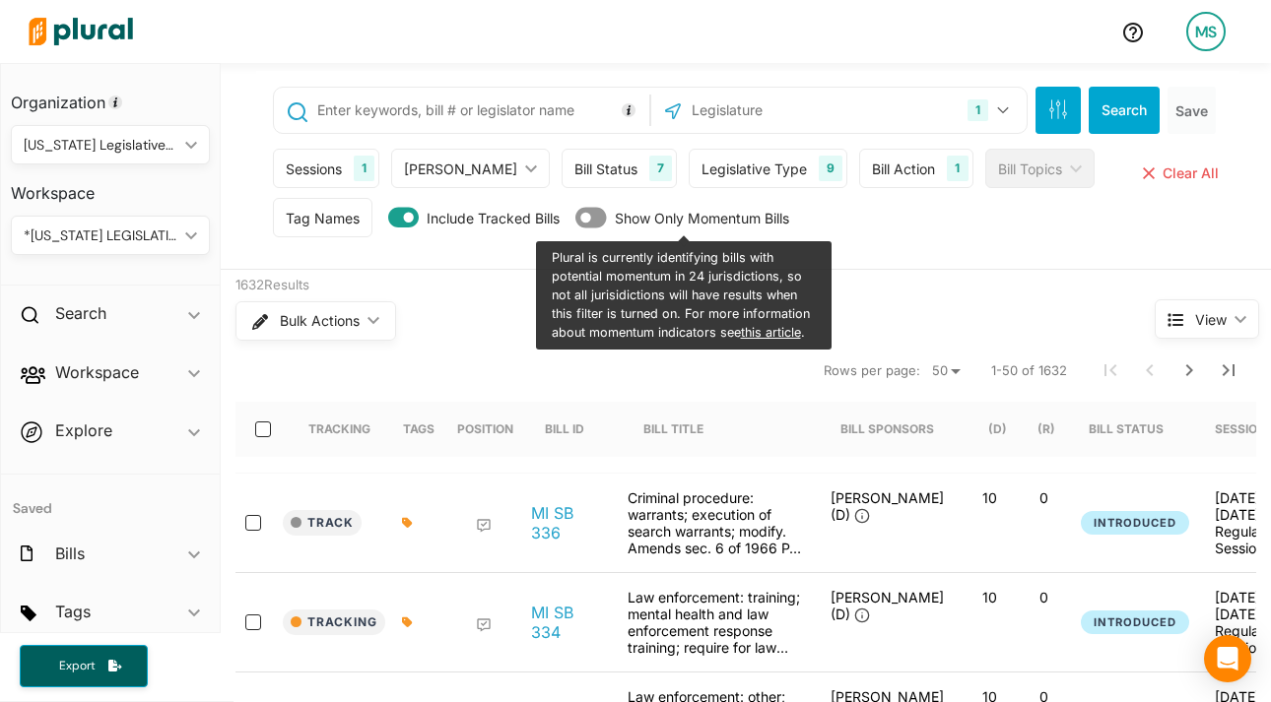
click at [741, 181] on div "Legislative Type 9" at bounding box center [767, 168] width 159 height 39
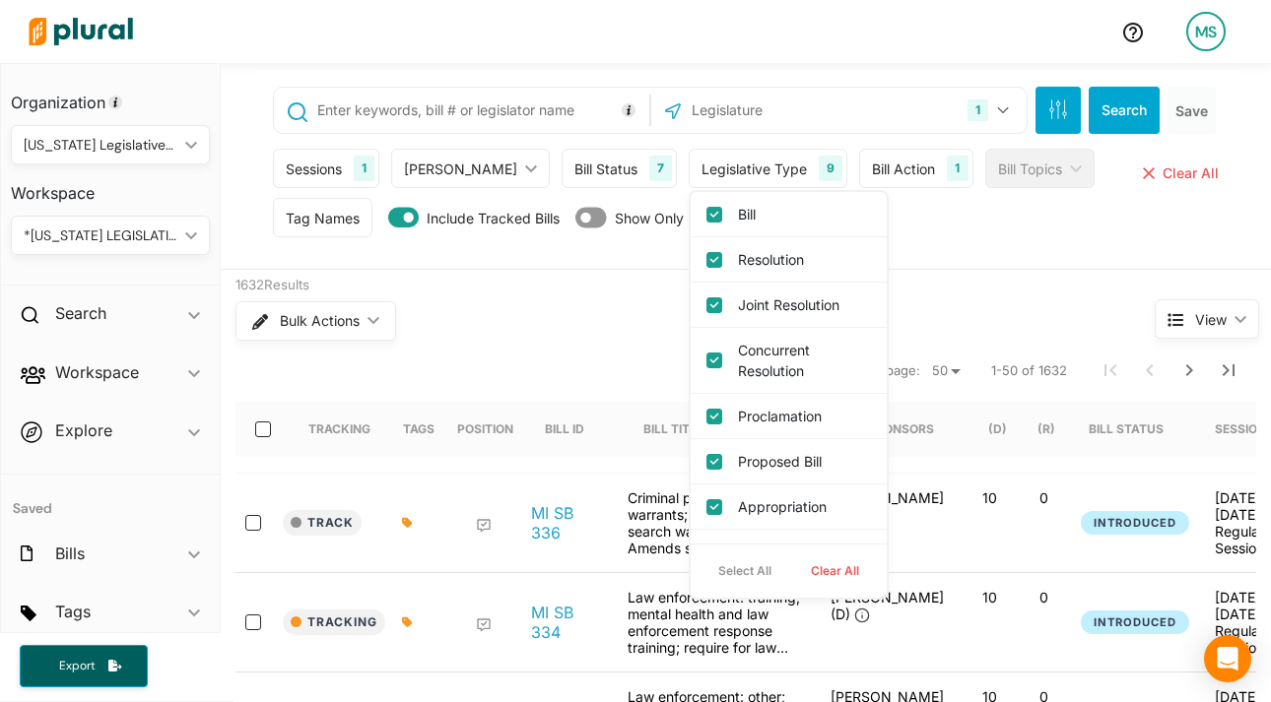
click at [791, 579] on button "Clear All" at bounding box center [835, 571] width 88 height 30
checkbox input "false"
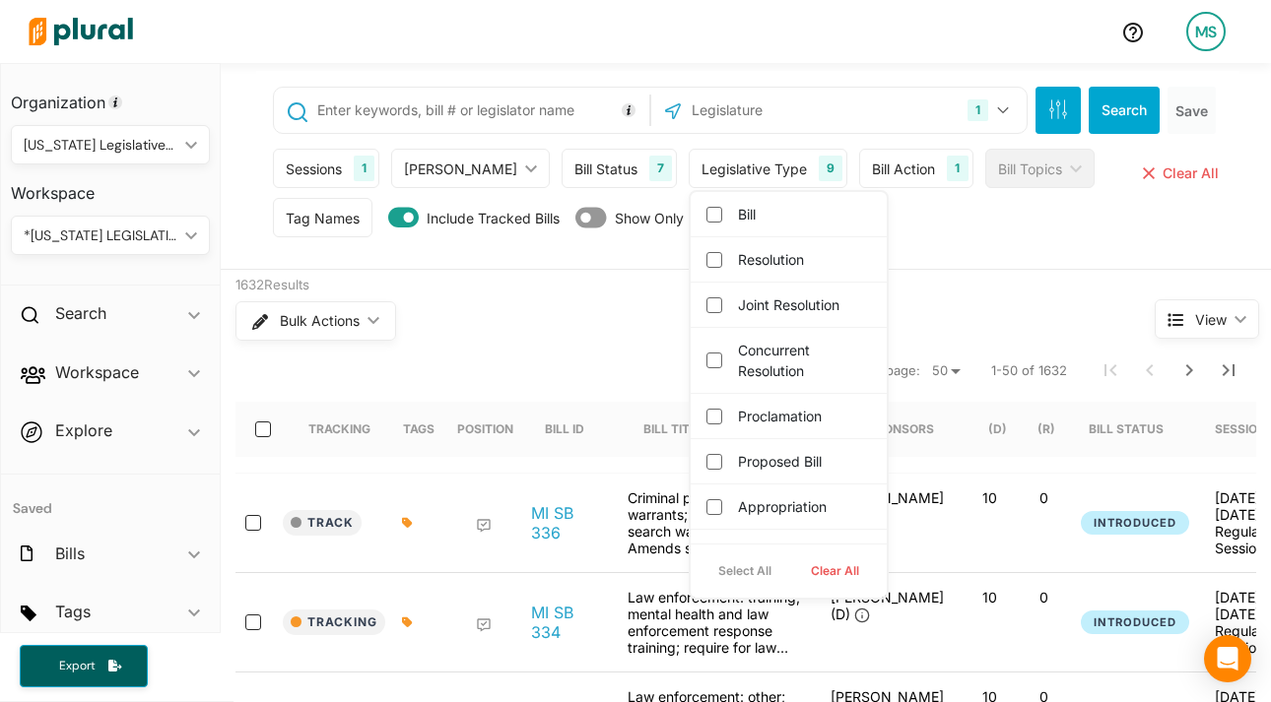
checkbox input "false"
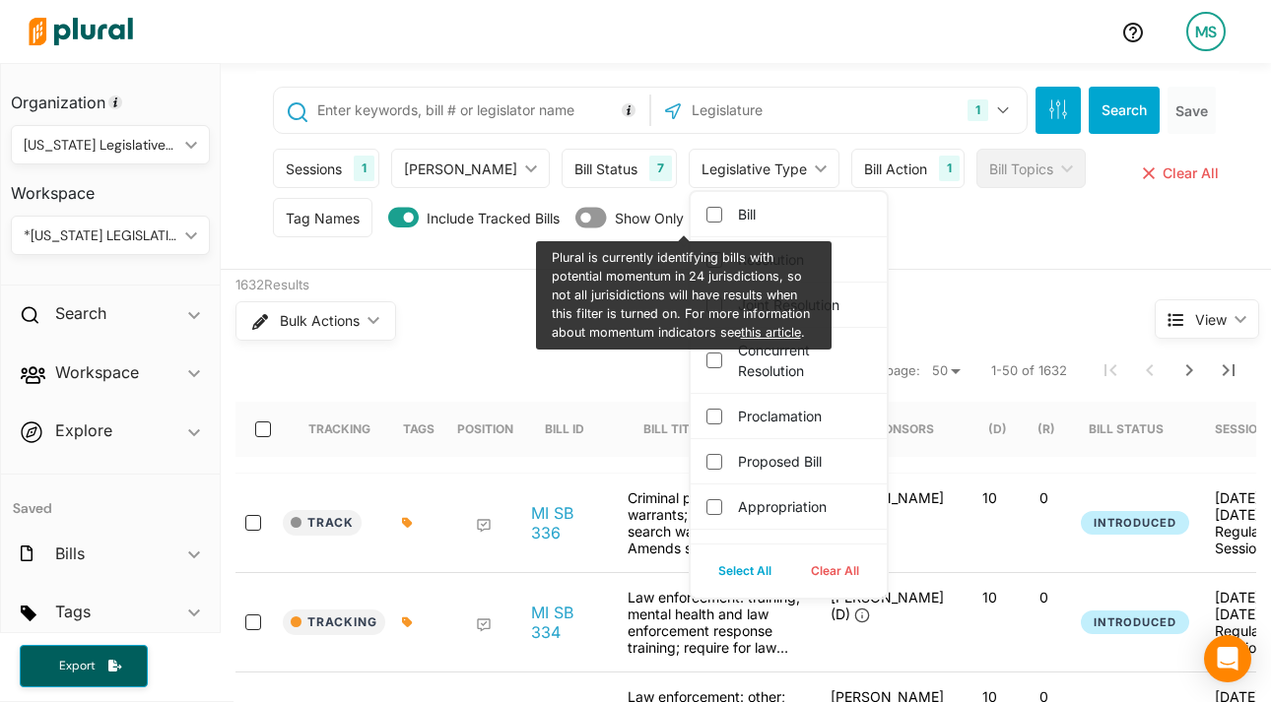
click at [578, 162] on div "Bill Status" at bounding box center [605, 169] width 63 height 21
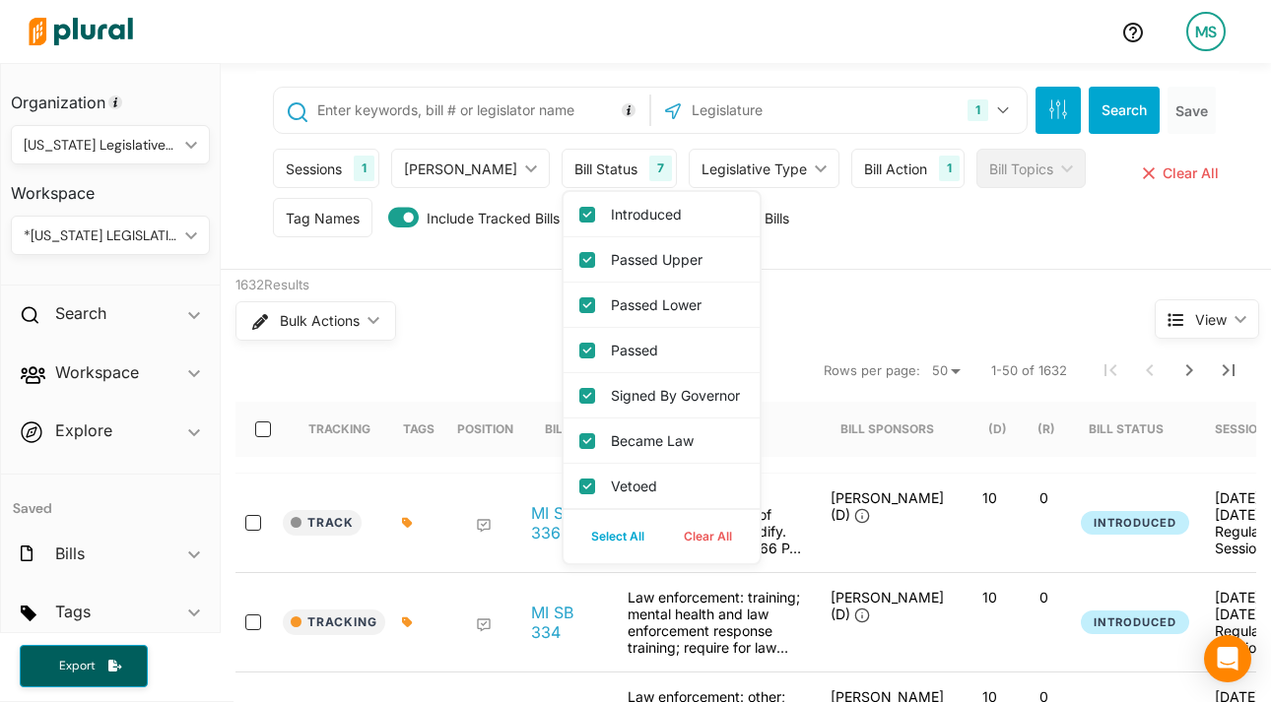
click at [668, 552] on button "Clear All" at bounding box center [708, 537] width 88 height 30
checkbox input "false"
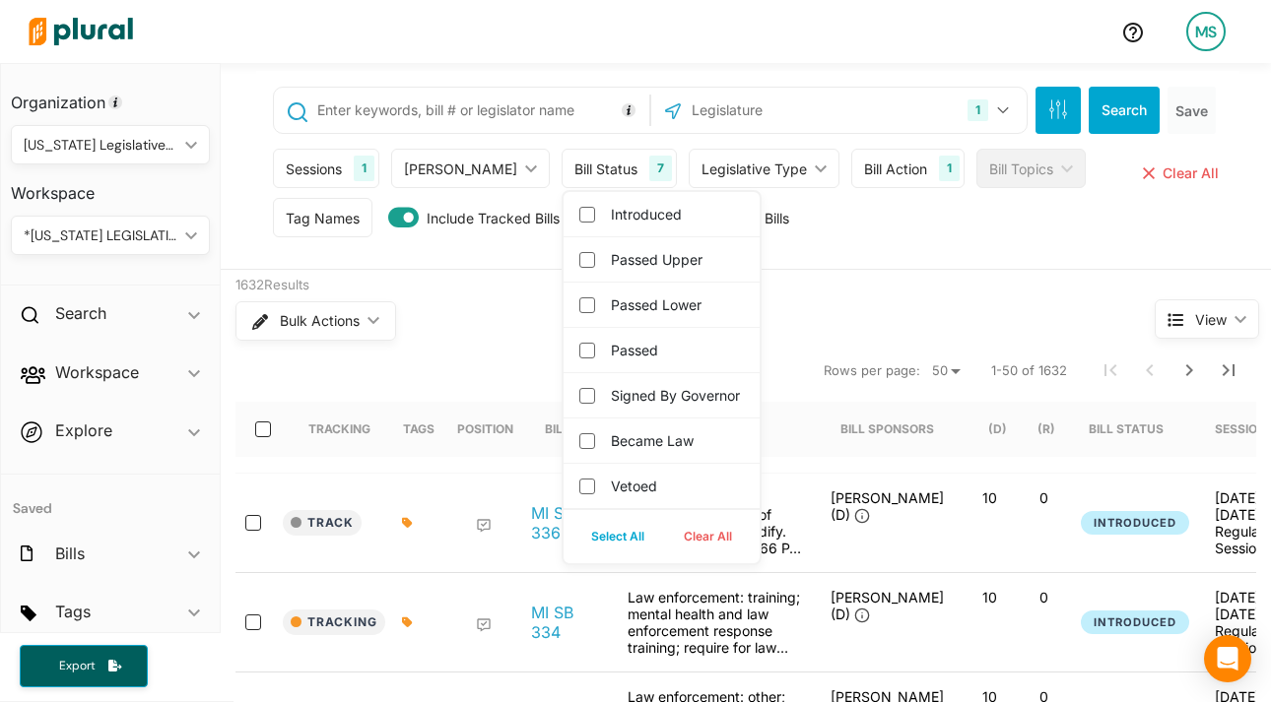
checkbox governor "false"
checkbox input "false"
click at [611, 217] on label "Introduced" at bounding box center [675, 214] width 129 height 21
click at [585, 217] on input "Introduced" at bounding box center [587, 215] width 16 height 16
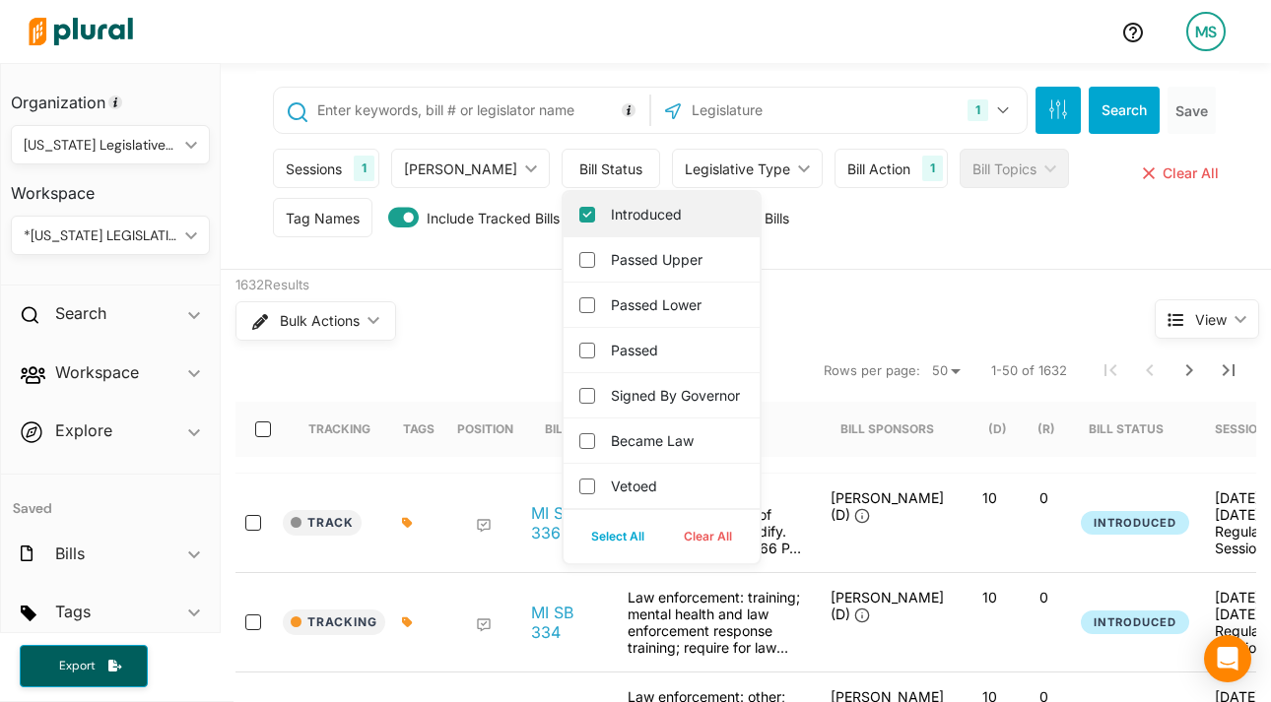
checkbox input "true"
click at [715, 161] on div "Legislative Type" at bounding box center [751, 169] width 105 height 21
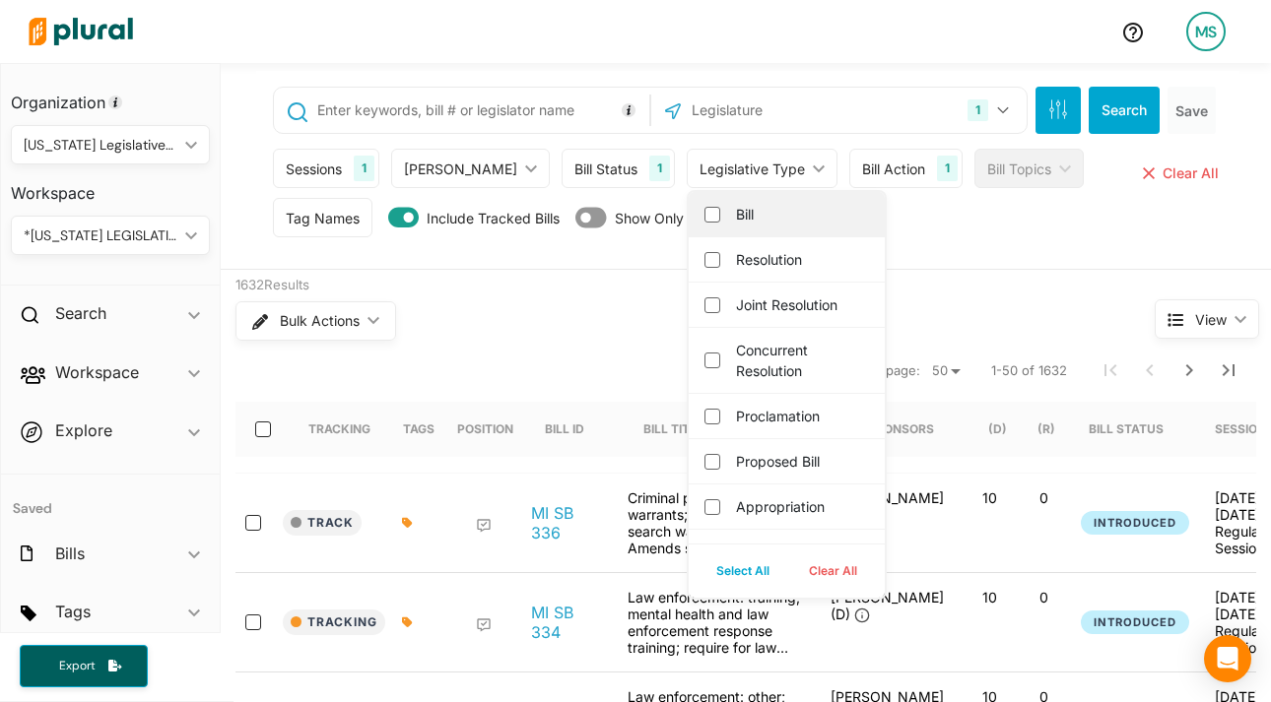
click at [736, 212] on label "Bill" at bounding box center [800, 214] width 129 height 21
click at [706, 212] on input "Bill" at bounding box center [712, 215] width 16 height 16
checkbox input "true"
click at [989, 242] on div "Tag Names Tag Names close Any of Selected ic_keyboard_arrow_down Any of Selecte…" at bounding box center [747, 222] width 949 height 49
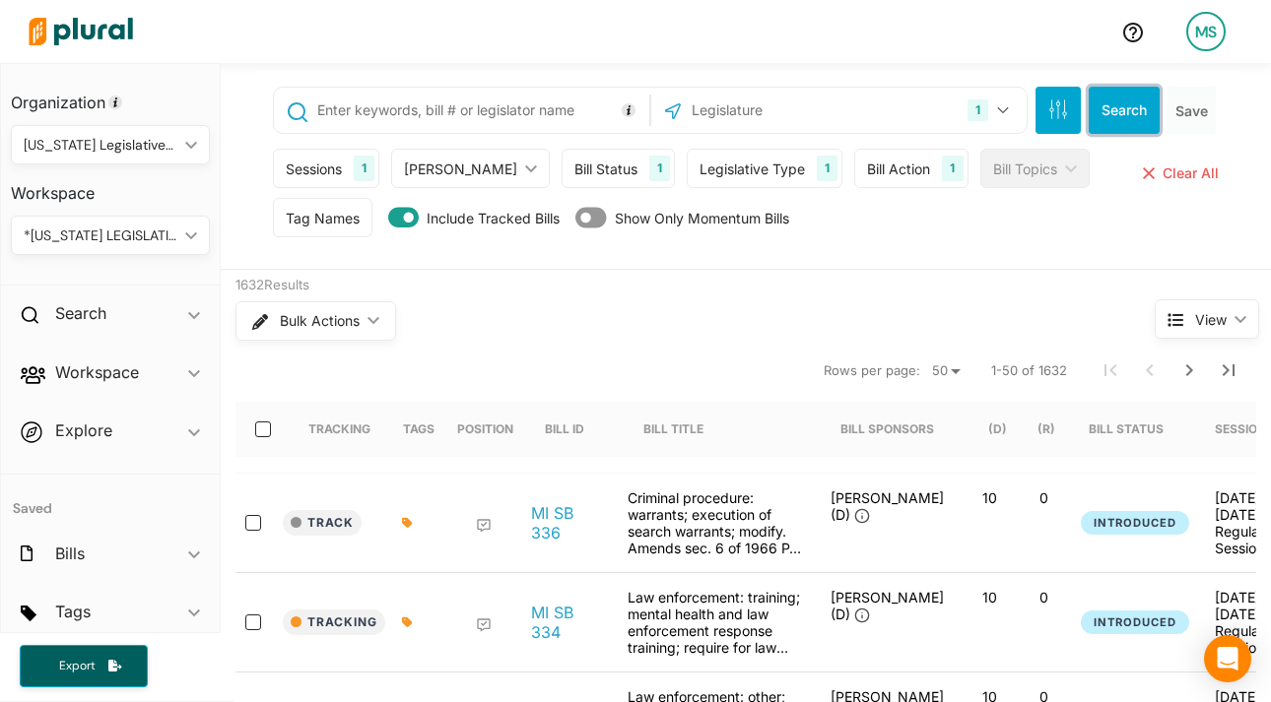
click at [1121, 104] on button "Search" at bounding box center [1123, 110] width 71 height 47
click at [1267, 165] on div "1 Michigan US Congress Select All Clear All Search Save Sessions 1 Current Sess…" at bounding box center [746, 166] width 1050 height 207
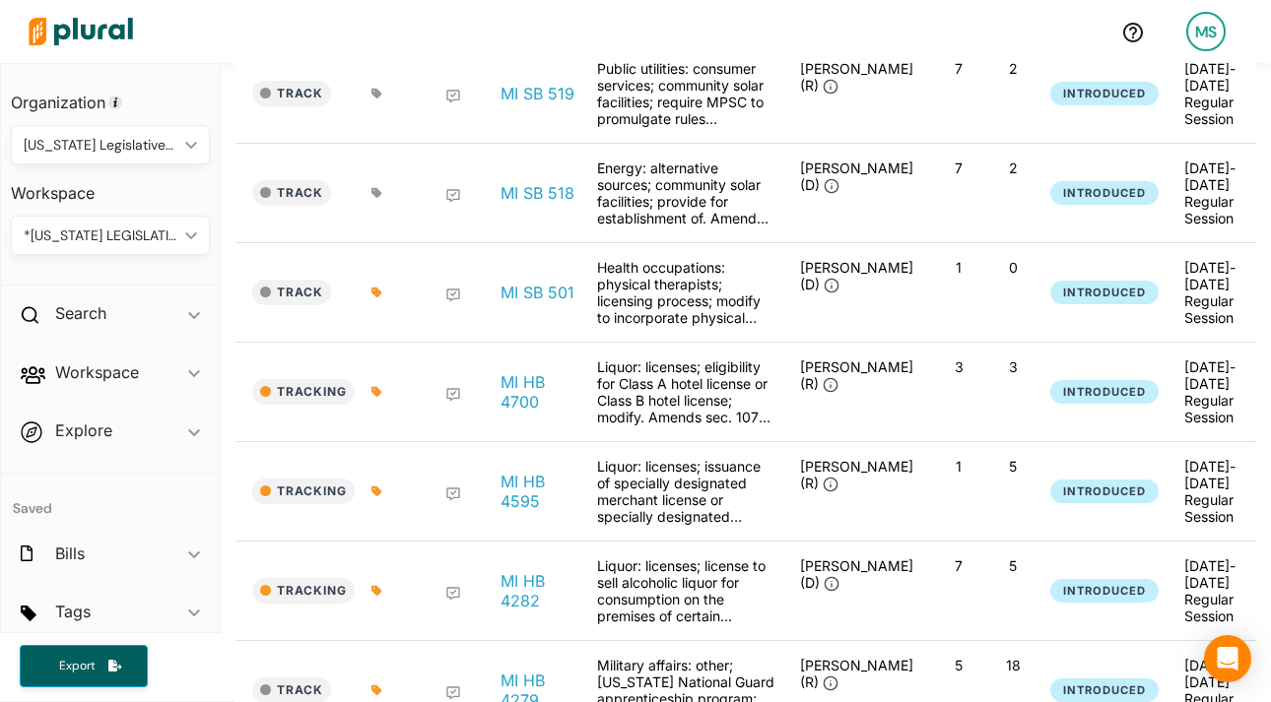
scroll to position [4257, 0]
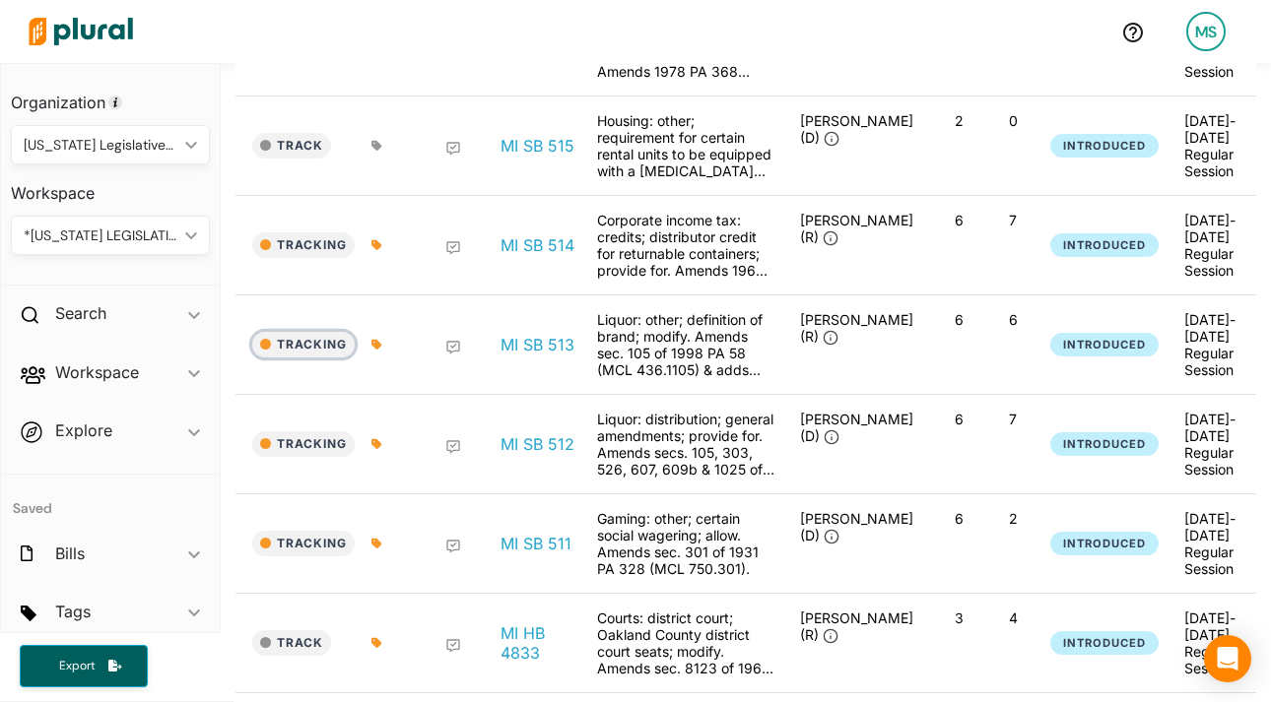
click at [315, 358] on button "Tracking" at bounding box center [303, 345] width 102 height 26
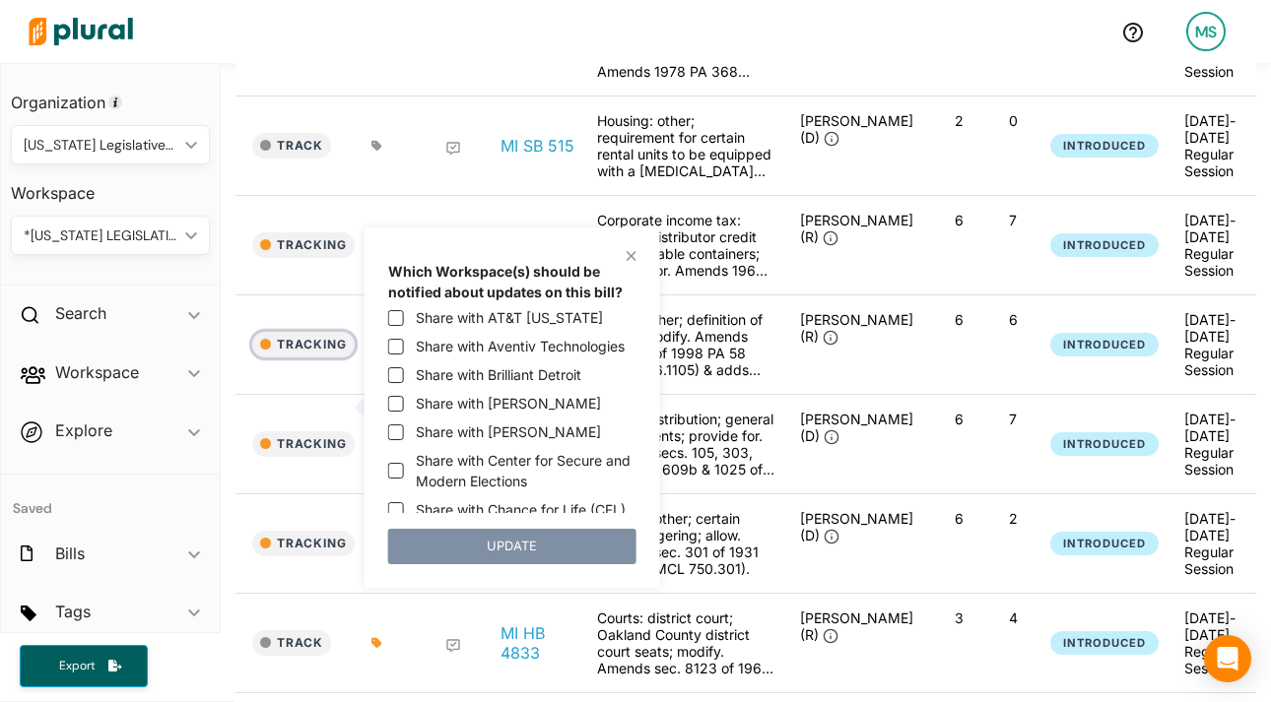
scroll to position [807, 0]
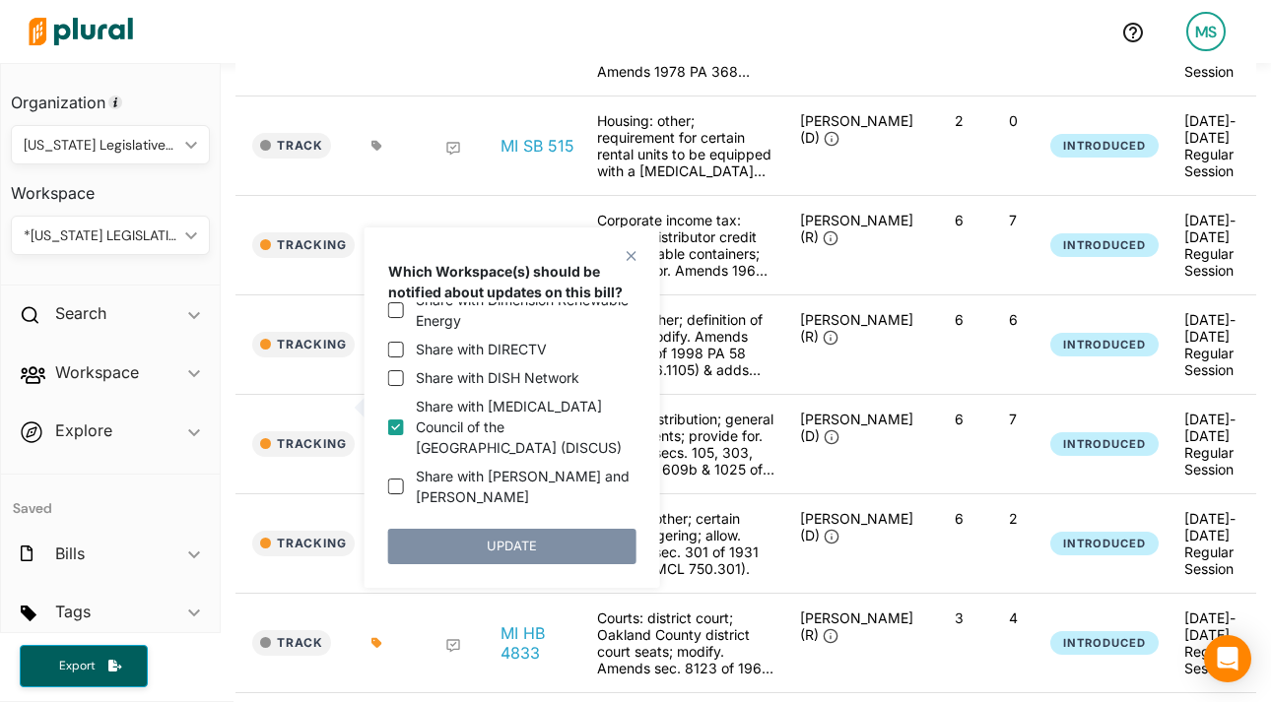
click at [252, 295] on div "Tracking MI SB 514 Corporate income tax: credits; distributor credit for return…" at bounding box center [891, 245] width 1372 height 99
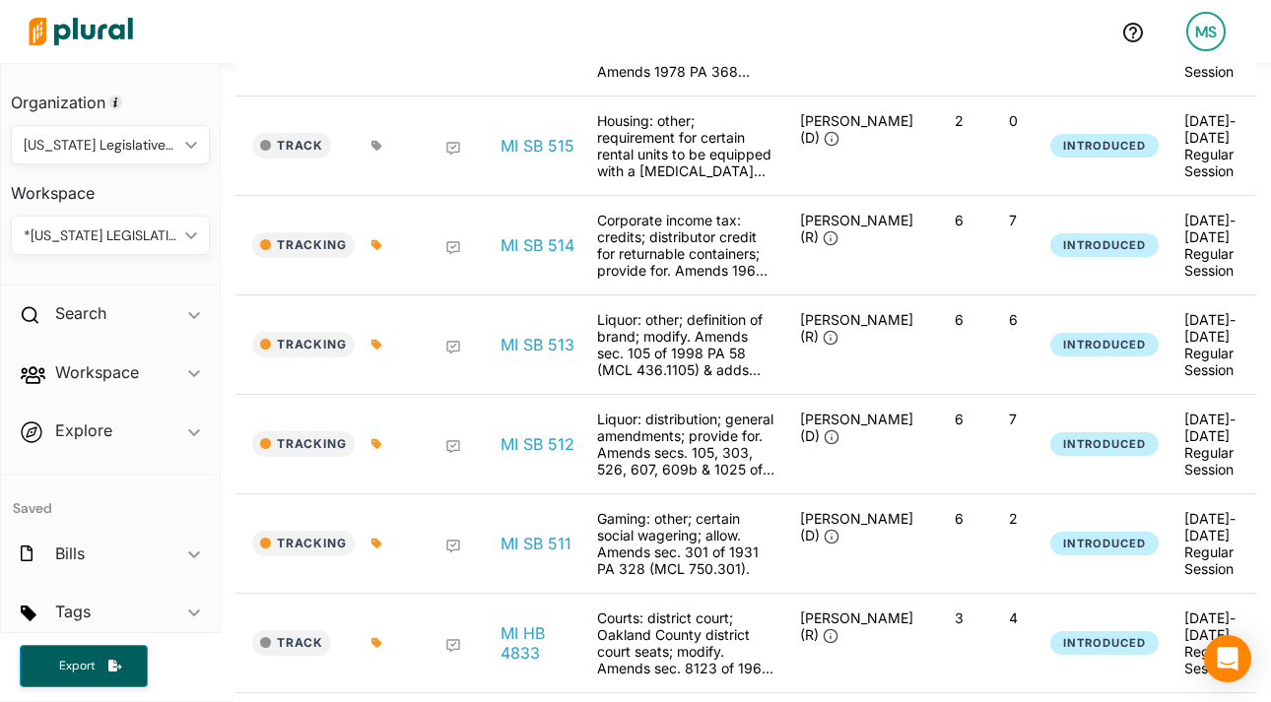
click at [378, 350] on icon at bounding box center [376, 345] width 10 height 10
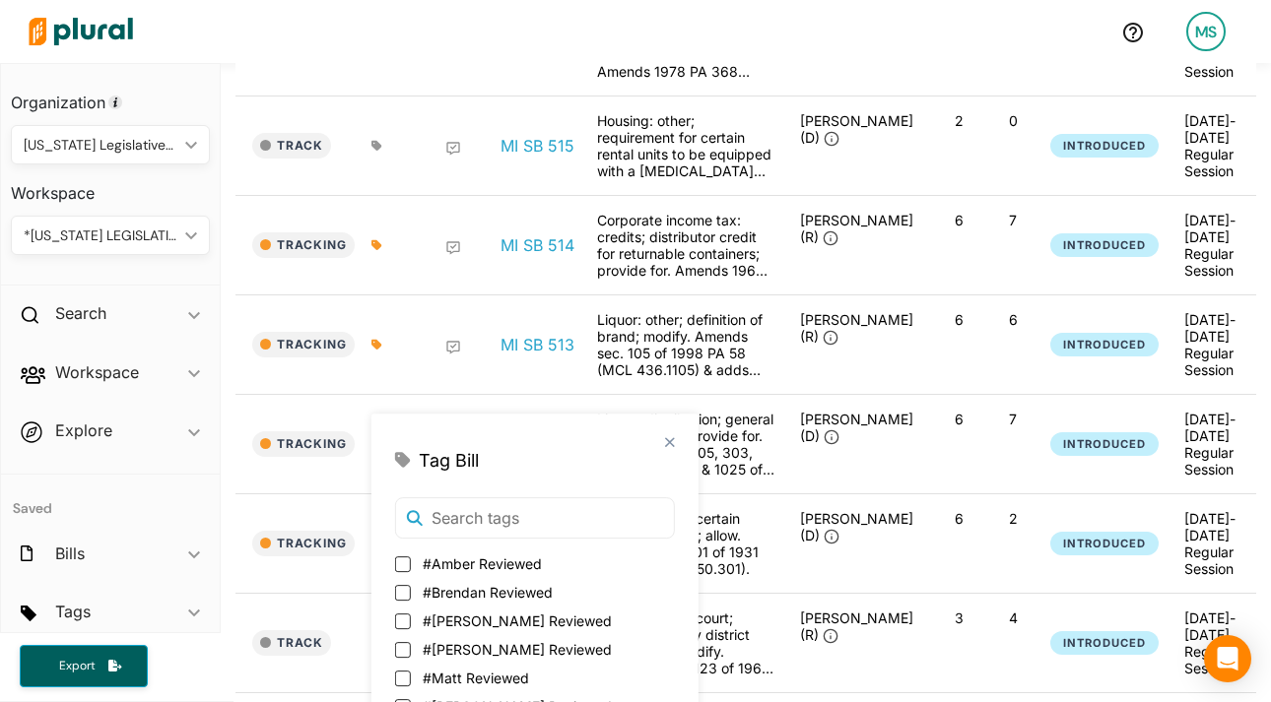
click at [461, 668] on span "#Matt Reviewed" at bounding box center [476, 678] width 106 height 21
click at [411, 671] on input "#Matt Reviewed" at bounding box center [403, 679] width 16 height 16
checkbox input "true"
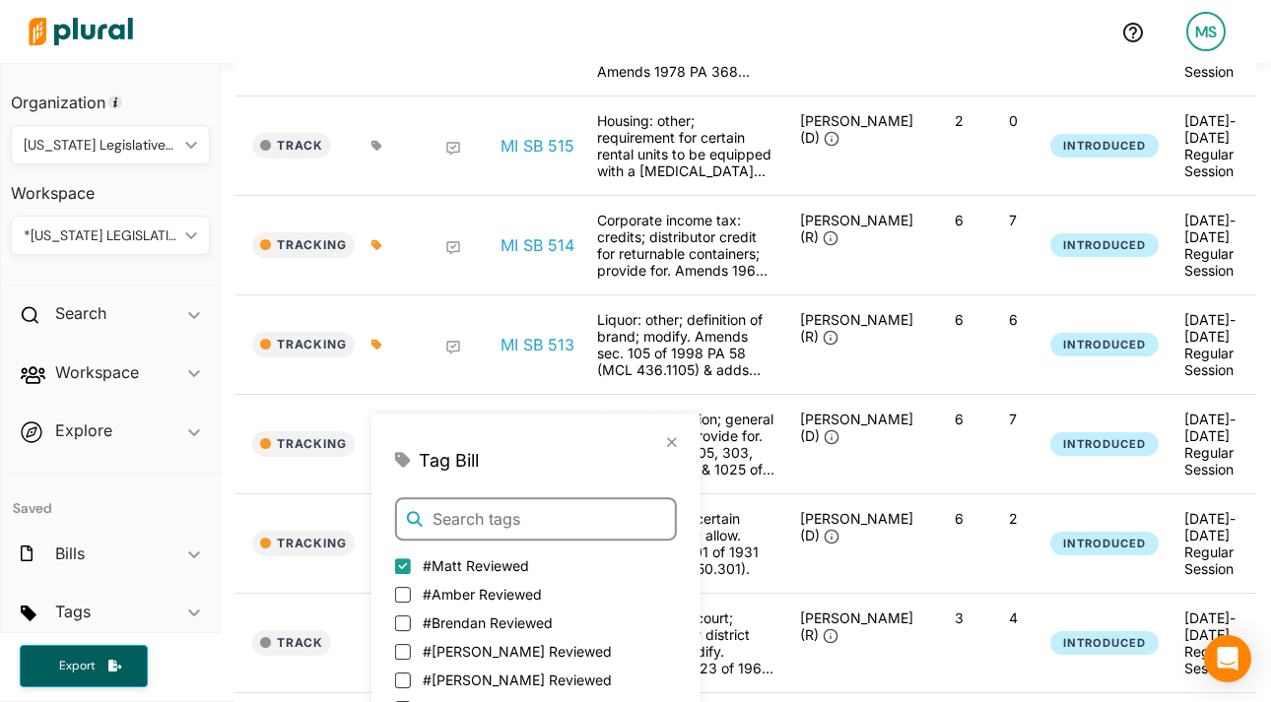
click at [493, 518] on input "text" at bounding box center [536, 518] width 282 height 43
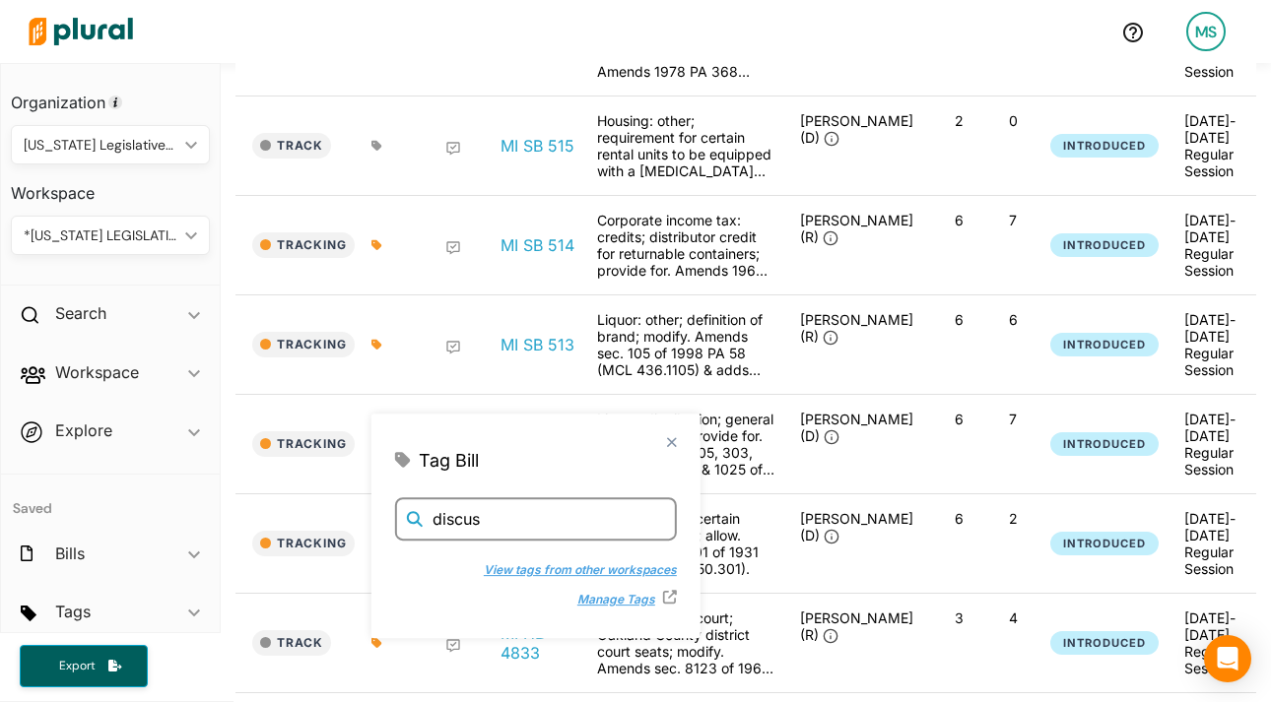
type input "discus"
click at [494, 572] on button "View tags from other workspaces" at bounding box center [568, 569] width 213 height 30
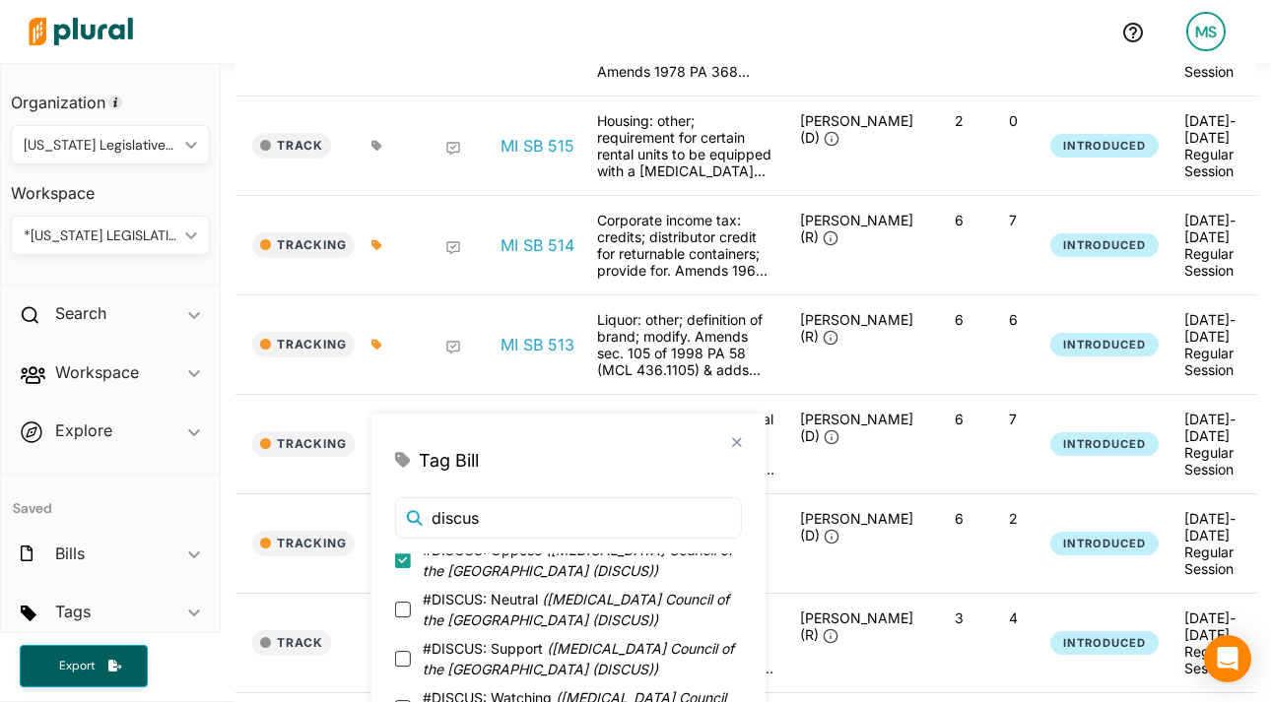
scroll to position [0, 0]
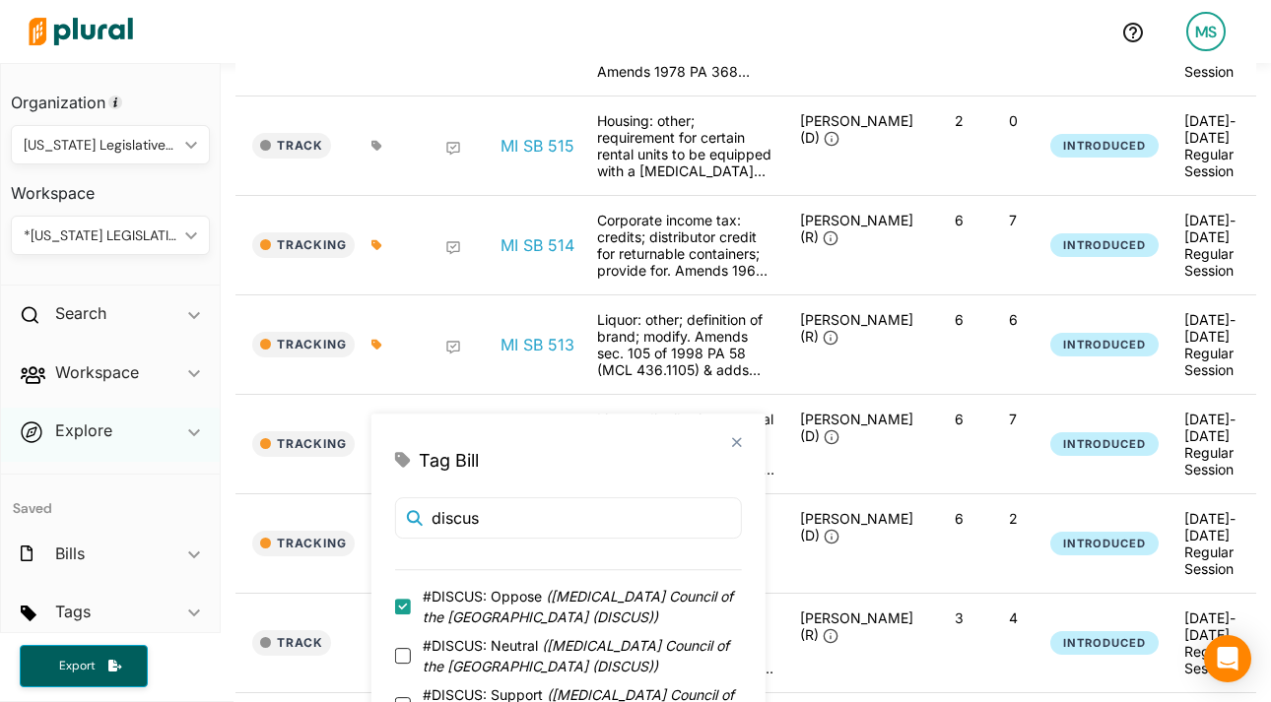
click at [216, 456] on div "Explore ic_keyboard_arrow_down" at bounding box center [110, 434] width 219 height 53
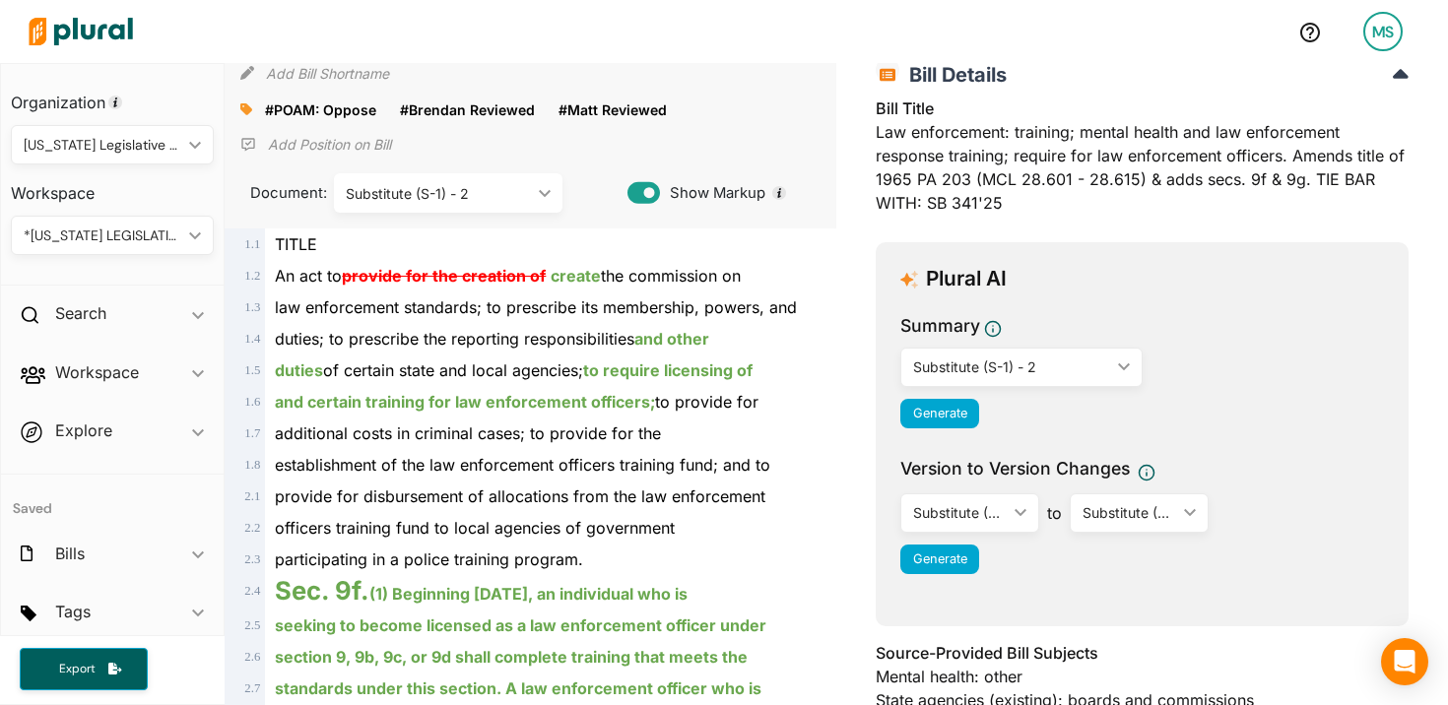
scroll to position [98, 0]
click at [947, 400] on button "Generate" at bounding box center [939, 413] width 79 height 30
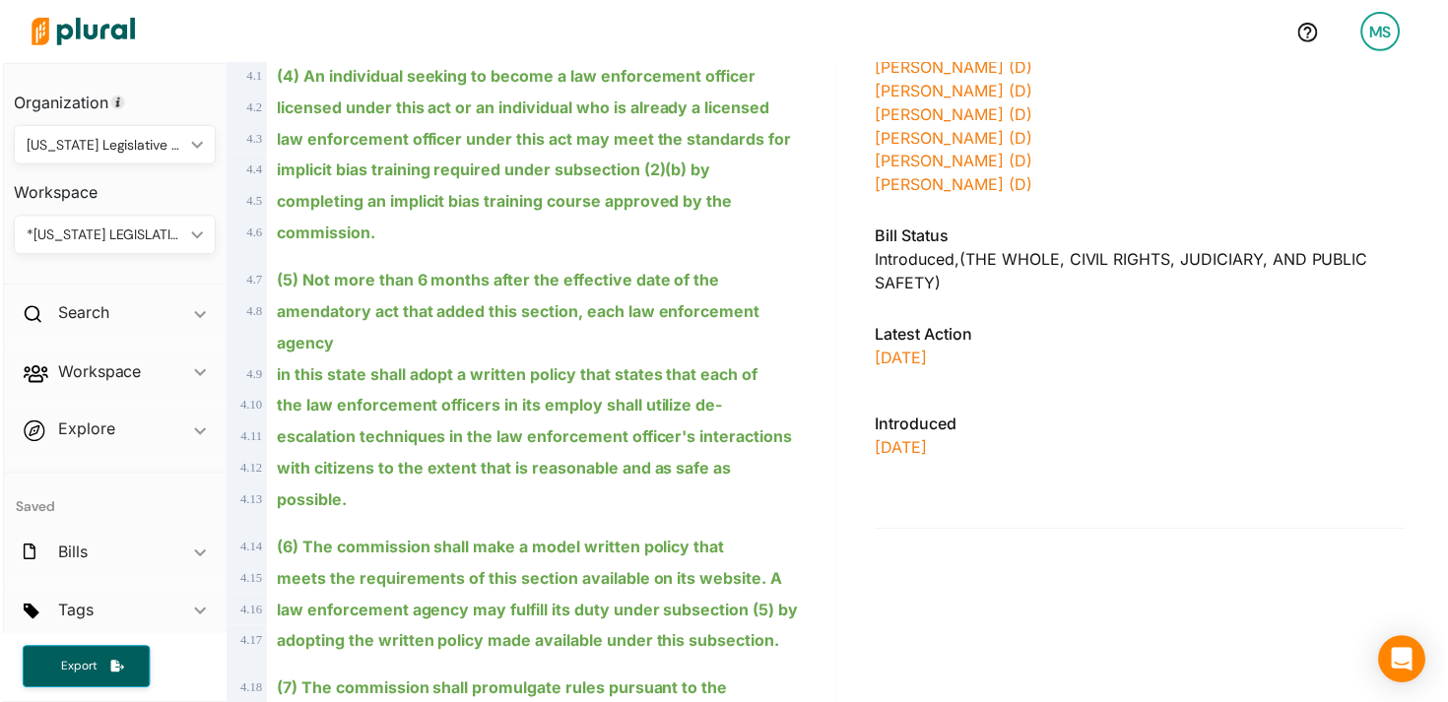
scroll to position [3099, 0]
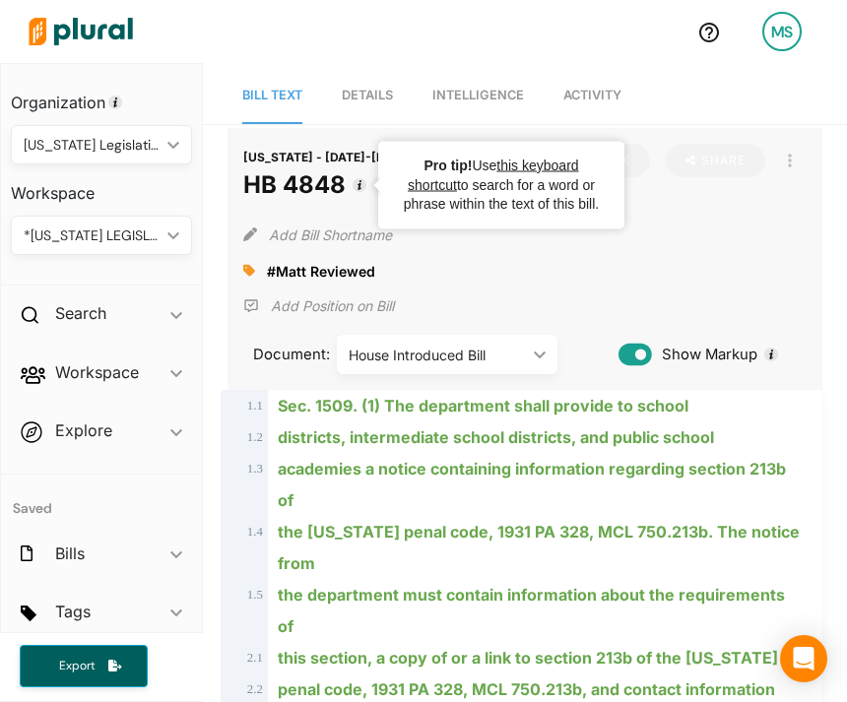
click at [376, 97] on span "Details" at bounding box center [367, 95] width 51 height 15
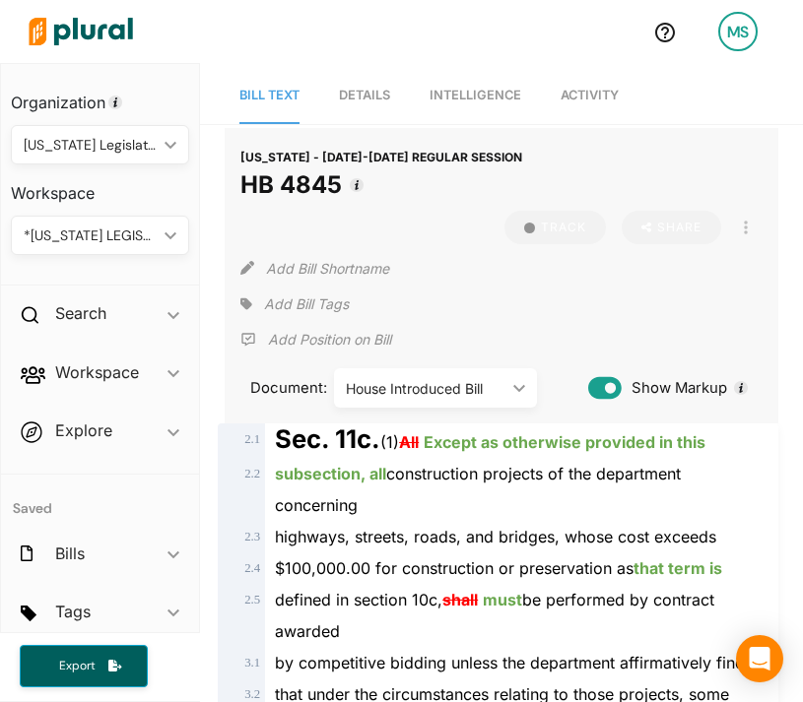
click at [372, 108] on link "Details" at bounding box center [364, 96] width 51 height 56
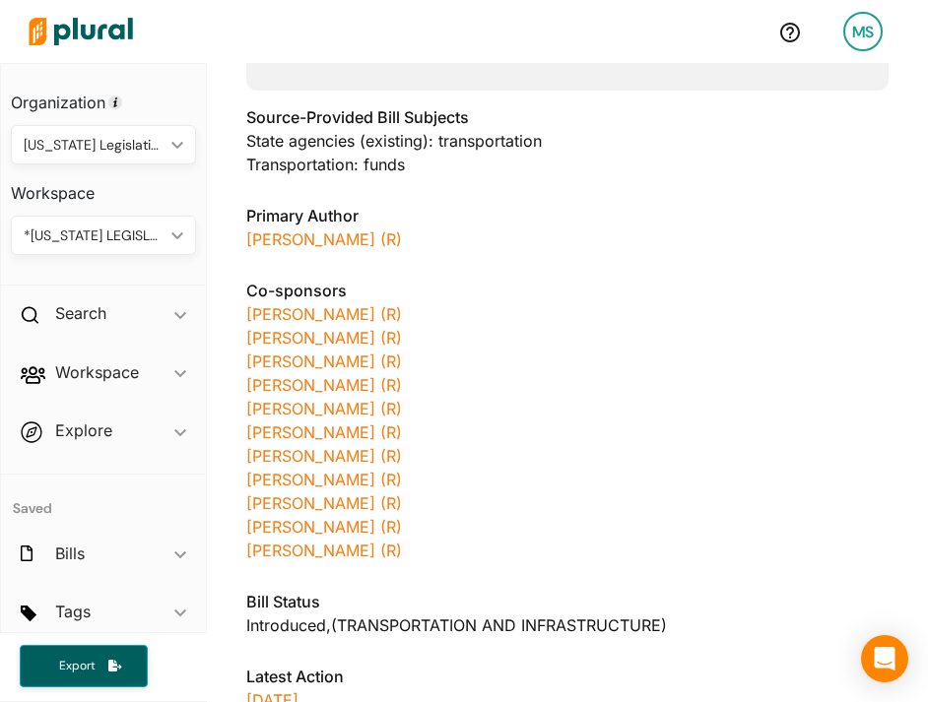
scroll to position [450, 0]
